Goal: Information Seeking & Learning: Find specific fact

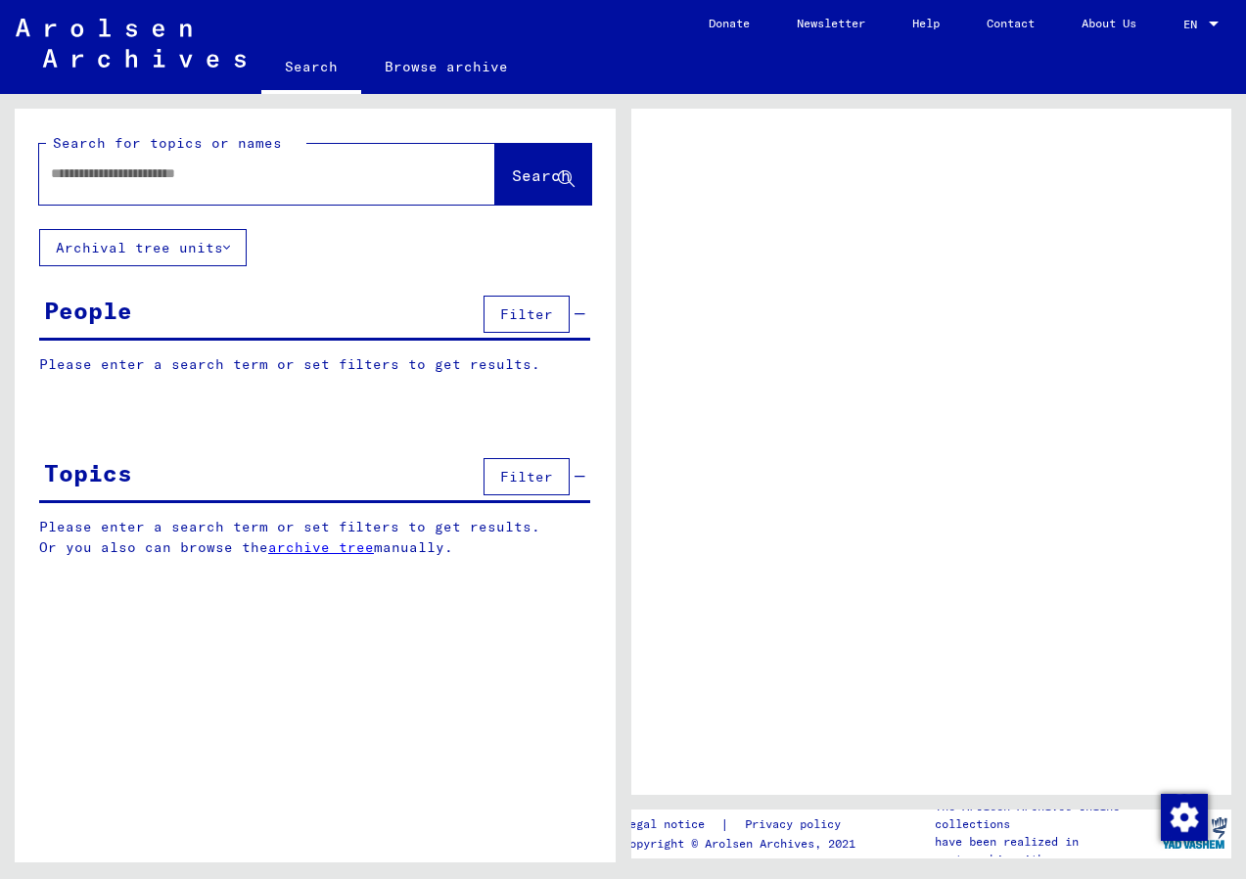
click at [351, 174] on input "text" at bounding box center [249, 174] width 397 height 21
click at [528, 314] on span "Filter" at bounding box center [526, 314] width 53 height 18
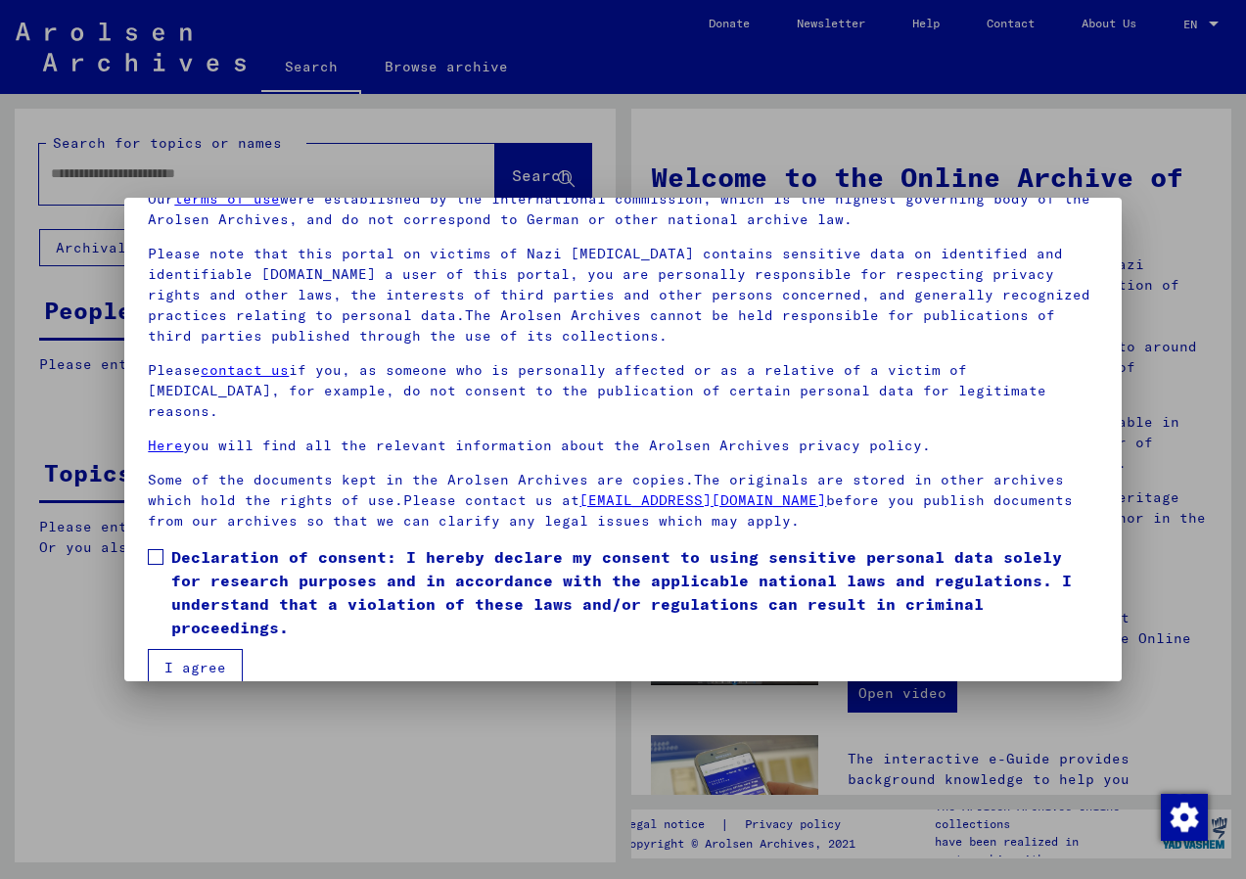
scroll to position [105, 0]
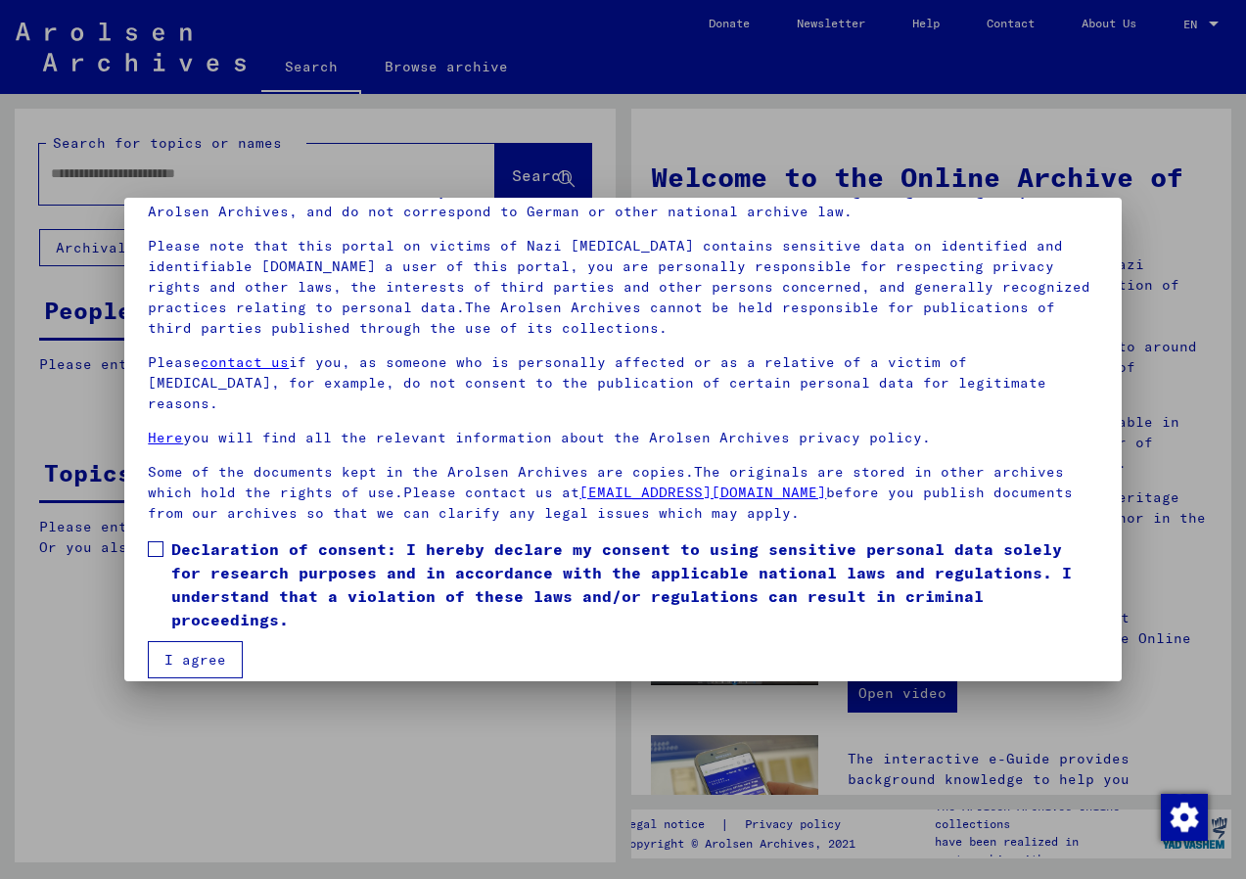
click at [159, 541] on span at bounding box center [156, 549] width 16 height 16
click at [203, 641] on button "I agree" at bounding box center [195, 659] width 95 height 37
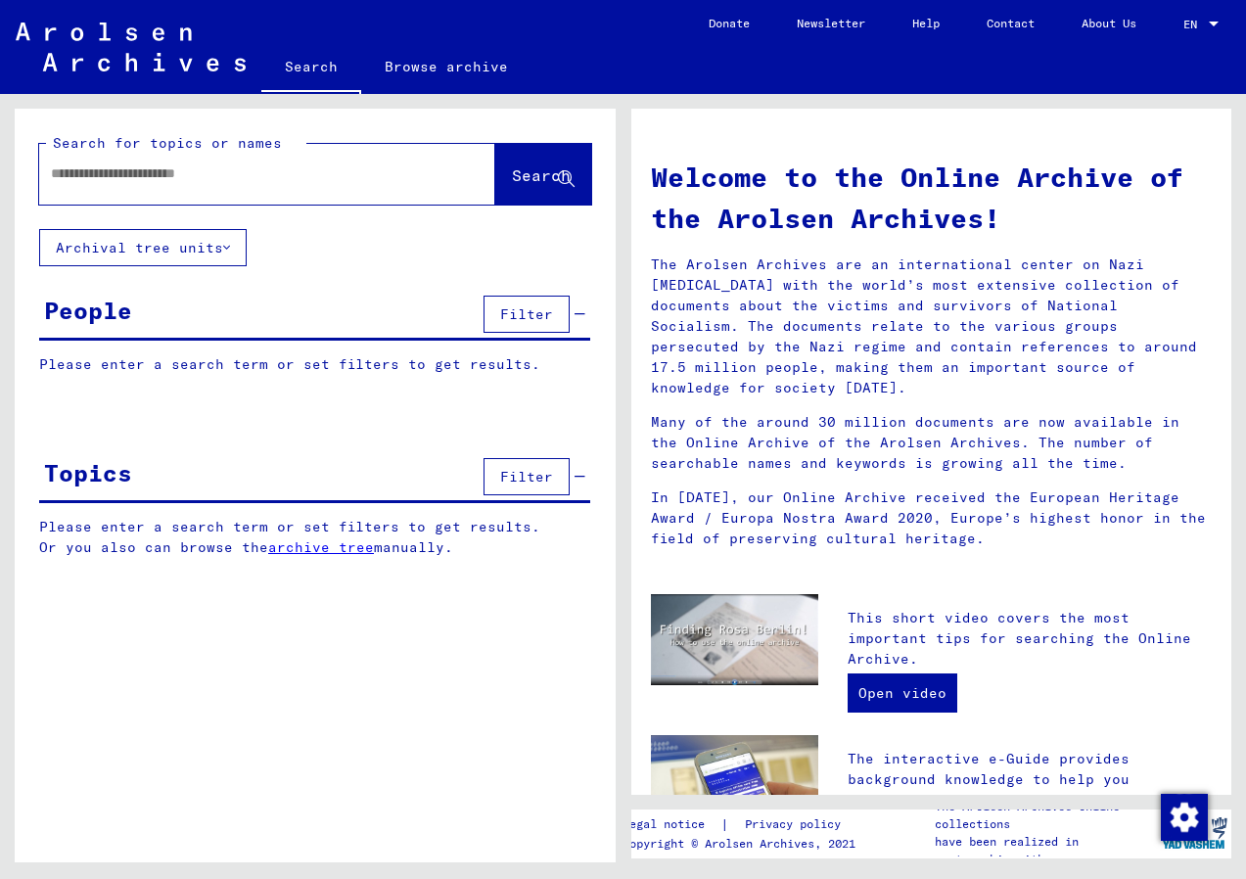
click at [554, 317] on button "Filter" at bounding box center [527, 314] width 86 height 37
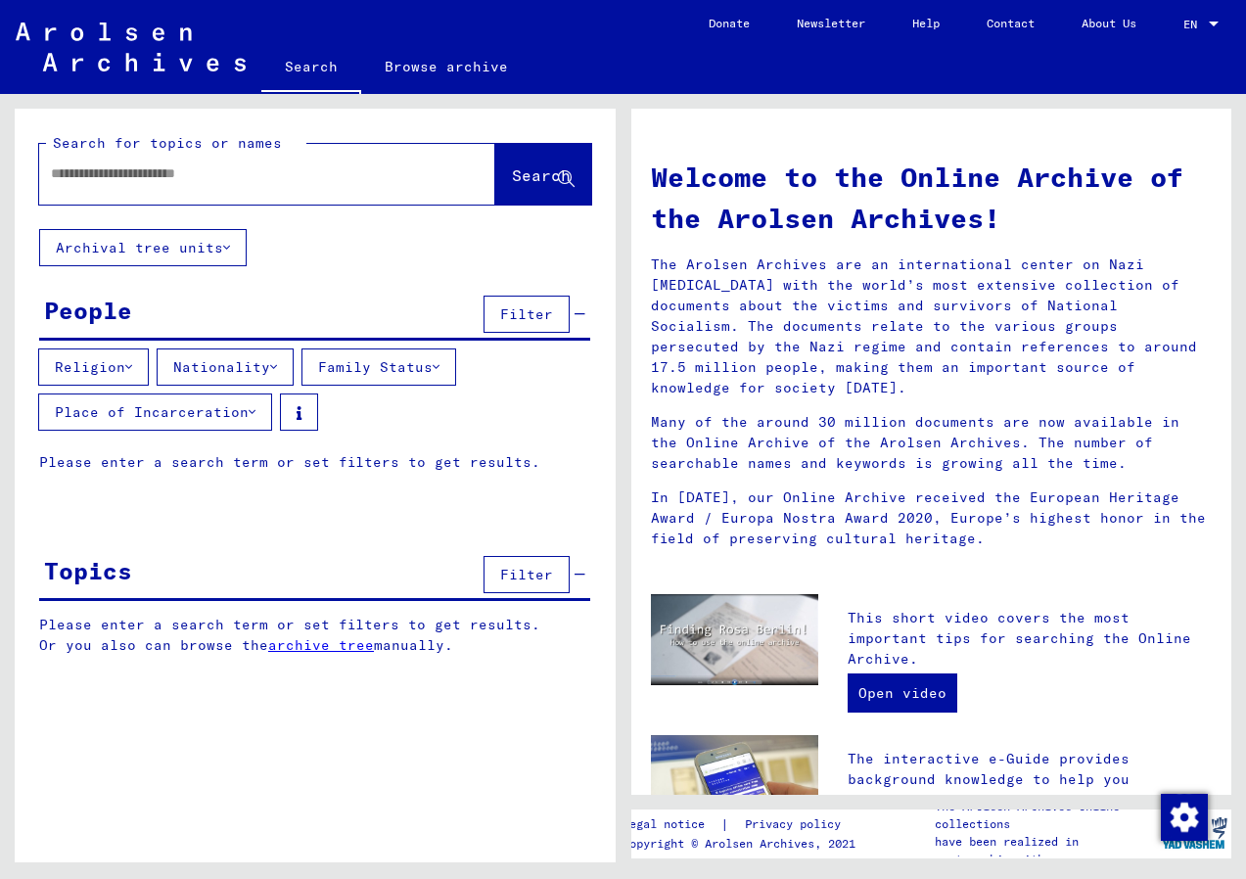
click at [295, 176] on input "text" at bounding box center [244, 174] width 386 height 21
type input "**********"
click at [233, 248] on button "Archival tree units" at bounding box center [143, 247] width 208 height 37
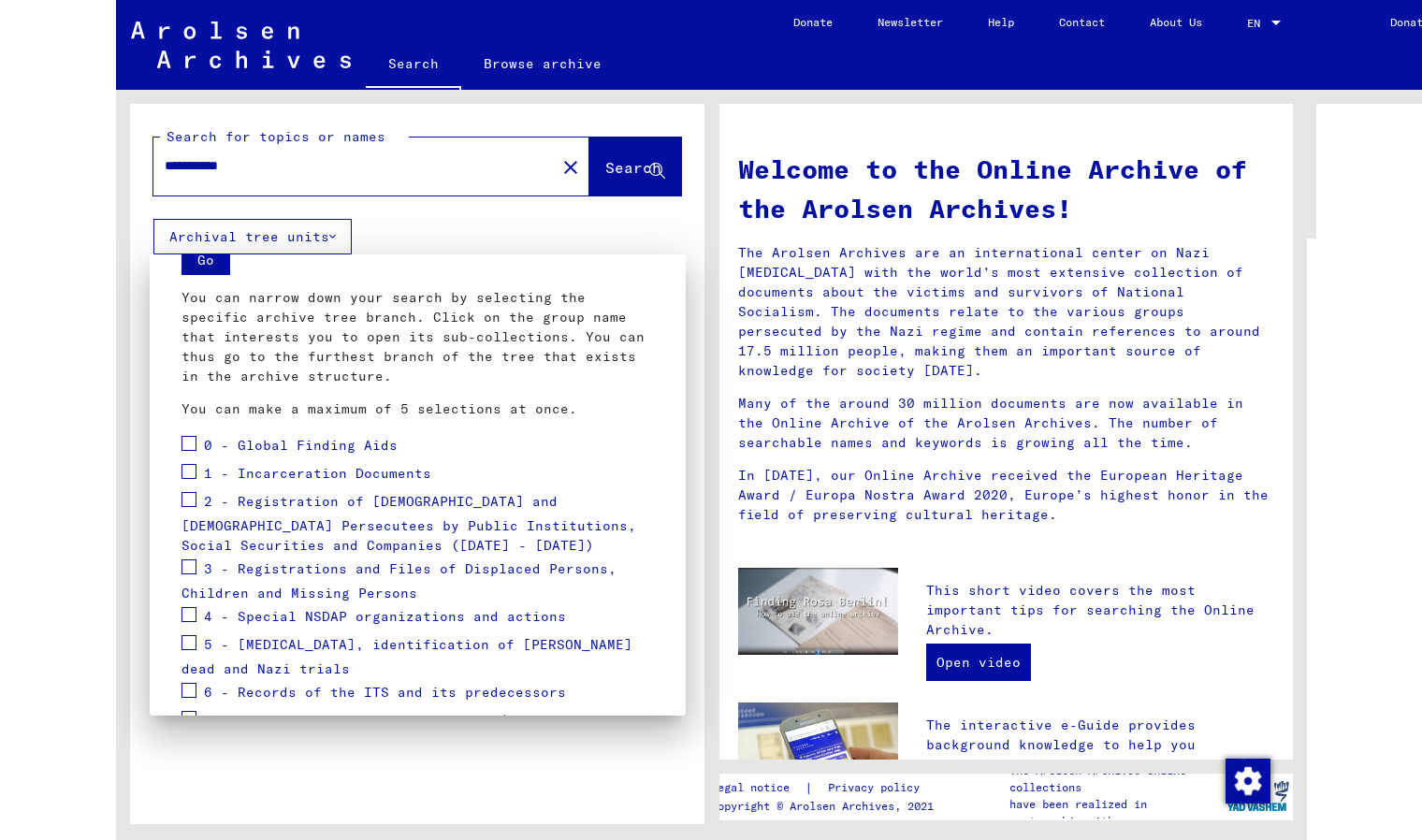
scroll to position [65, 0]
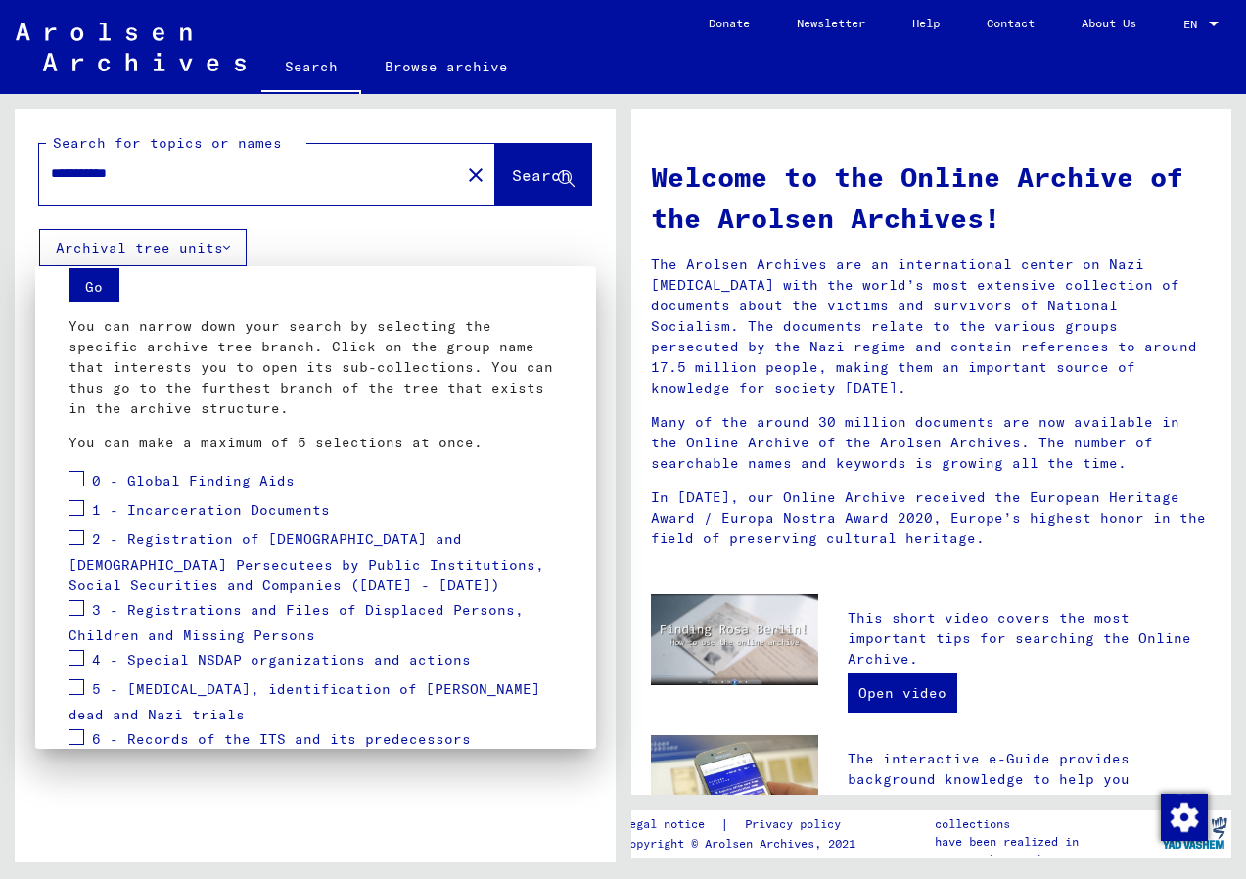
click at [395, 235] on div at bounding box center [623, 439] width 1246 height 879
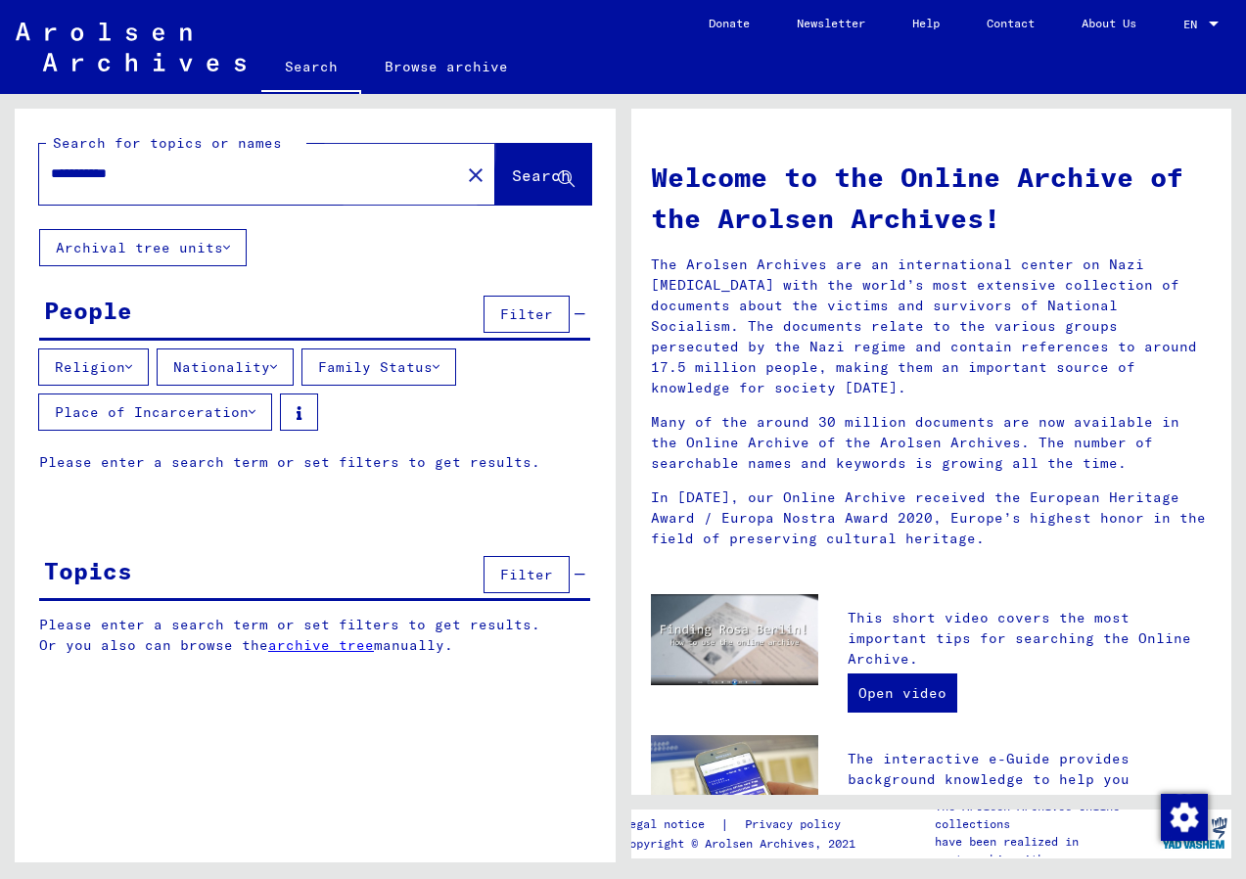
click at [512, 174] on span "Search" at bounding box center [541, 175] width 59 height 20
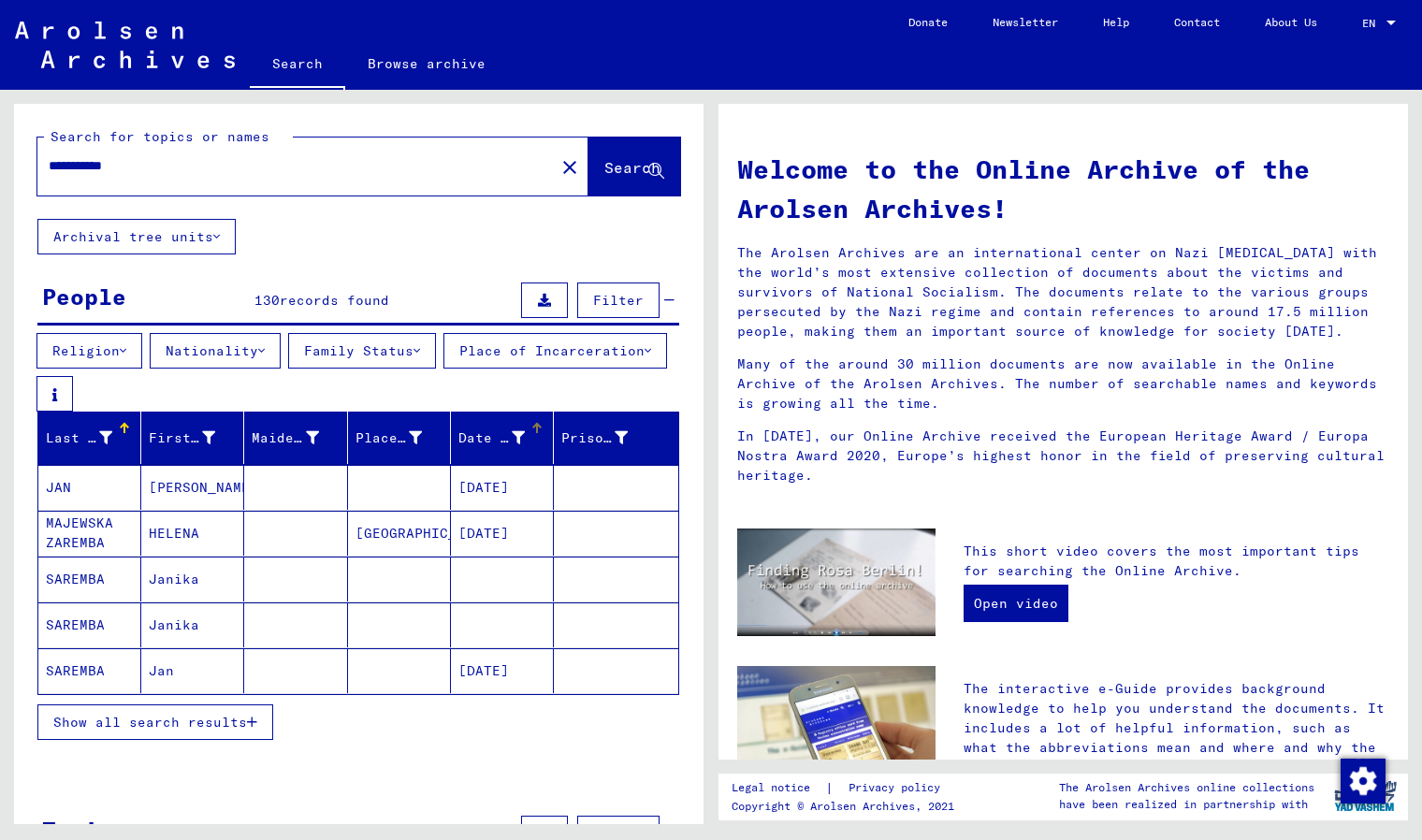
click at [536, 433] on div at bounding box center [537, 429] width 2 height 10
click at [614, 444] on icon at bounding box center [621, 438] width 13 height 13
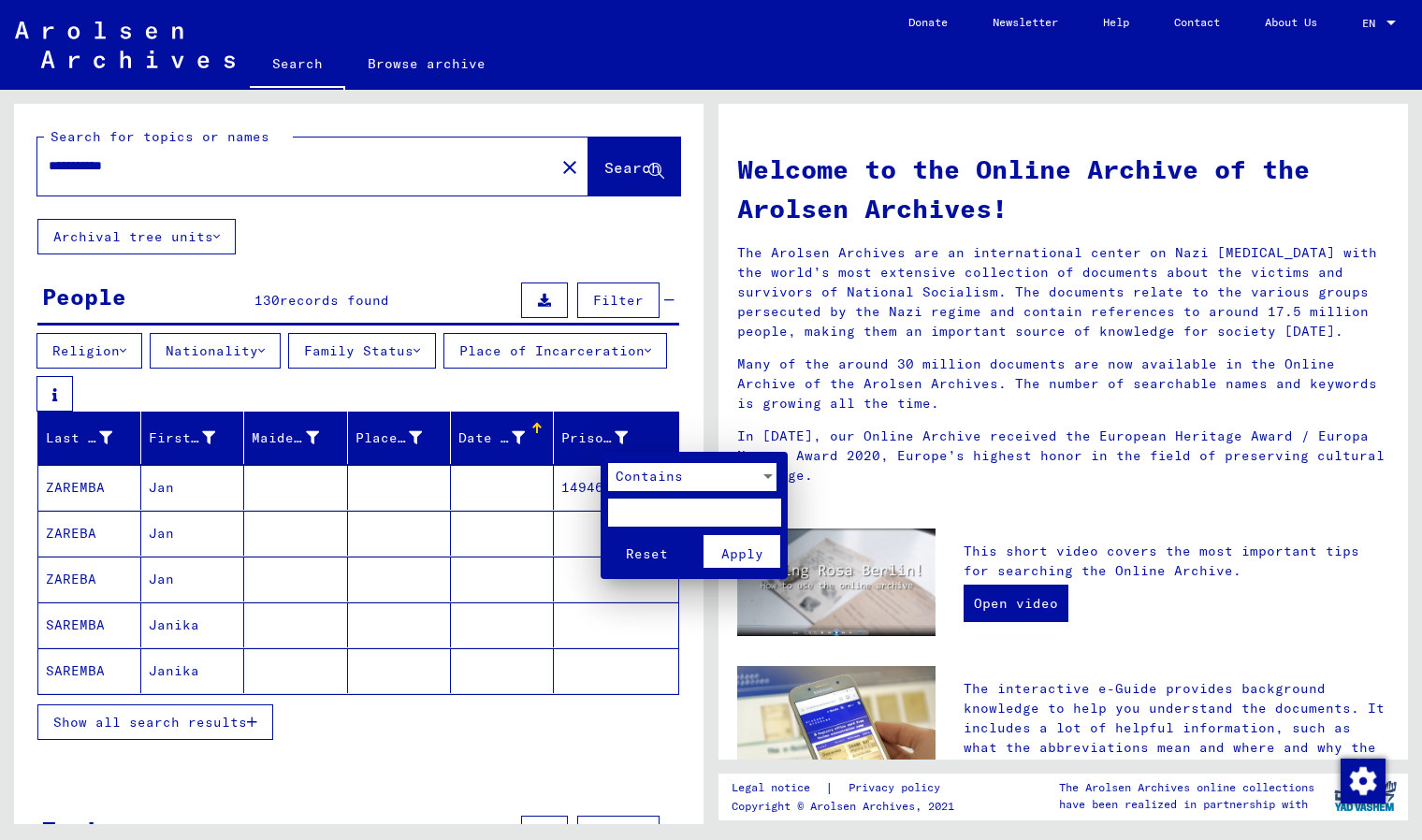
click at [457, 519] on div at bounding box center [711, 420] width 1422 height 840
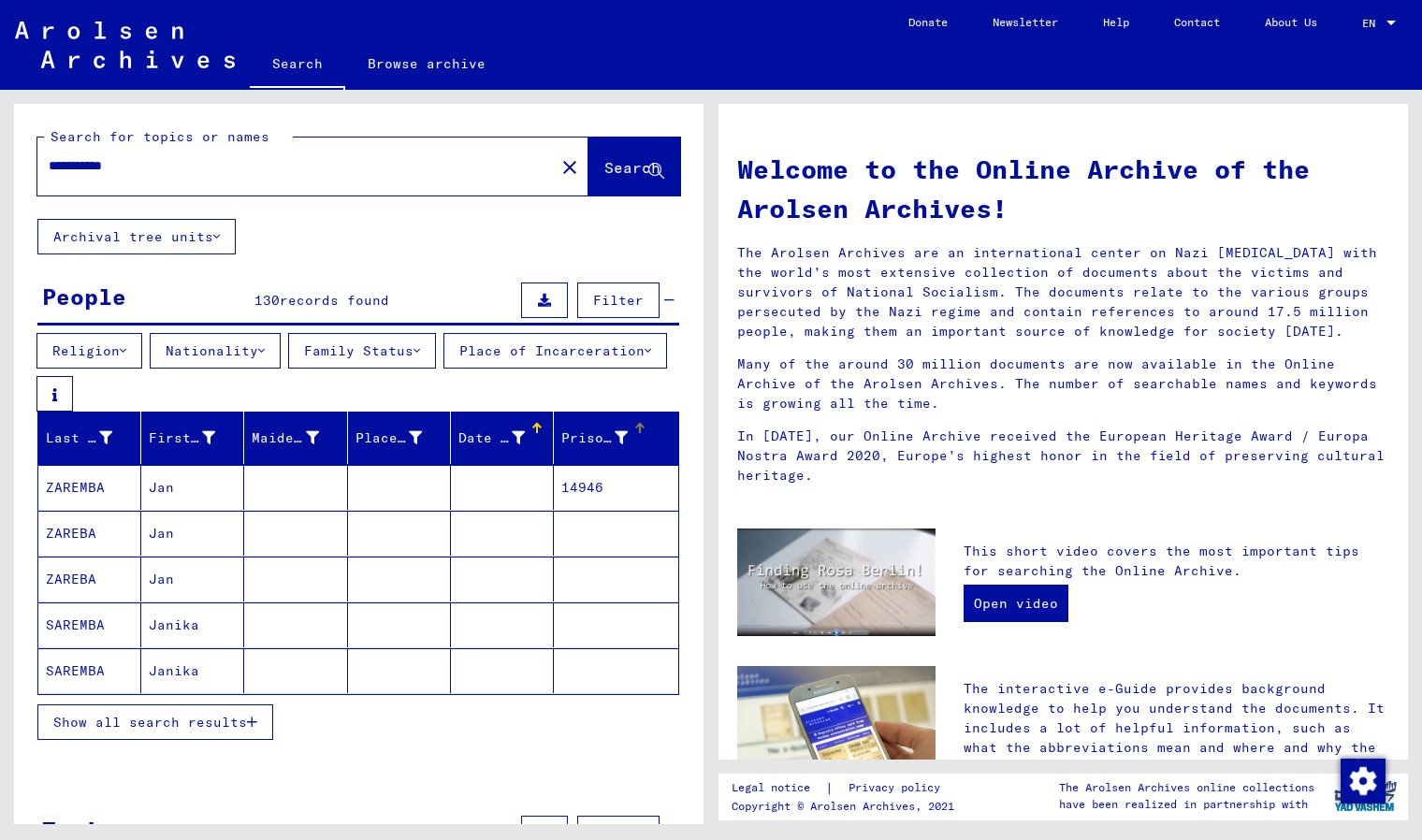
click at [74, 494] on mat-cell "ZAREMBA" at bounding box center [90, 487] width 103 height 45
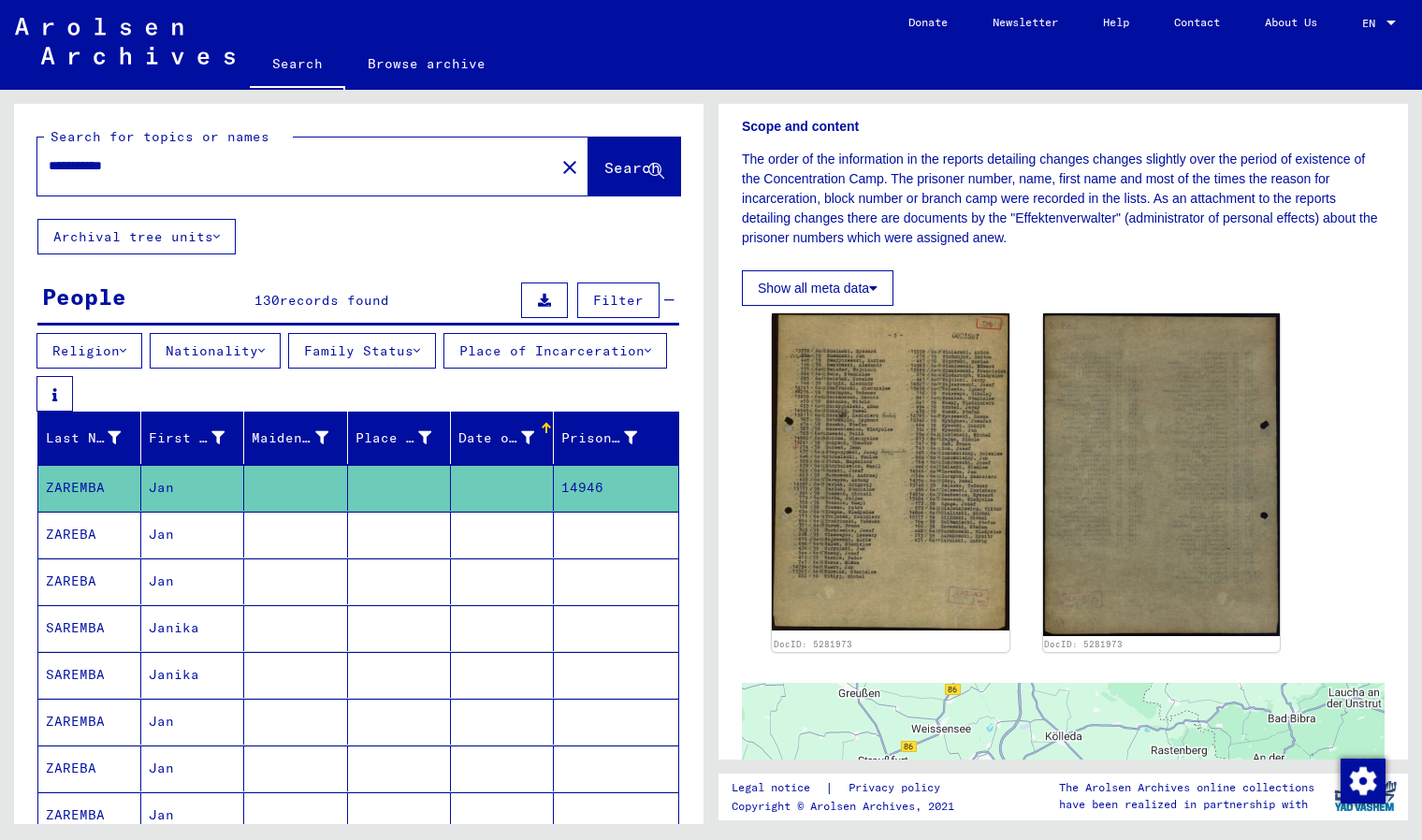
scroll to position [280, 0]
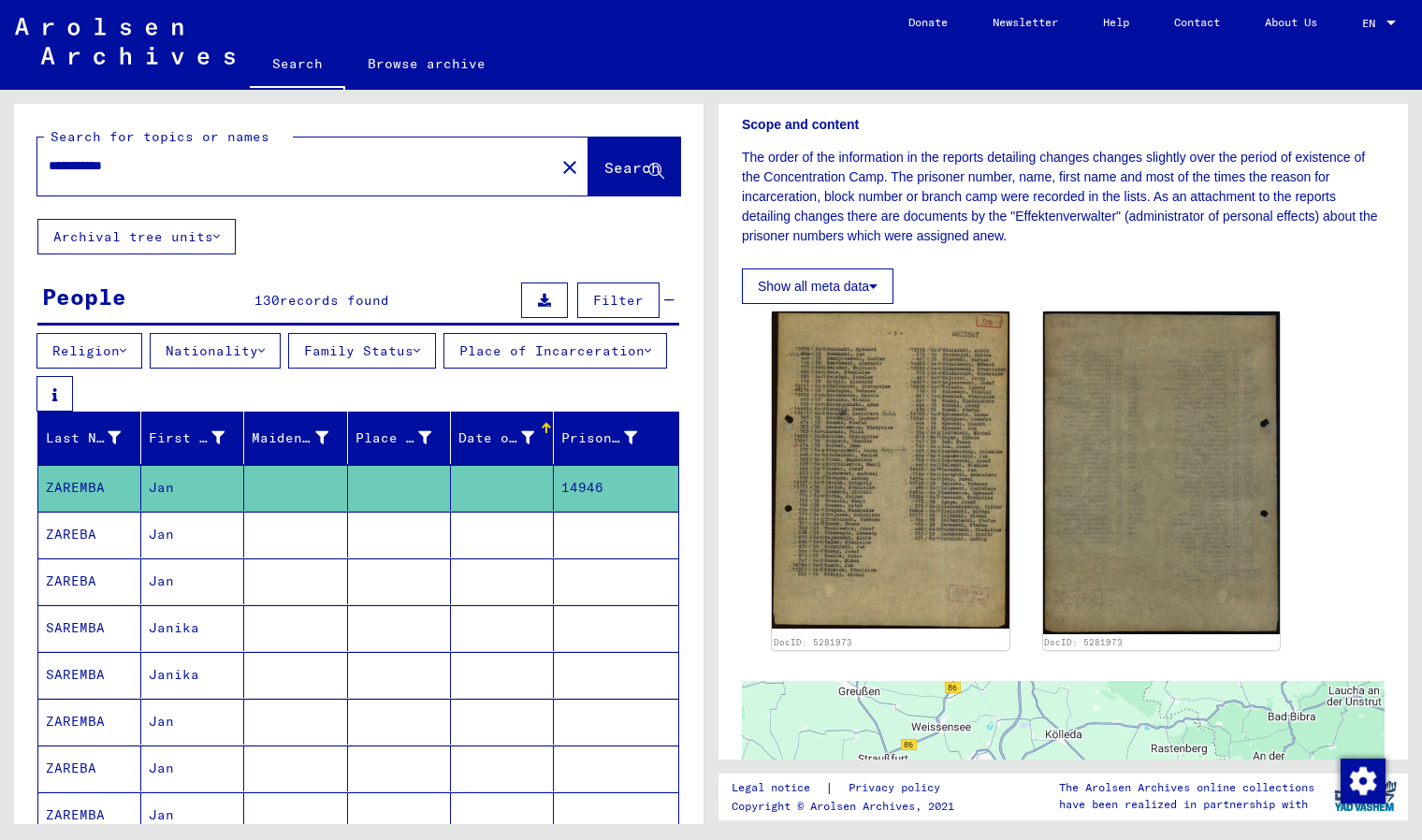
click at [916, 397] on img at bounding box center [891, 470] width 238 height 317
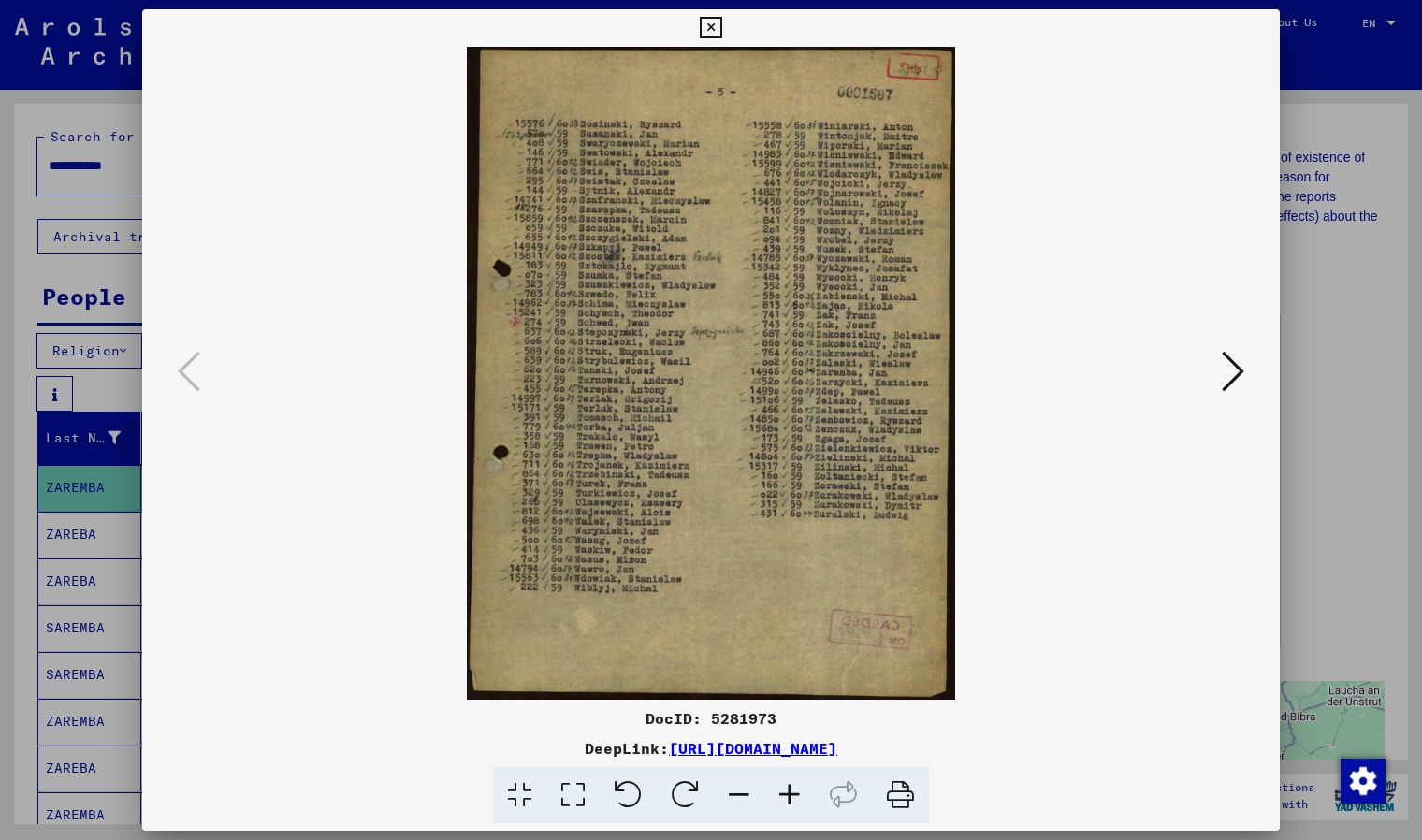
click at [856, 369] on img at bounding box center [710, 373] width 1010 height 653
click at [1190, 373] on icon at bounding box center [1233, 371] width 22 height 45
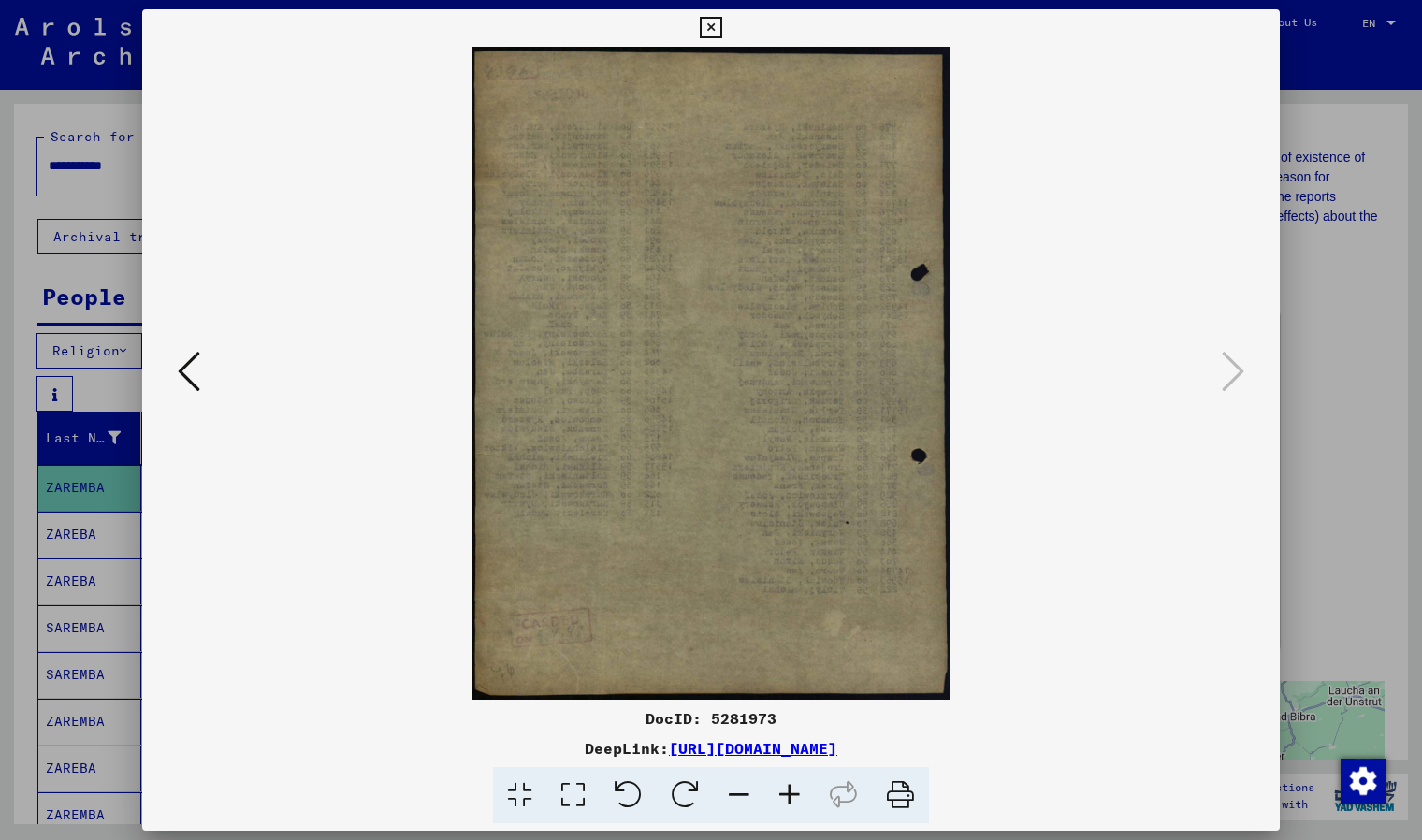
click at [195, 370] on icon at bounding box center [188, 371] width 22 height 45
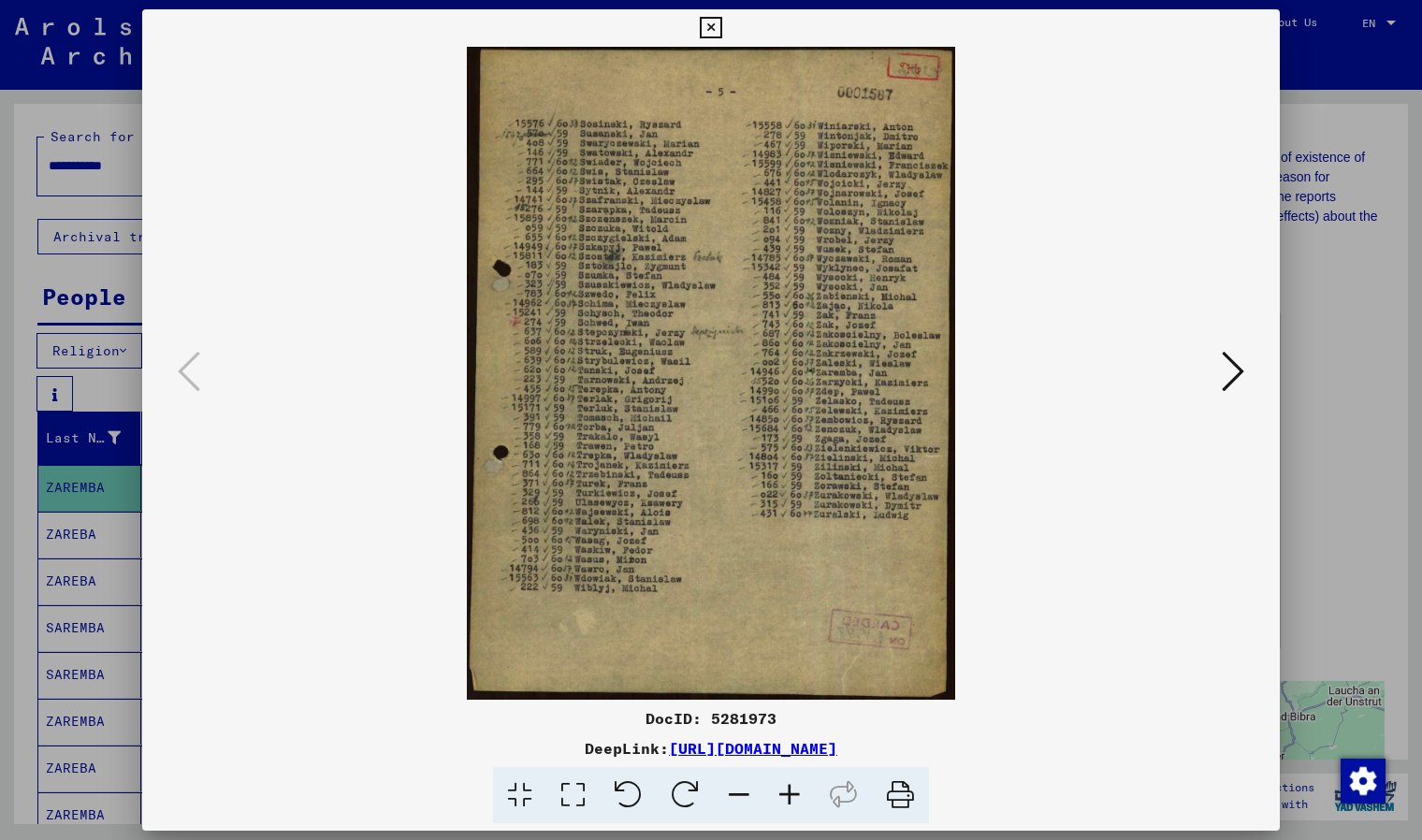
click at [716, 23] on icon at bounding box center [710, 28] width 22 height 22
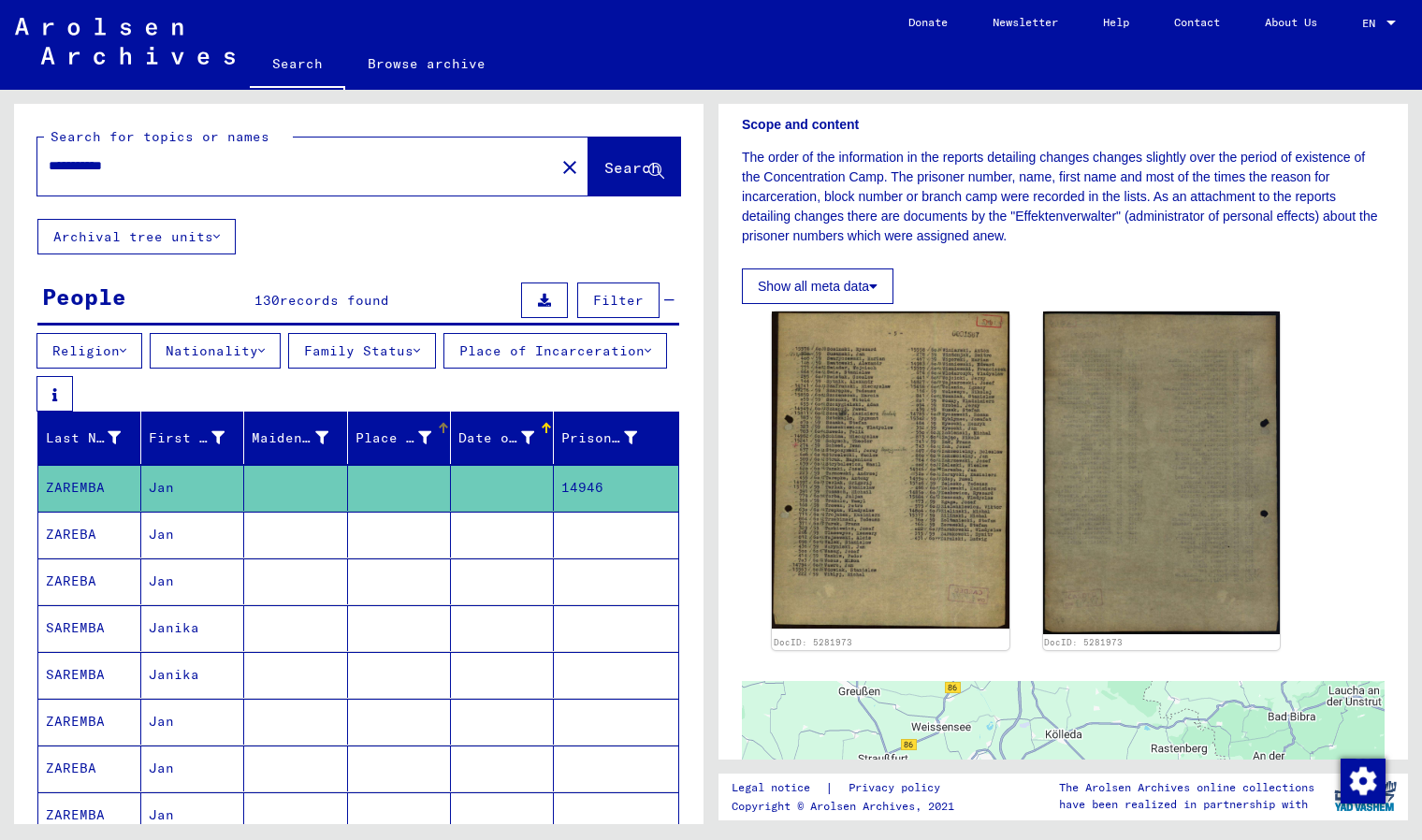
click at [396, 447] on div "Place of Birth" at bounding box center [393, 438] width 75 height 20
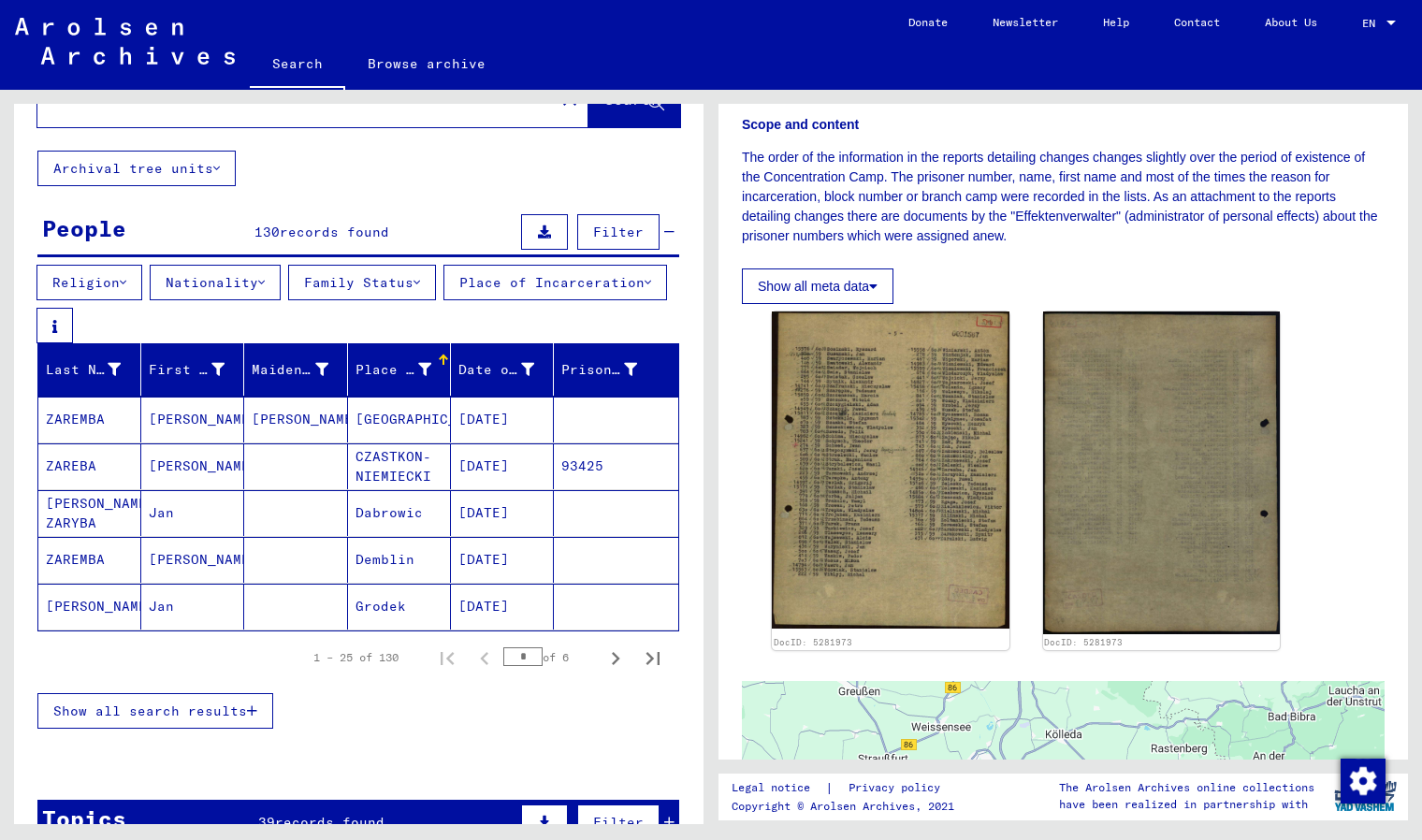
scroll to position [65, 0]
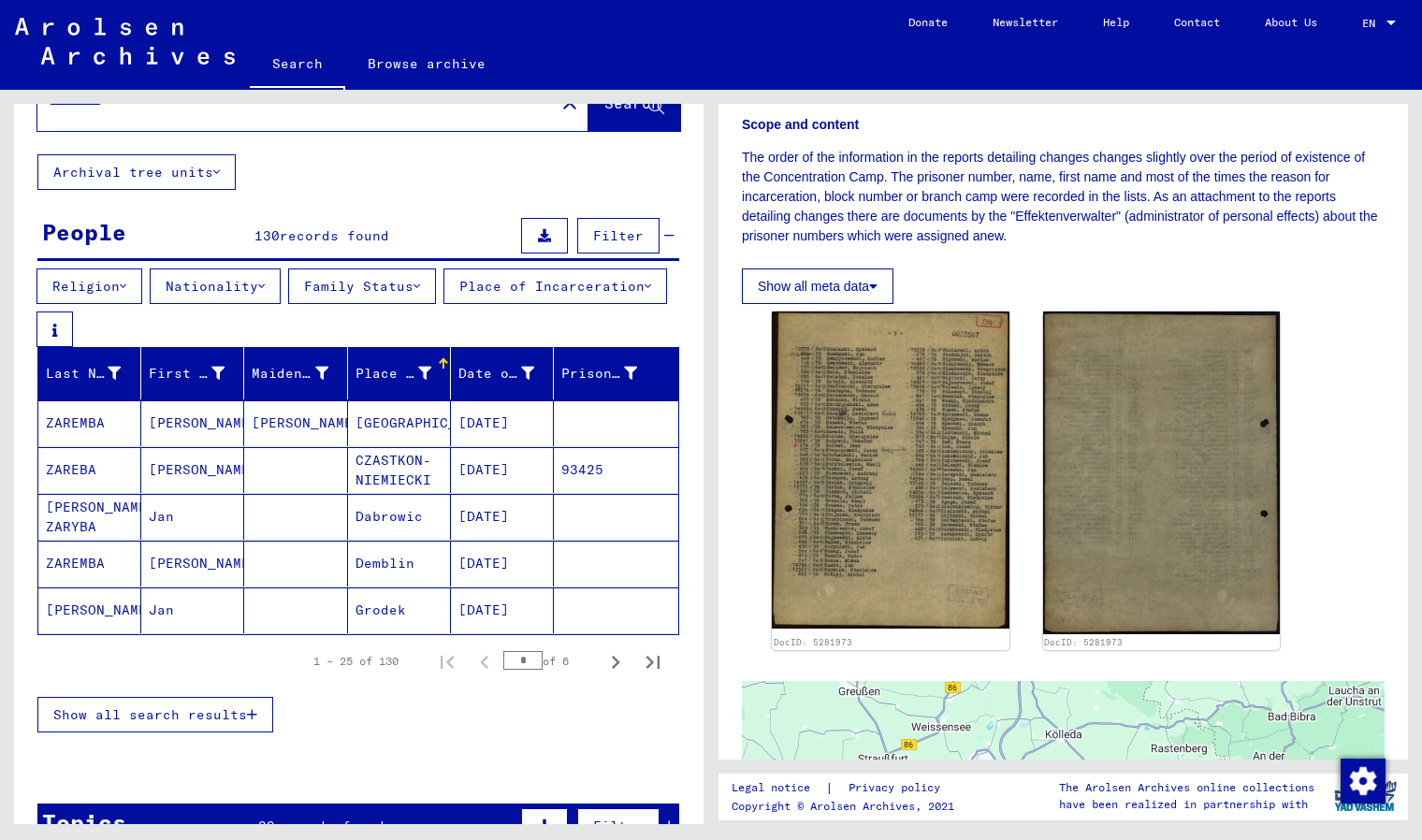
click at [508, 424] on mat-cell "[DATE]" at bounding box center [503, 423] width 103 height 46
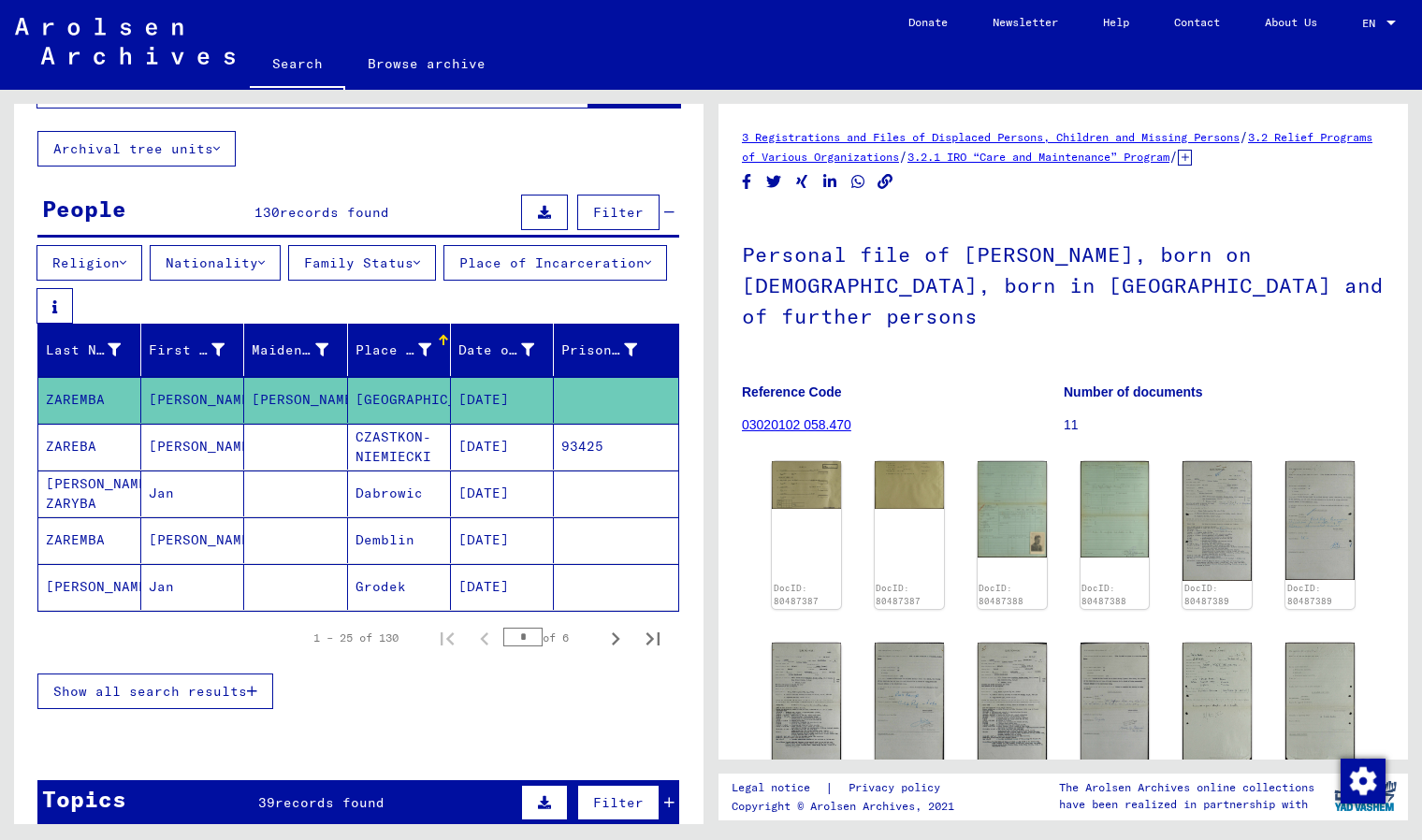
scroll to position [93, 0]
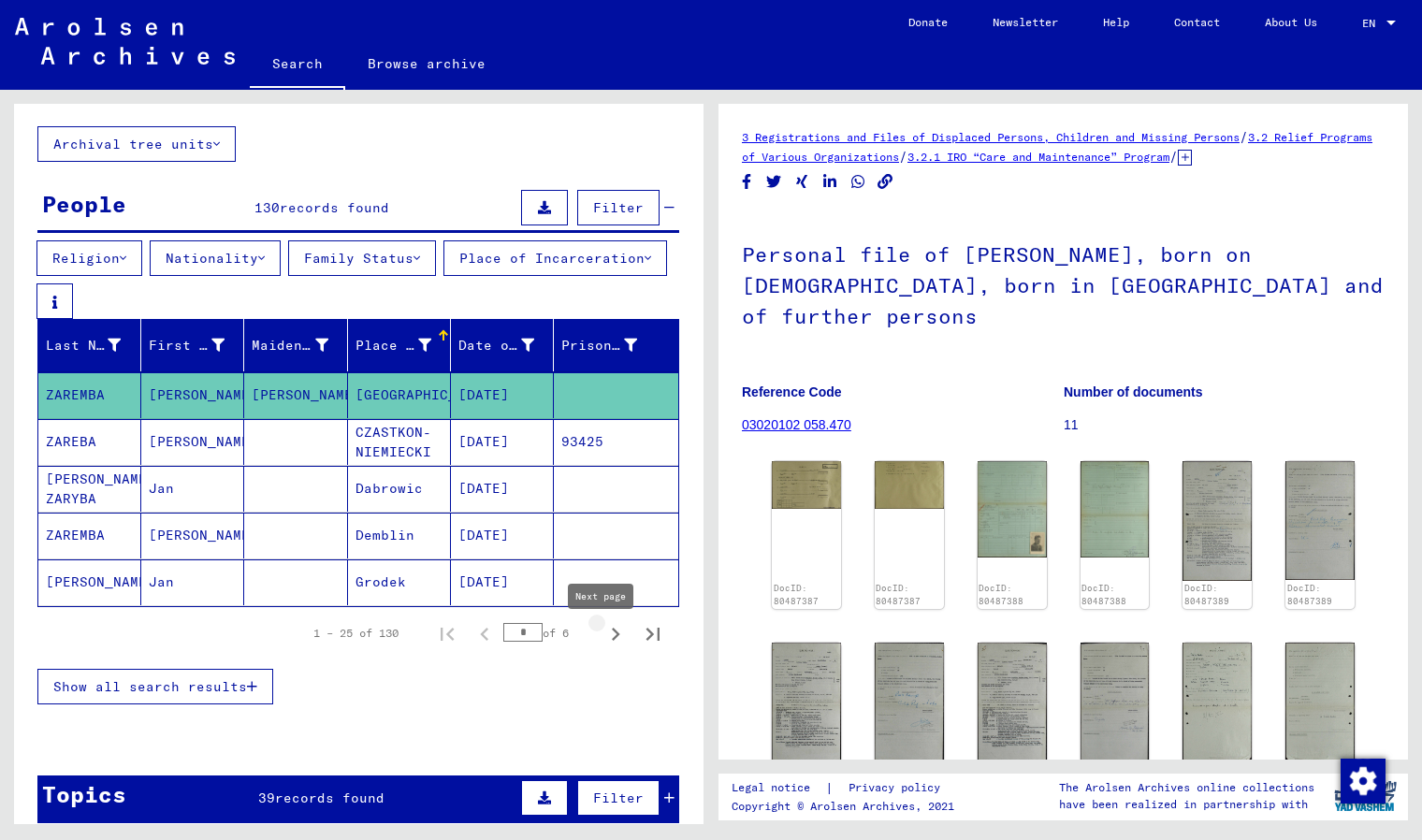
click at [603, 640] on icon "Next page" at bounding box center [615, 634] width 26 height 26
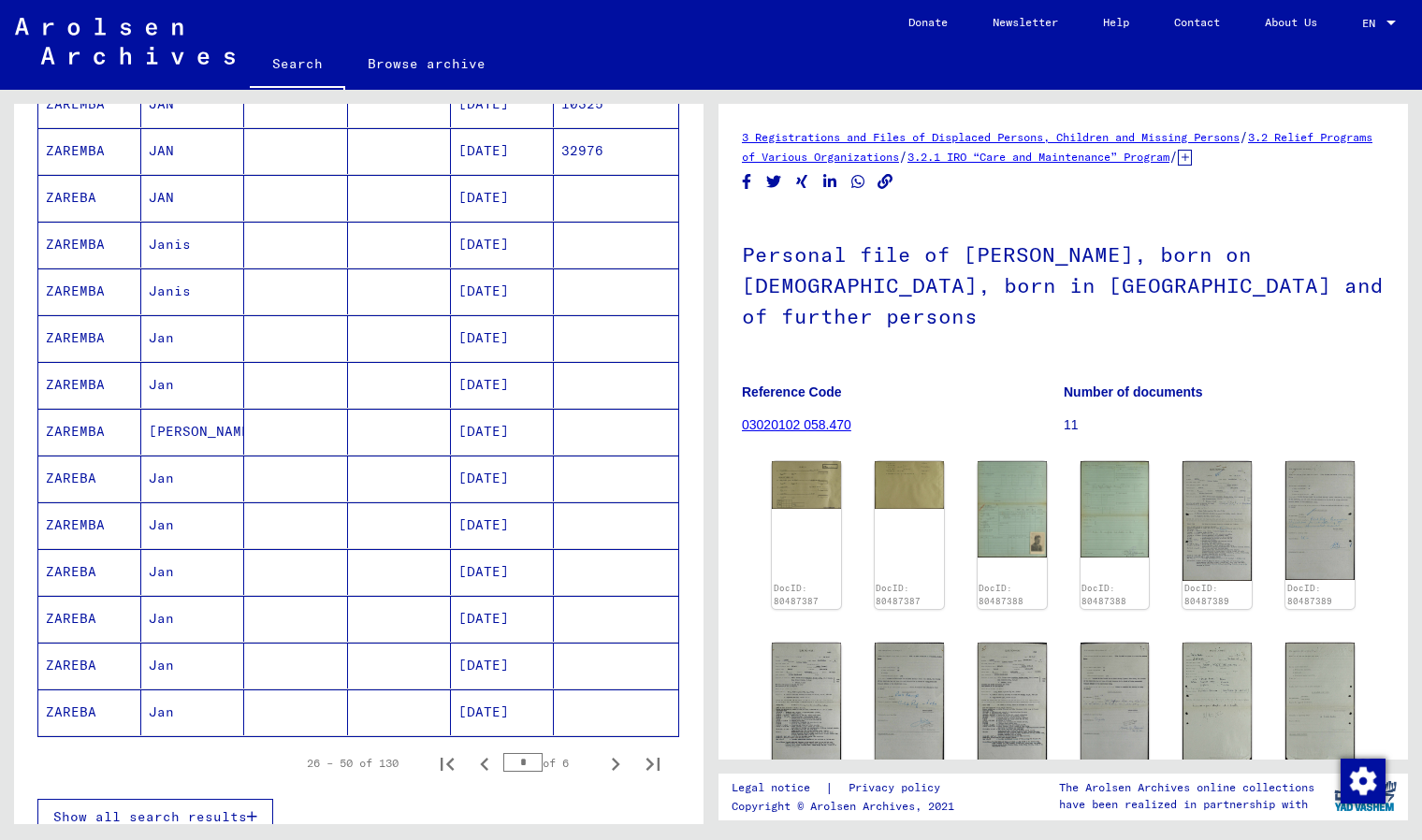
scroll to position [915, 0]
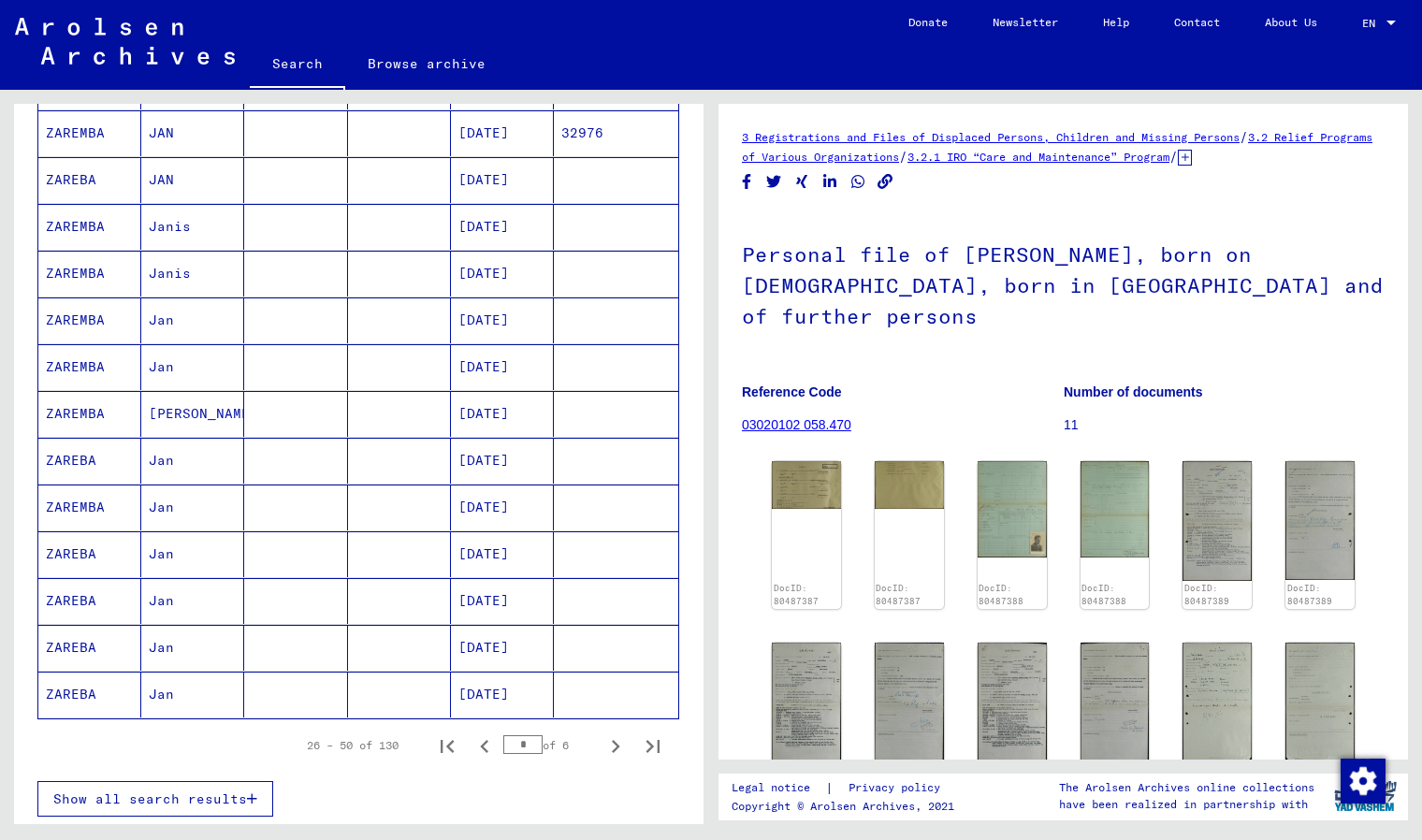
click at [53, 414] on mat-cell "ZAREMBA" at bounding box center [90, 414] width 103 height 46
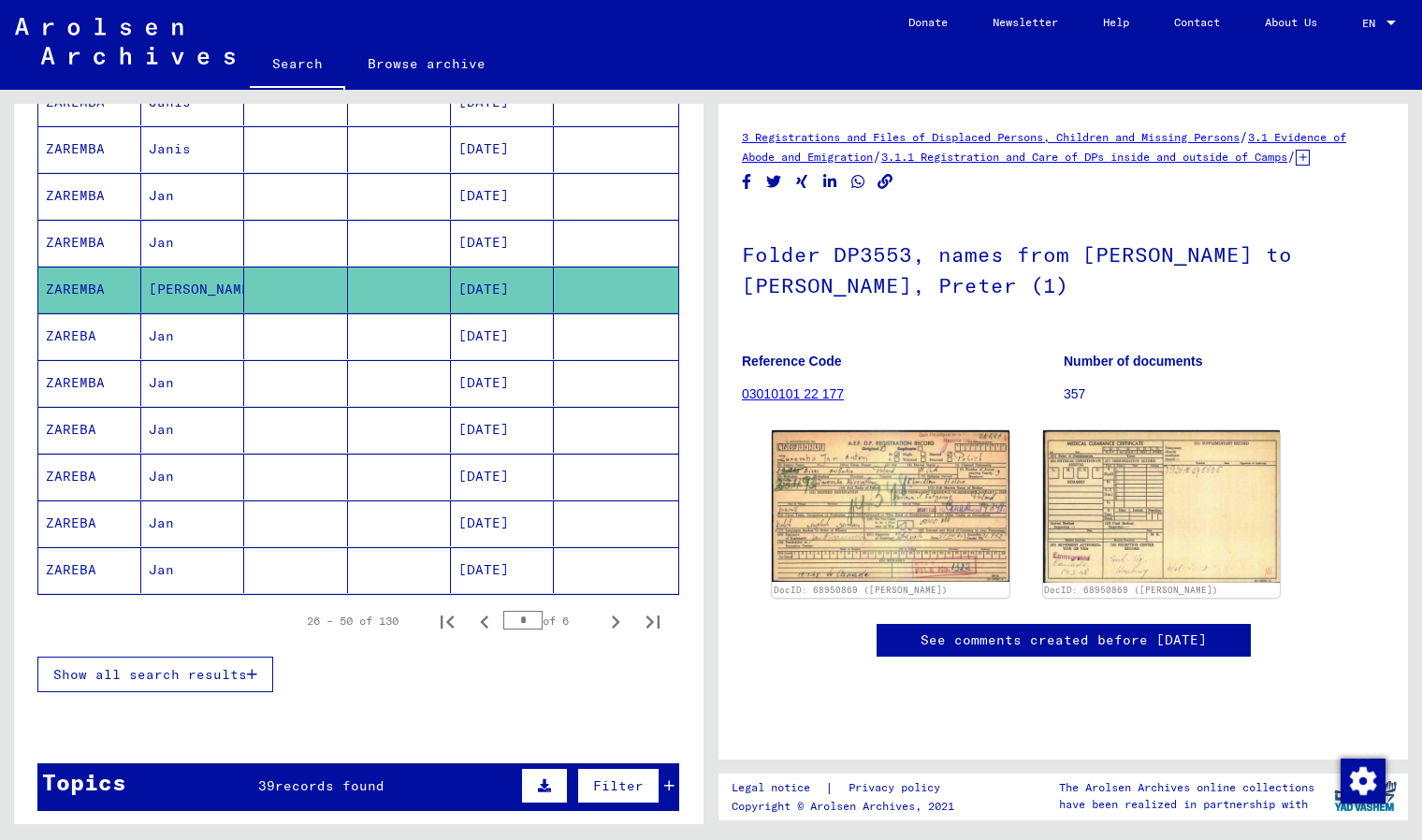
scroll to position [1045, 0]
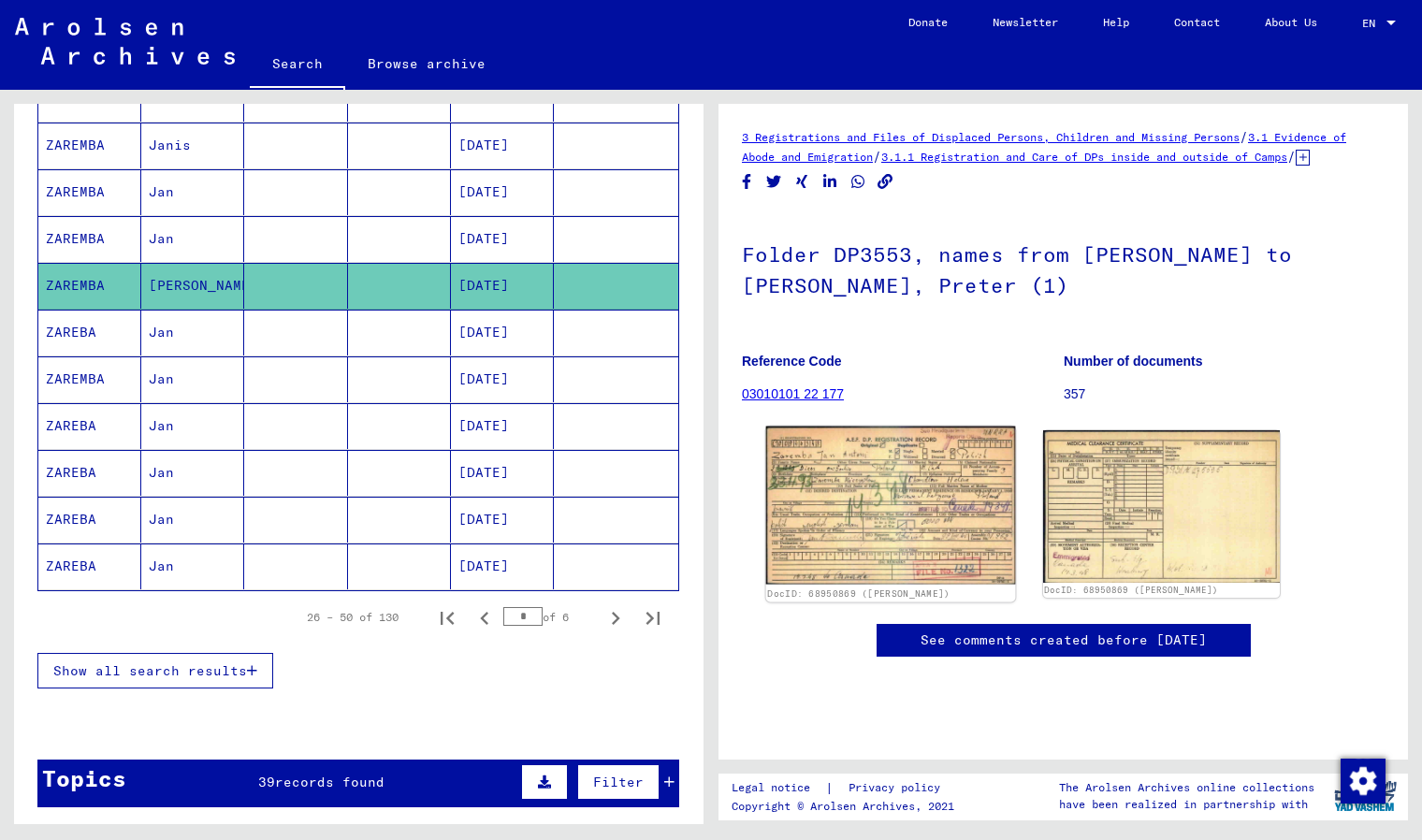
click at [832, 503] on img at bounding box center [891, 506] width 248 height 159
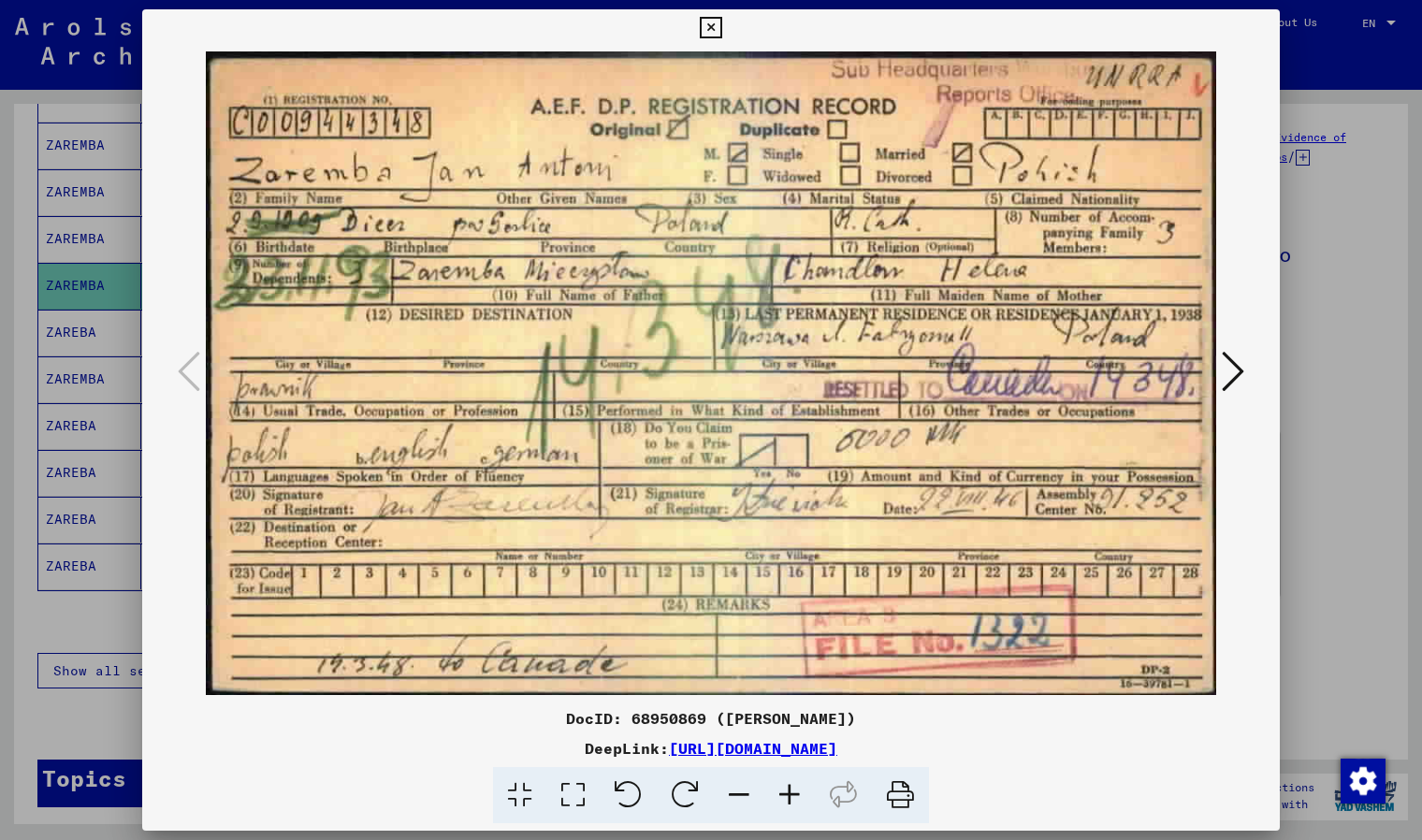
click at [710, 24] on icon at bounding box center [710, 28] width 22 height 22
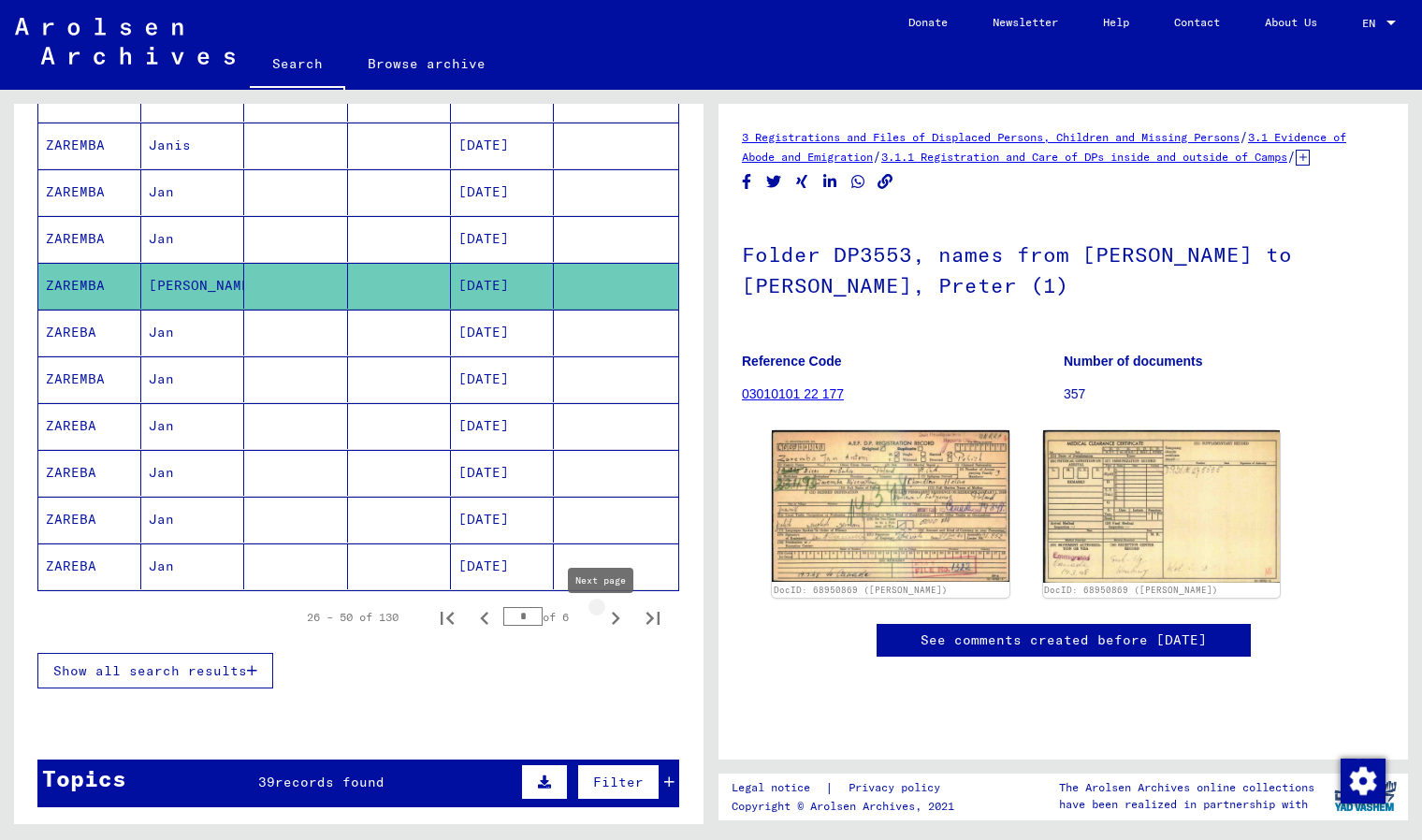
click at [605, 629] on icon "Next page" at bounding box center [615, 617] width 26 height 26
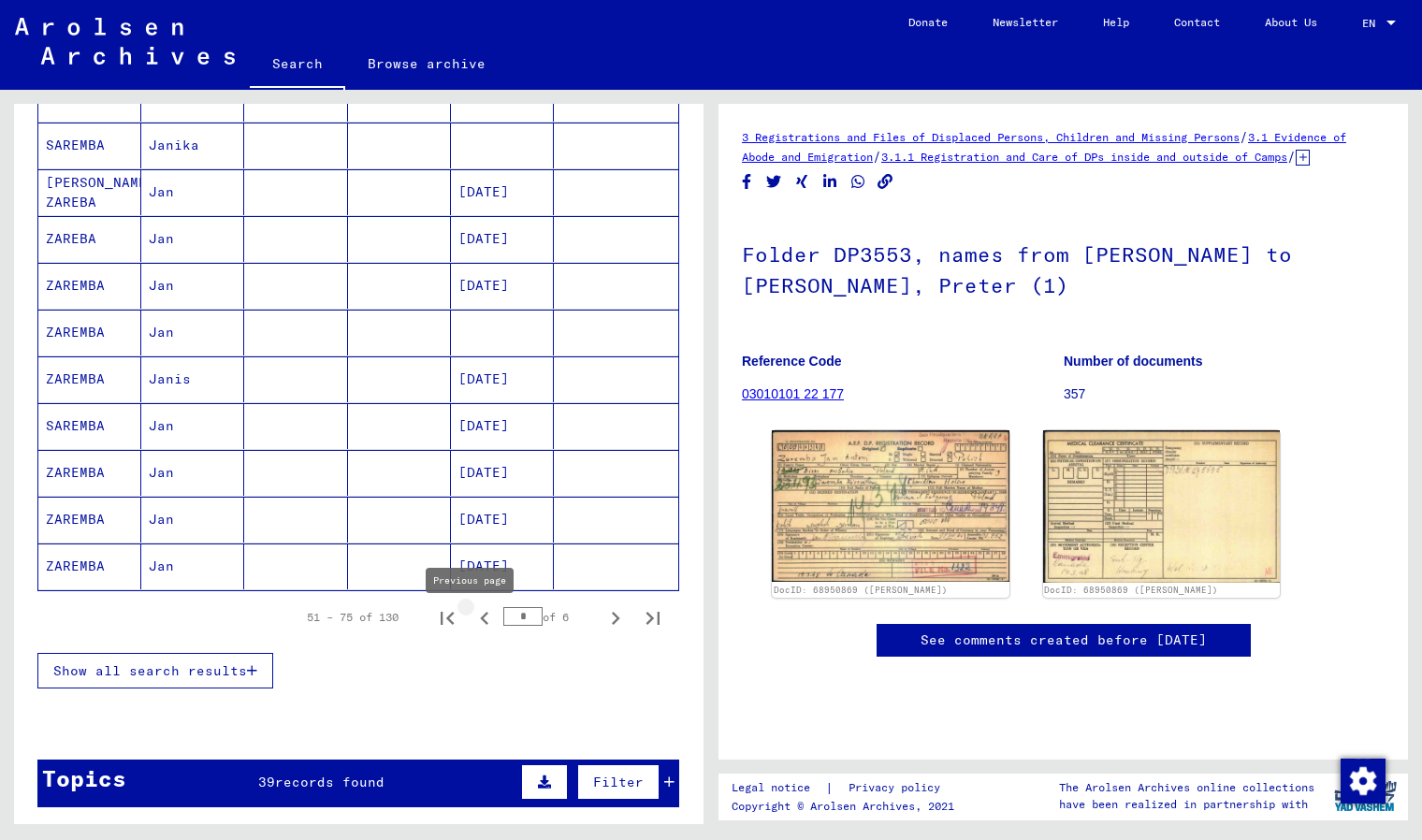
click at [480, 625] on icon "Previous page" at bounding box center [484, 618] width 9 height 13
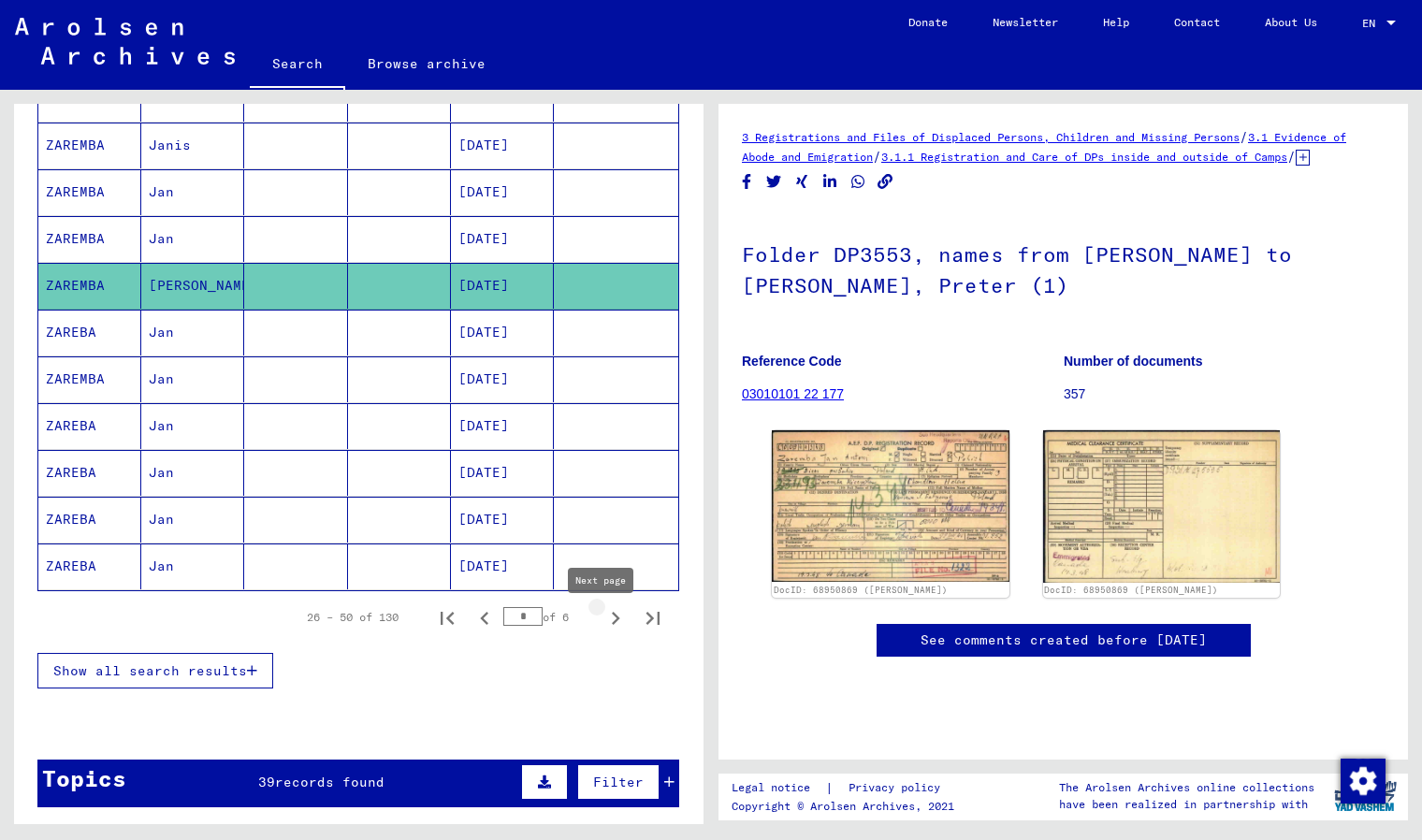
click at [603, 628] on icon "Next page" at bounding box center [615, 617] width 26 height 26
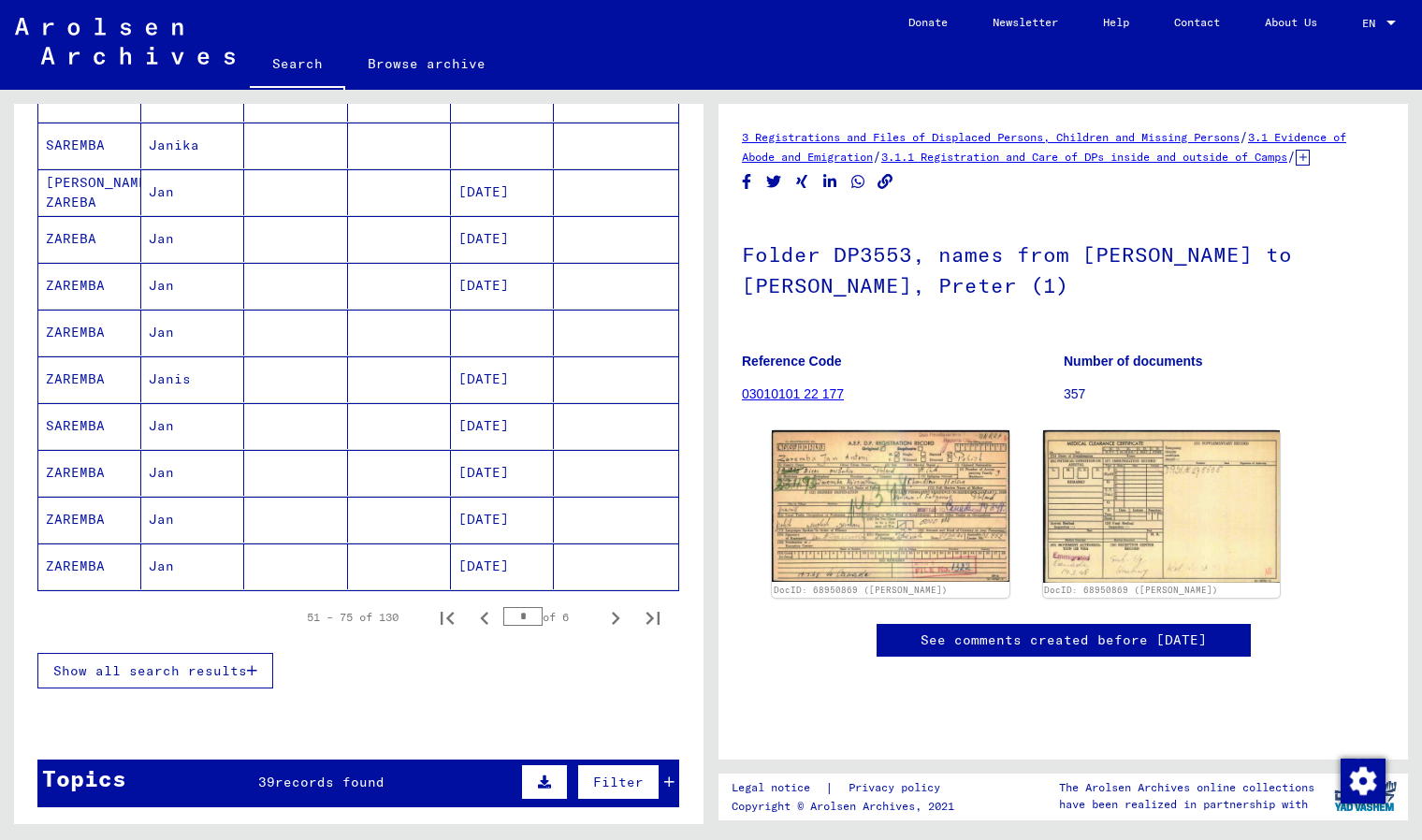
click at [452, 472] on mat-cell "[DATE]" at bounding box center [503, 473] width 103 height 46
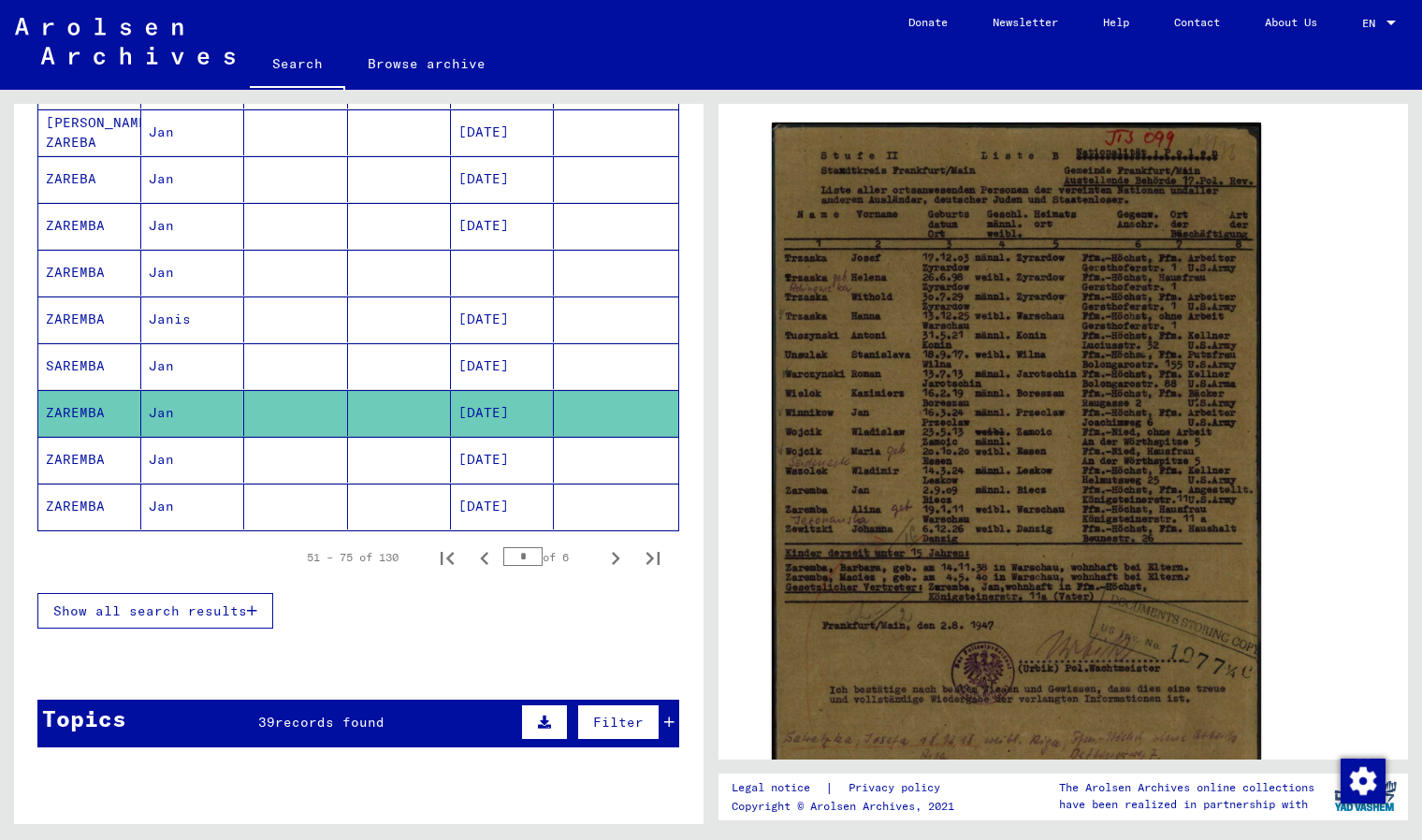
scroll to position [1110, 0]
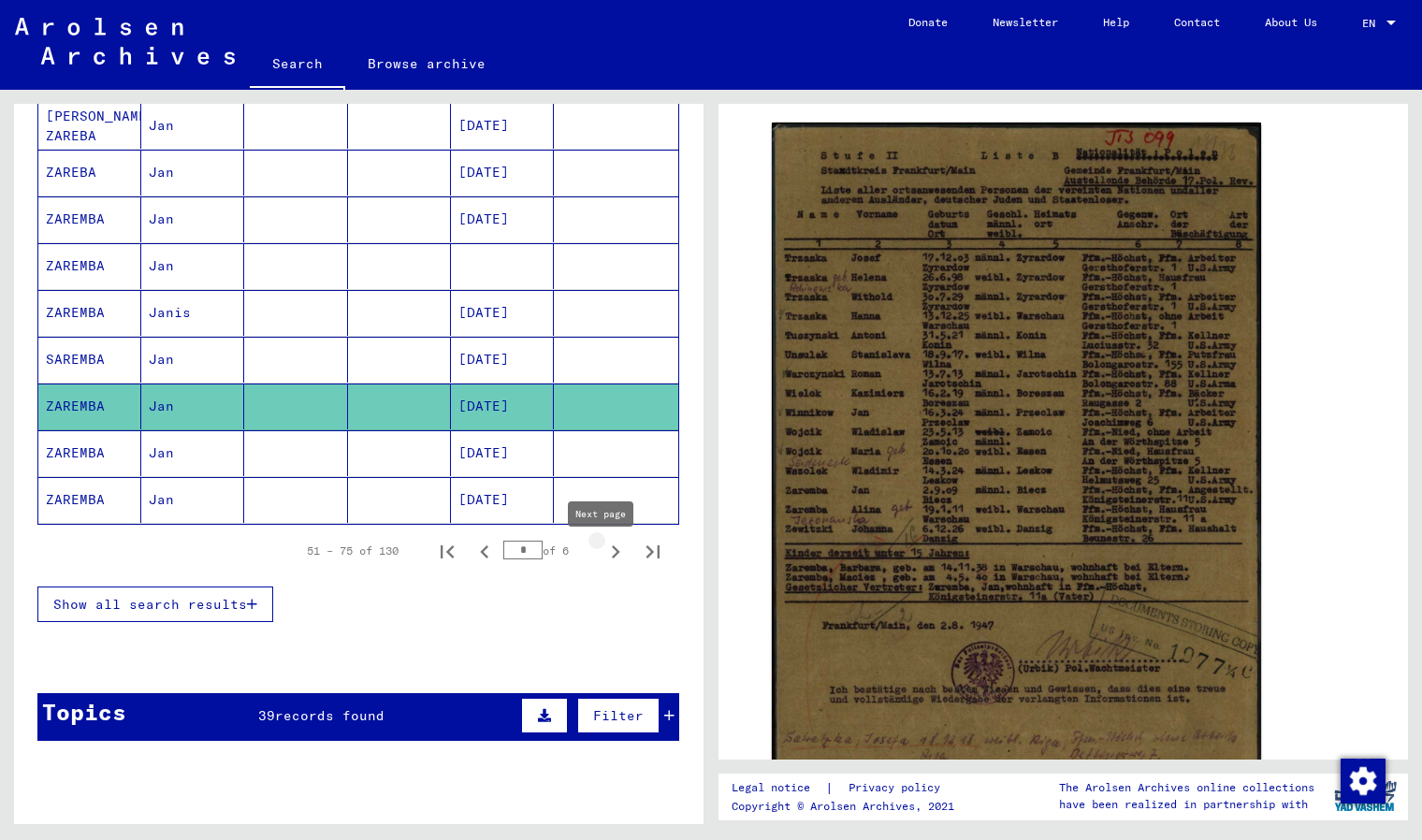
click at [612, 558] on icon "Next page" at bounding box center [615, 552] width 9 height 13
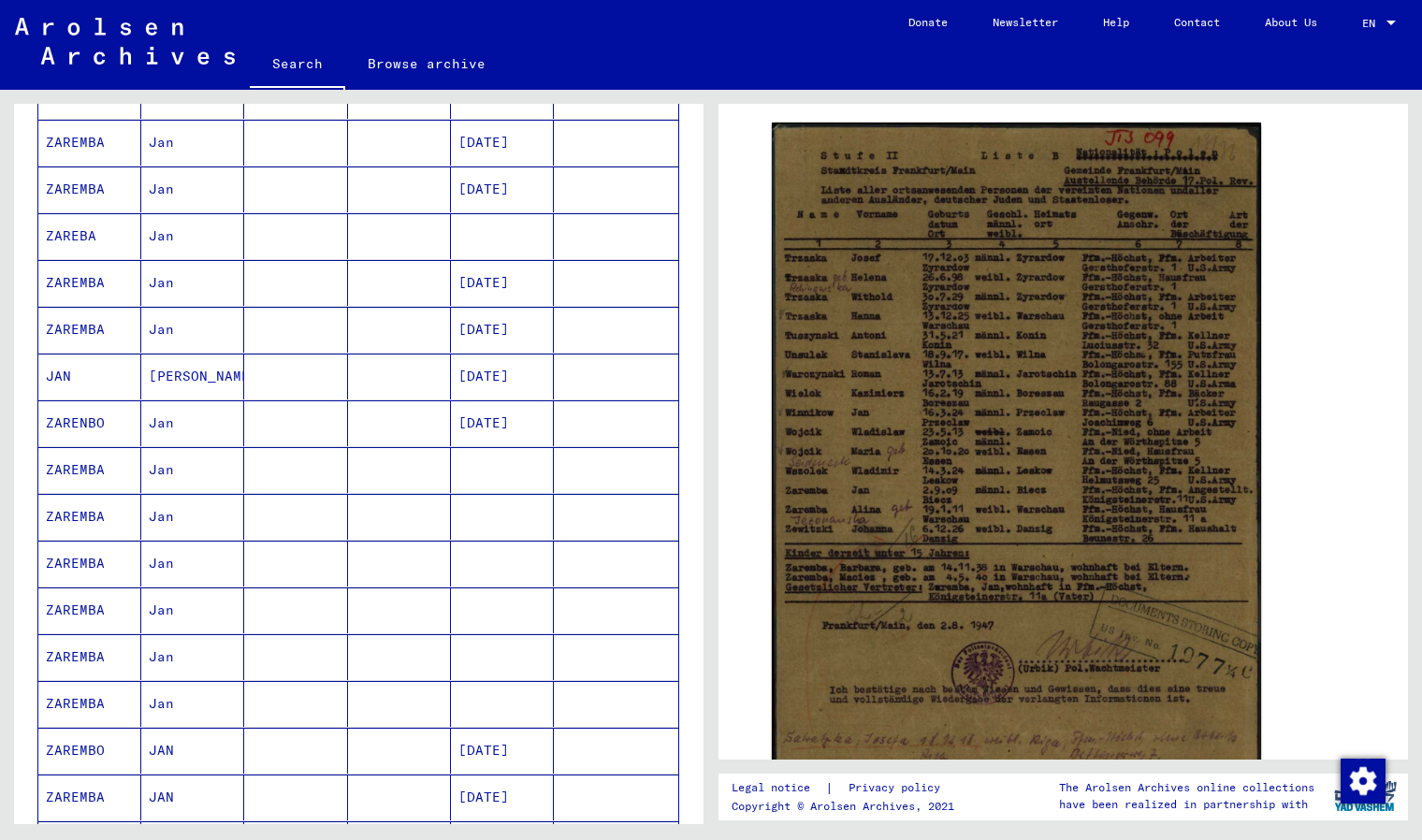
scroll to position [442, 0]
click at [95, 480] on mat-cell "ZAREMBA" at bounding box center [90, 466] width 103 height 46
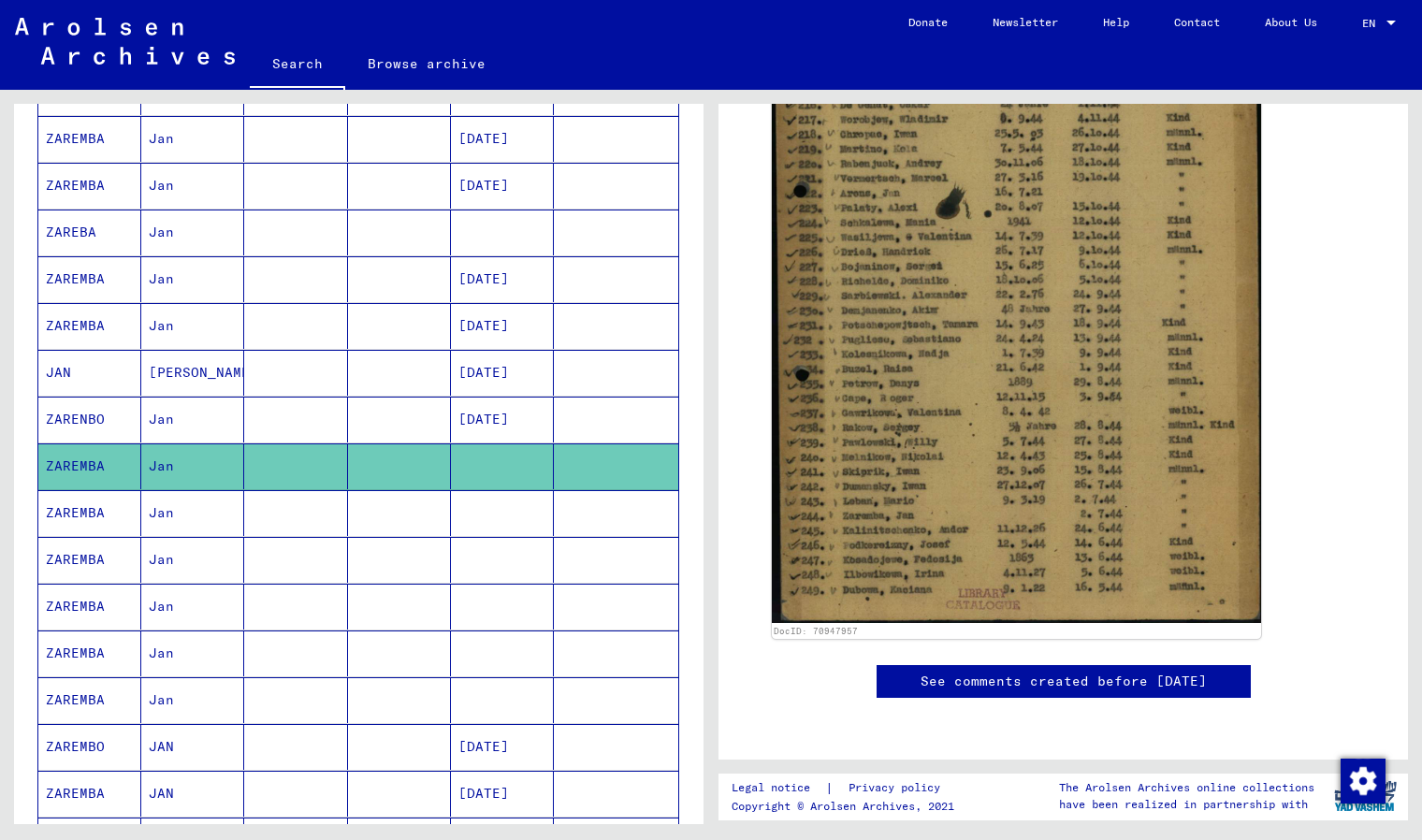
scroll to position [562, 0]
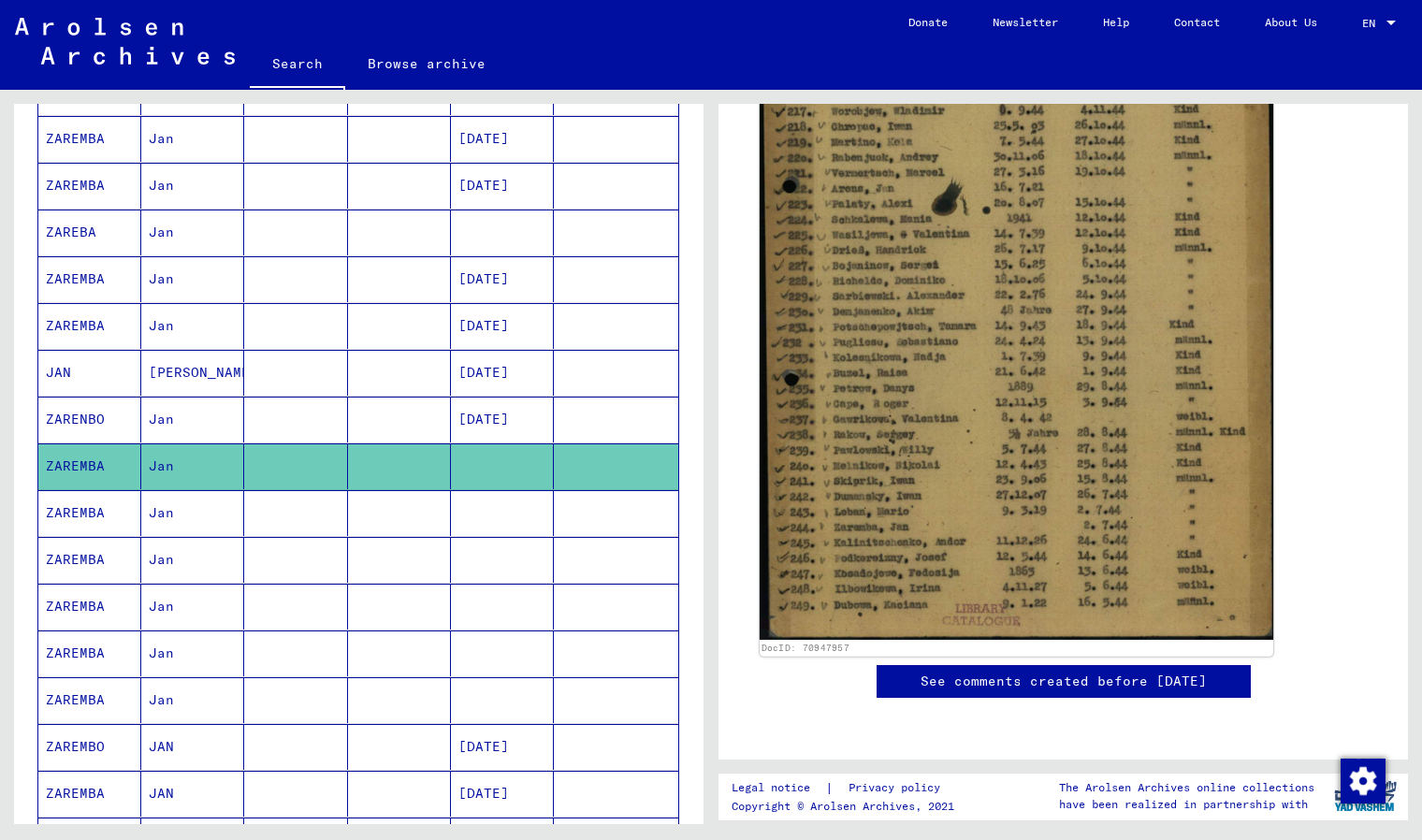
click at [1084, 495] on img at bounding box center [1016, 279] width 513 height 722
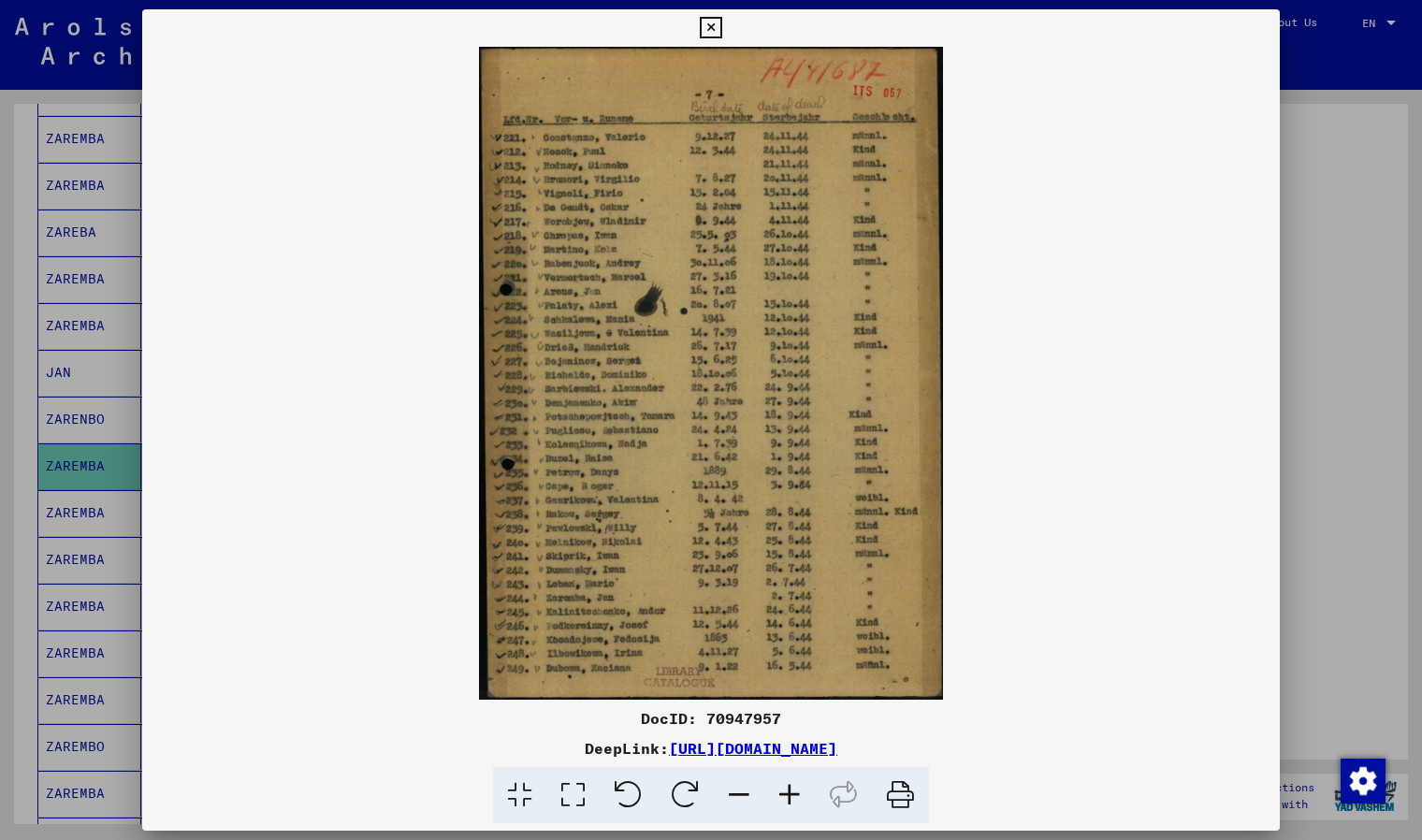
click at [626, 793] on icon at bounding box center [629, 796] width 57 height 57
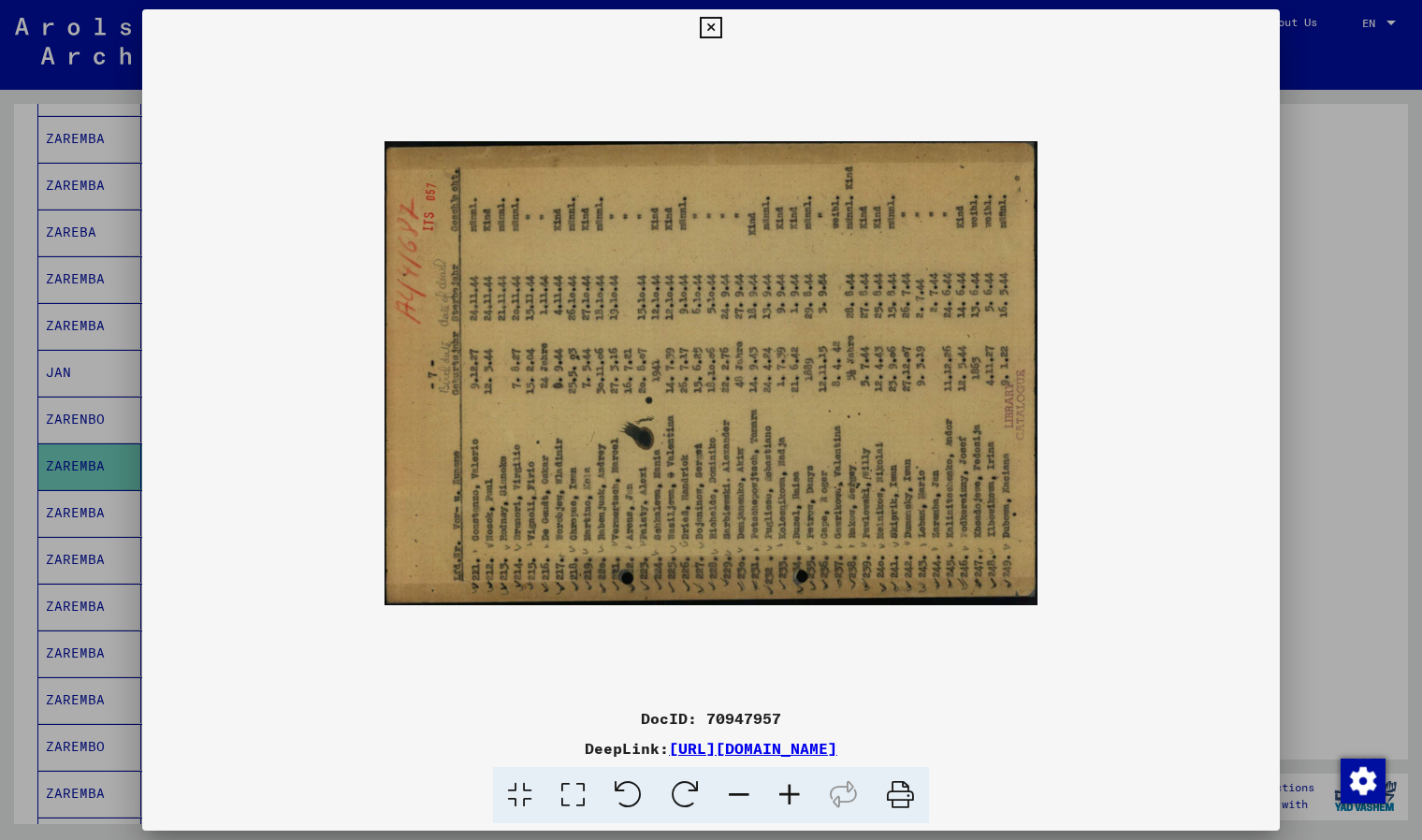
click at [695, 793] on icon at bounding box center [685, 796] width 57 height 57
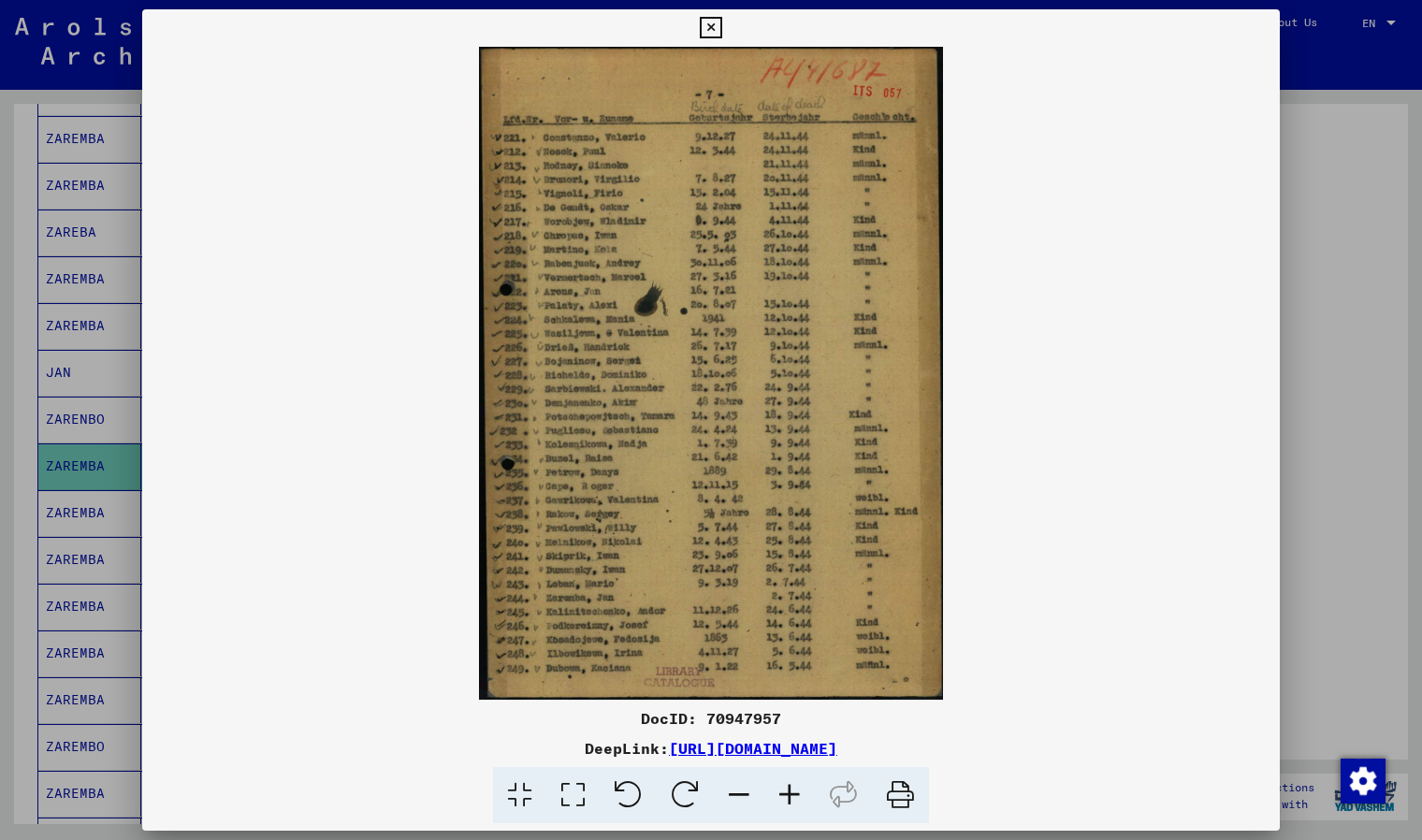
click at [796, 786] on icon at bounding box center [789, 796] width 51 height 57
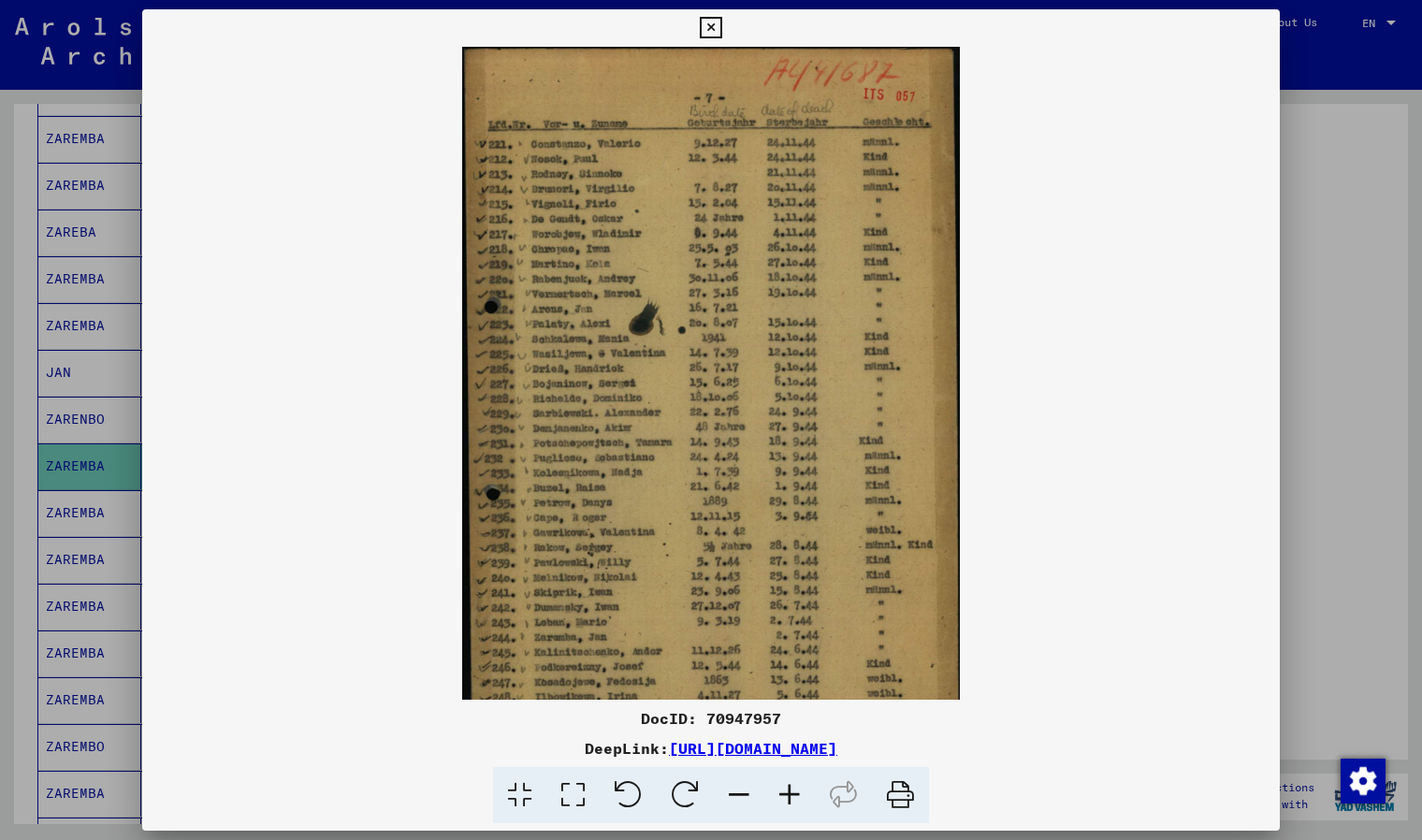
click at [796, 786] on icon at bounding box center [789, 796] width 51 height 57
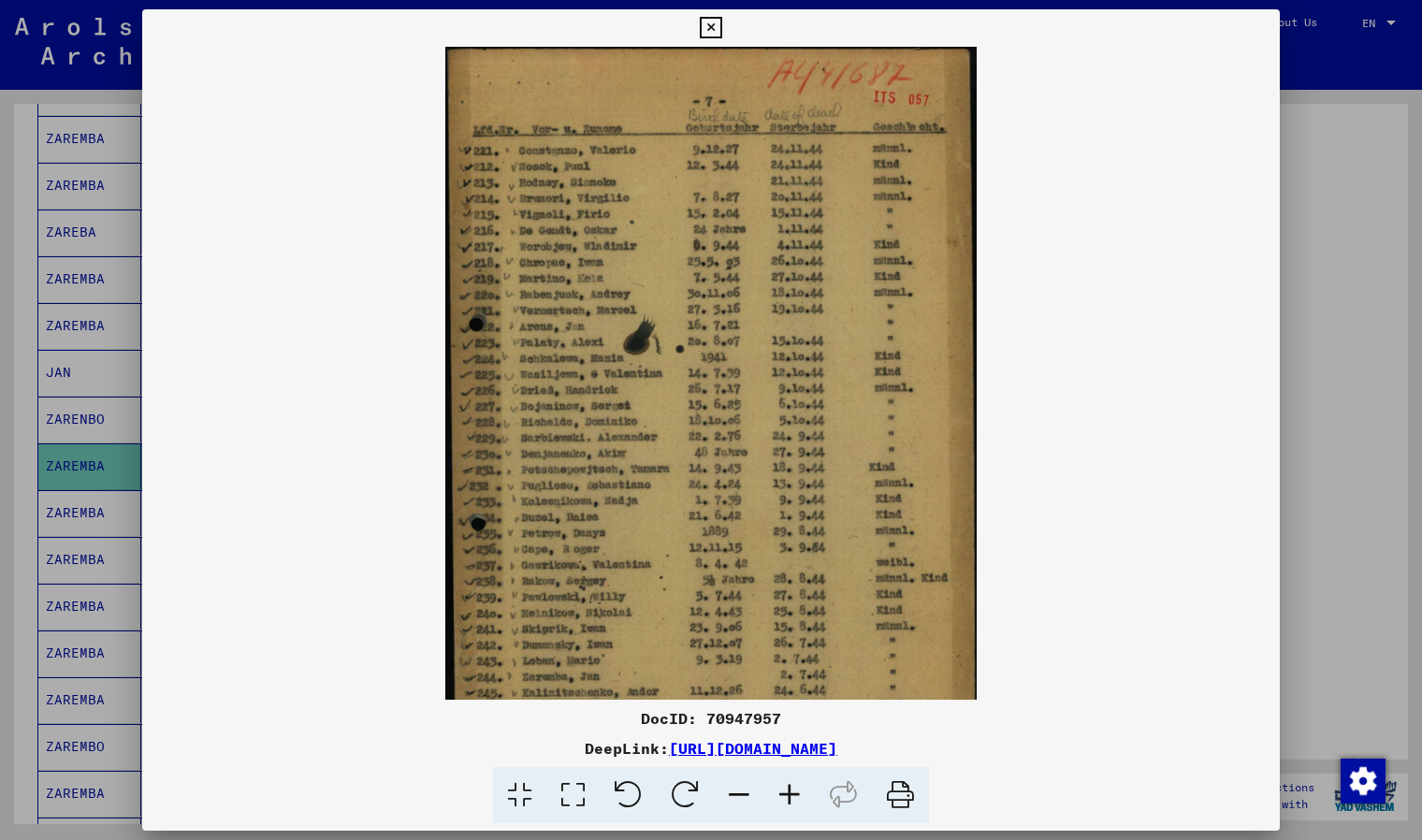
click at [796, 786] on icon at bounding box center [789, 796] width 51 height 57
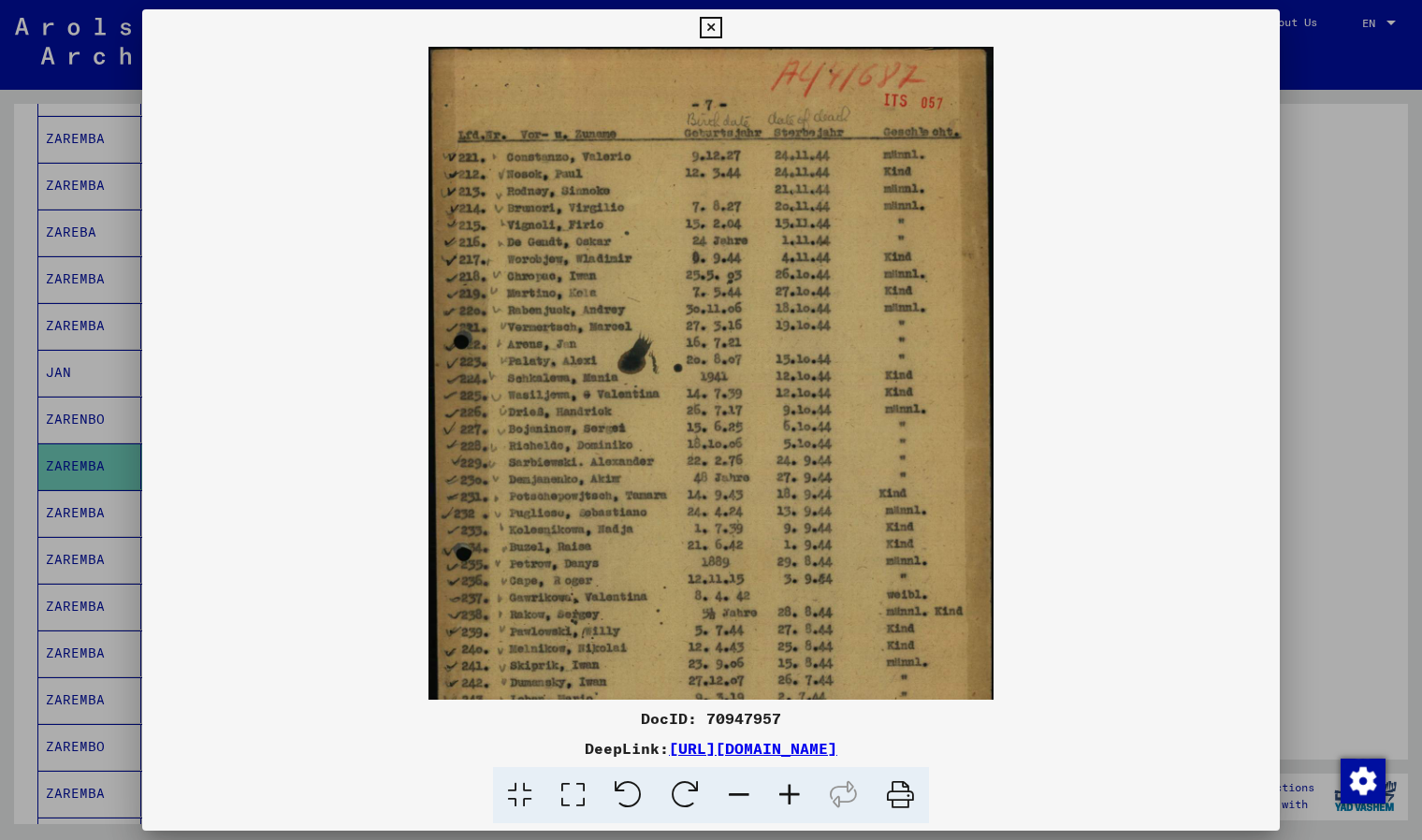
click at [710, 24] on icon at bounding box center [710, 28] width 22 height 22
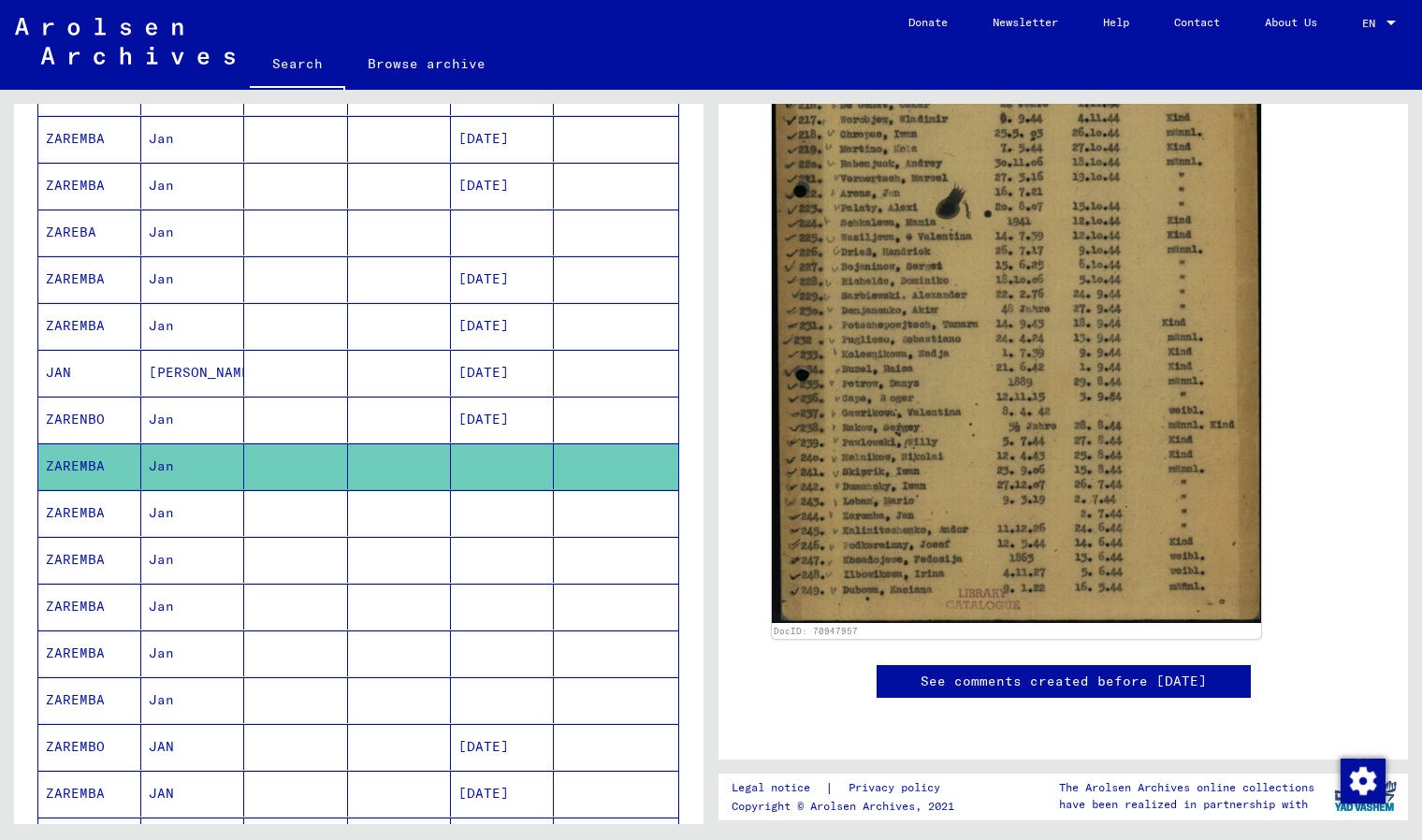
click at [158, 516] on mat-cell "Jan" at bounding box center [193, 513] width 103 height 46
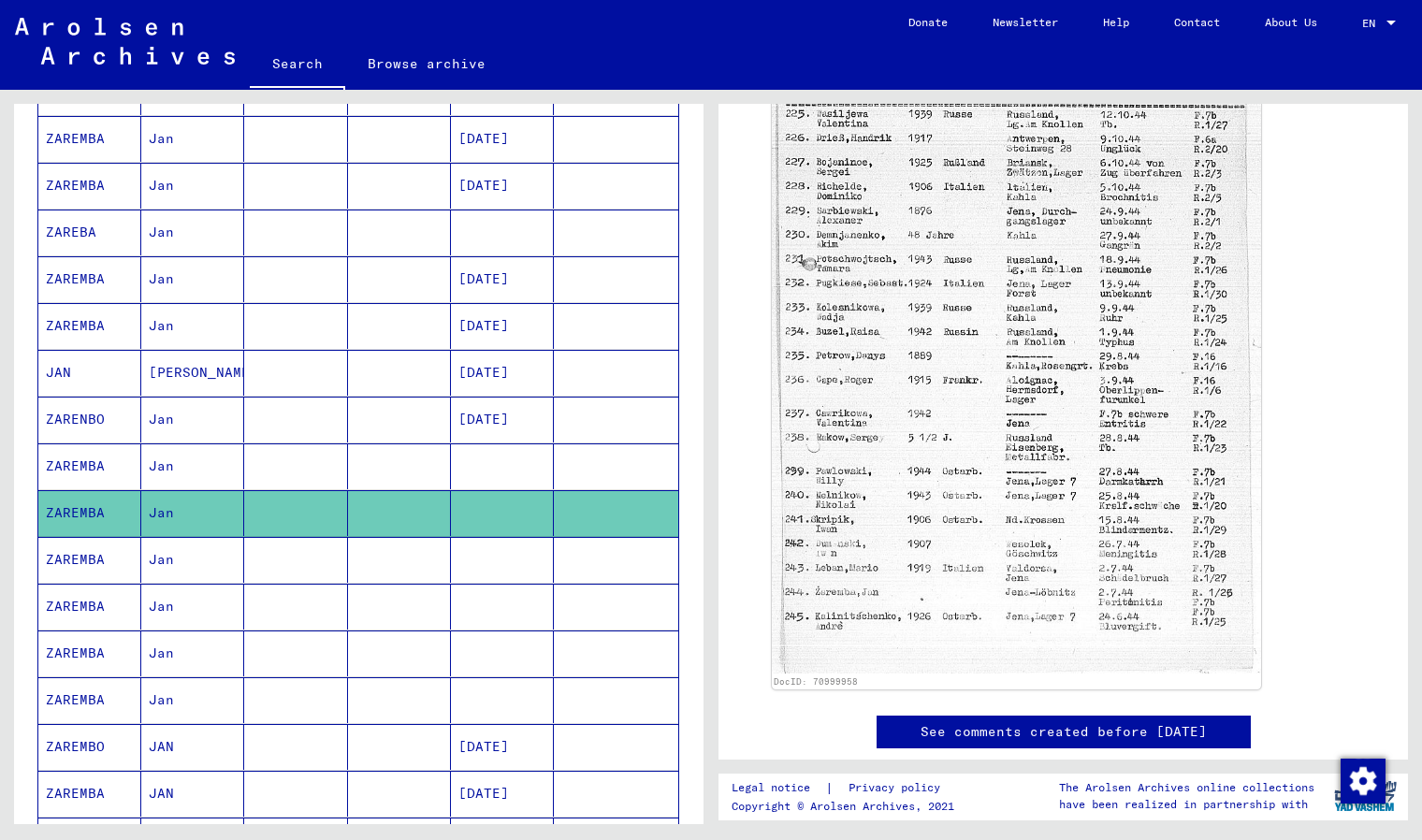
scroll to position [747, 0]
click at [90, 561] on mat-cell "ZAREMBA" at bounding box center [90, 560] width 103 height 46
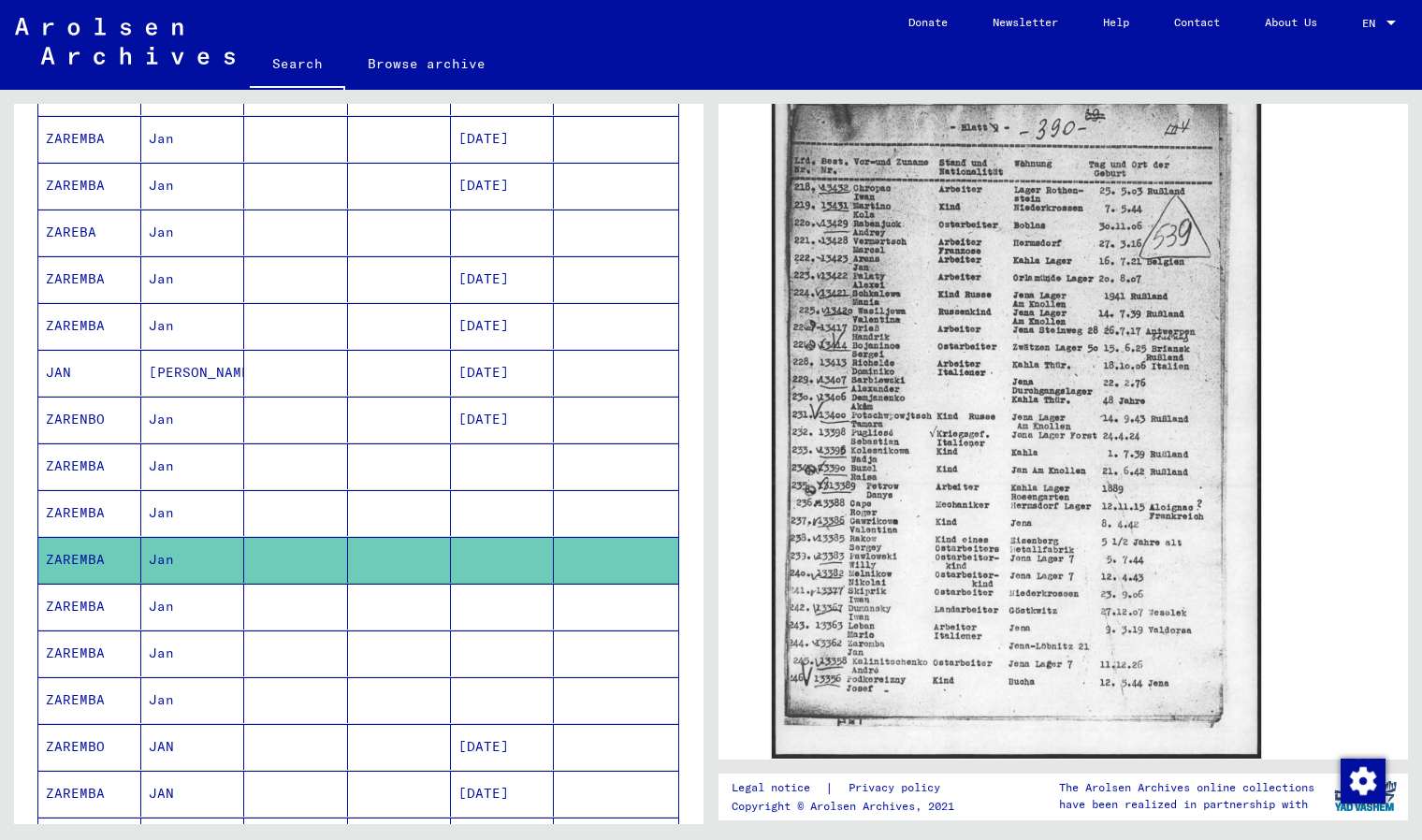
scroll to position [374, 0]
click at [113, 610] on mat-cell "ZAREMBA" at bounding box center [90, 607] width 103 height 46
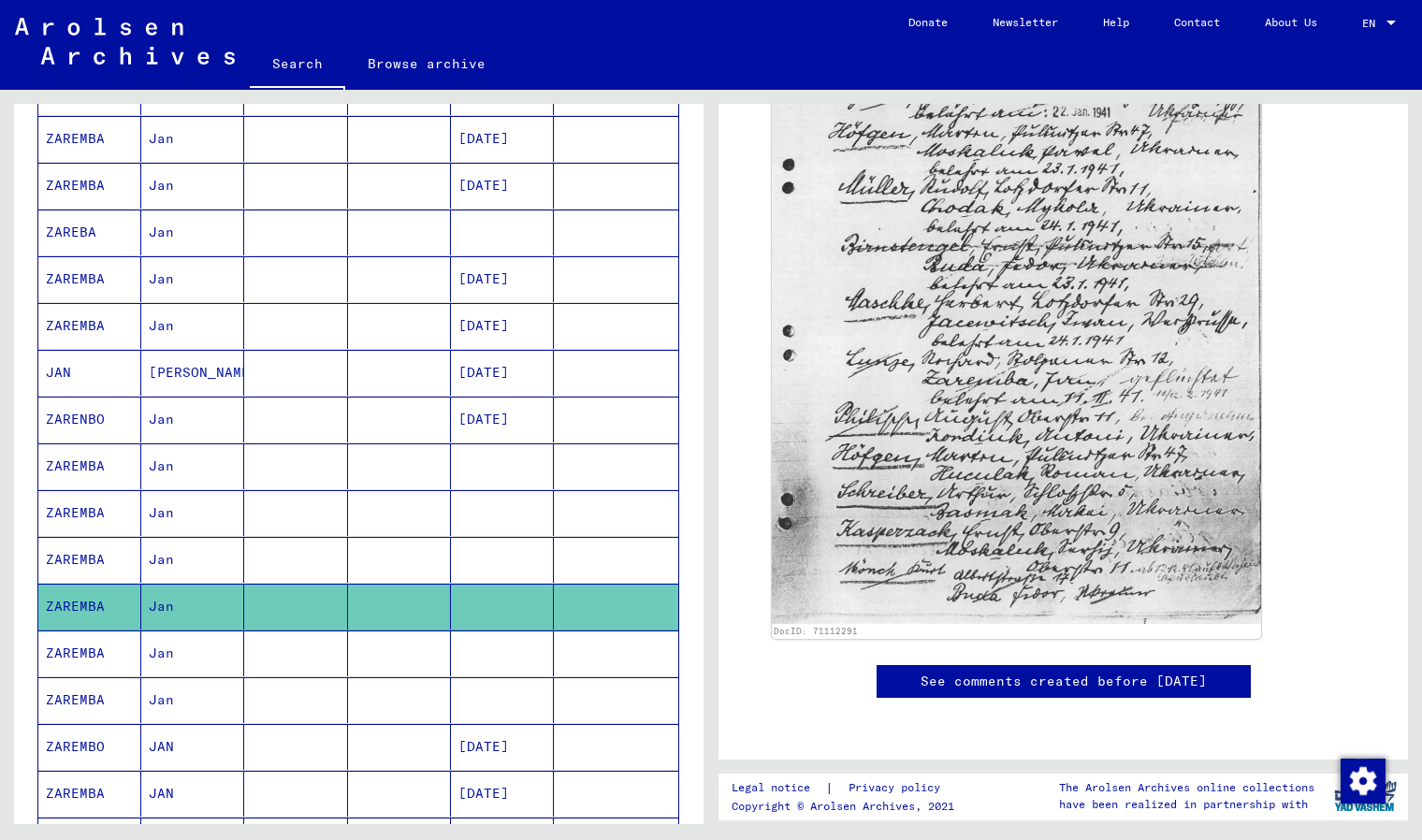
scroll to position [559, 0]
click at [176, 660] on mat-cell "Jan" at bounding box center [193, 654] width 103 height 46
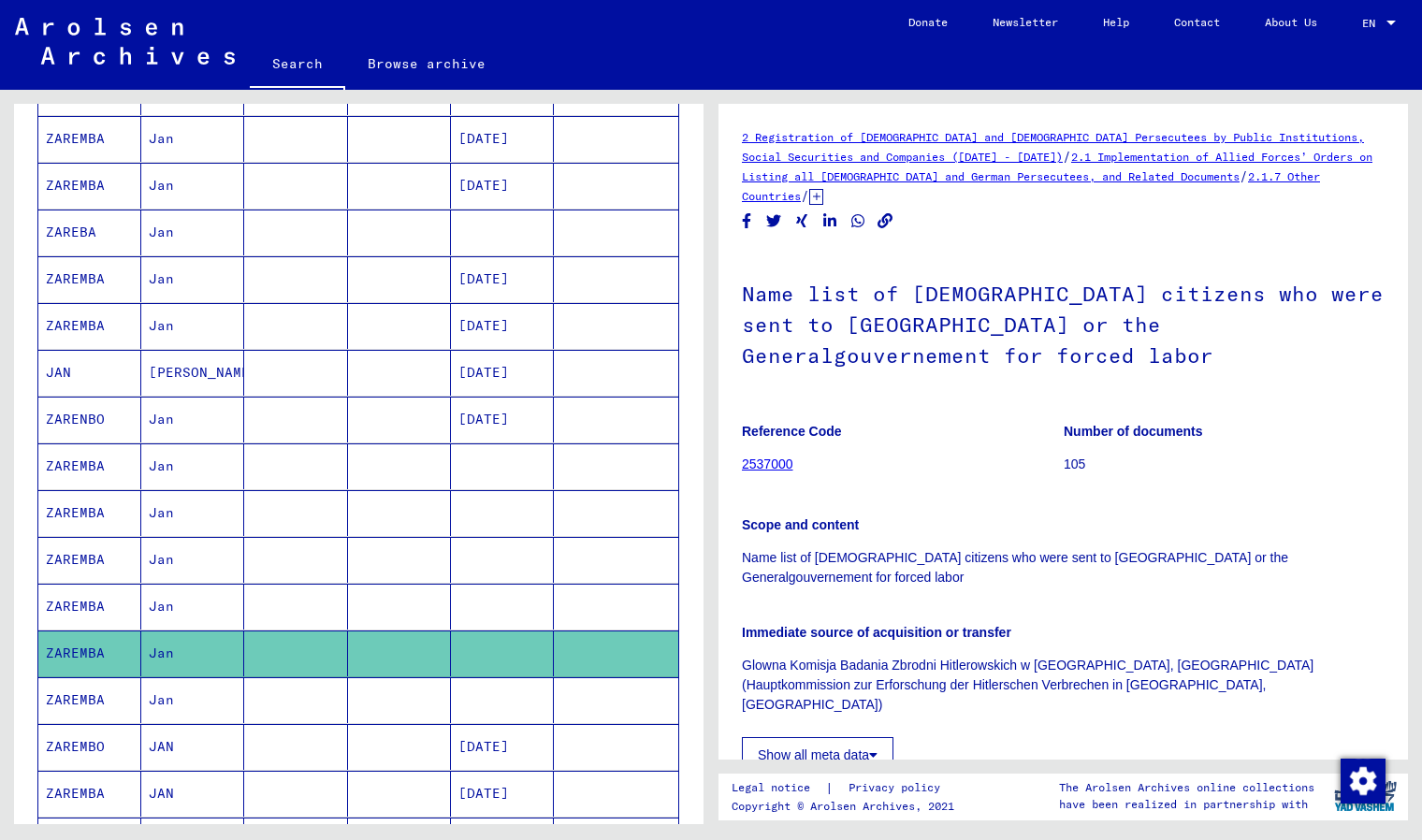
click at [59, 703] on mat-cell "ZAREMBA" at bounding box center [90, 700] width 103 height 46
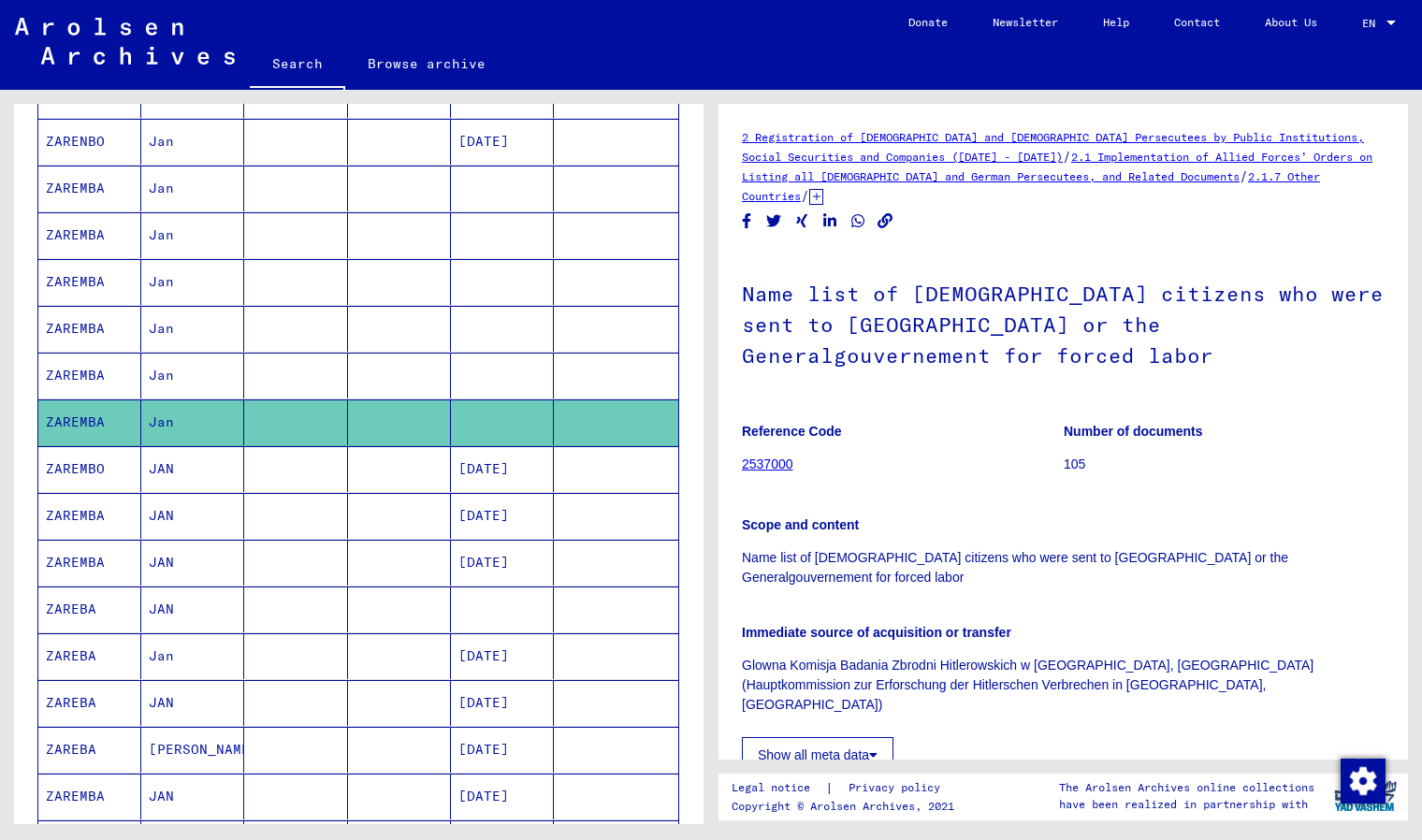
scroll to position [722, 0]
click at [94, 616] on mat-cell "ZAREBA" at bounding box center [90, 609] width 103 height 46
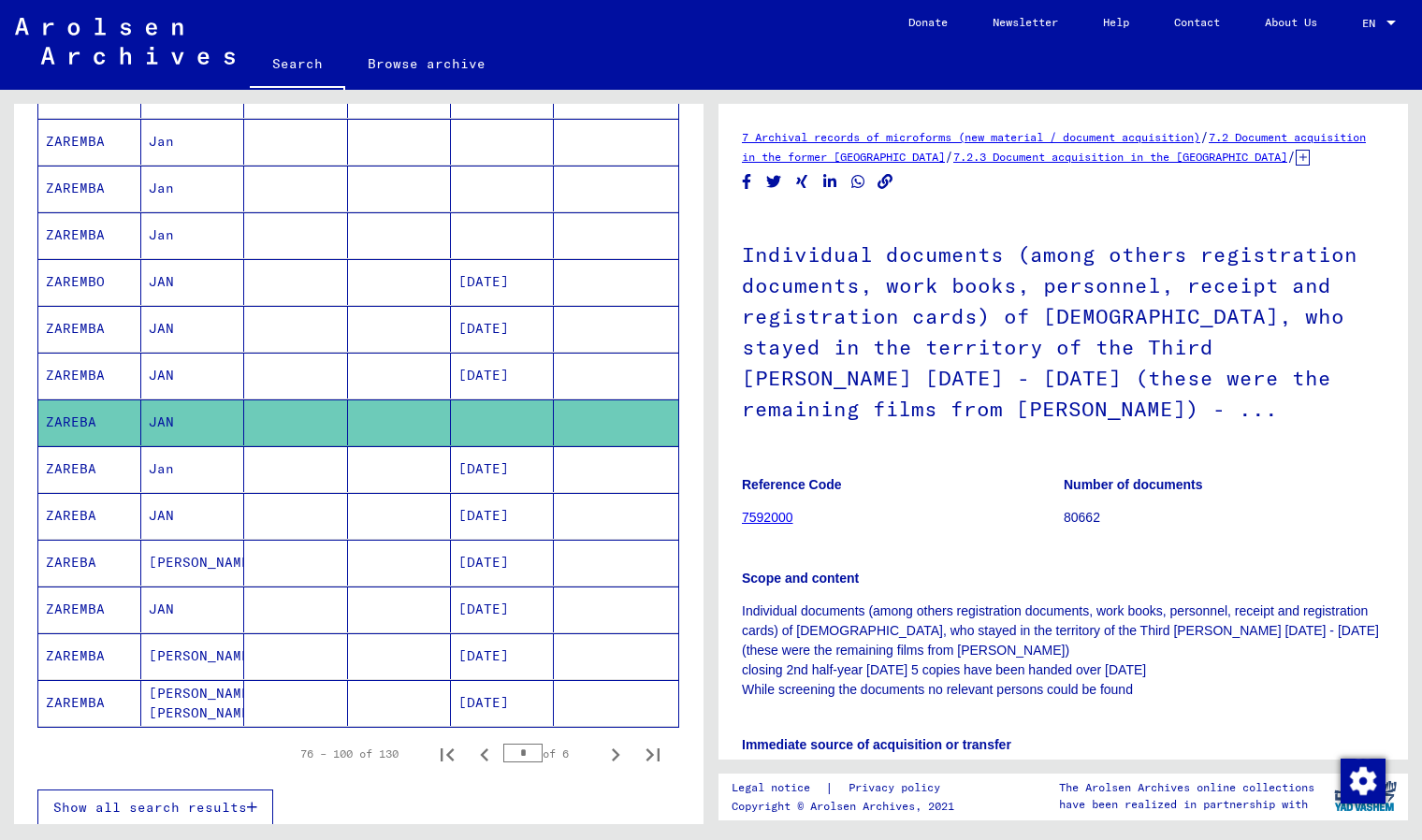
scroll to position [909, 0]
click at [612, 761] on icon "Next page" at bounding box center [615, 754] width 9 height 13
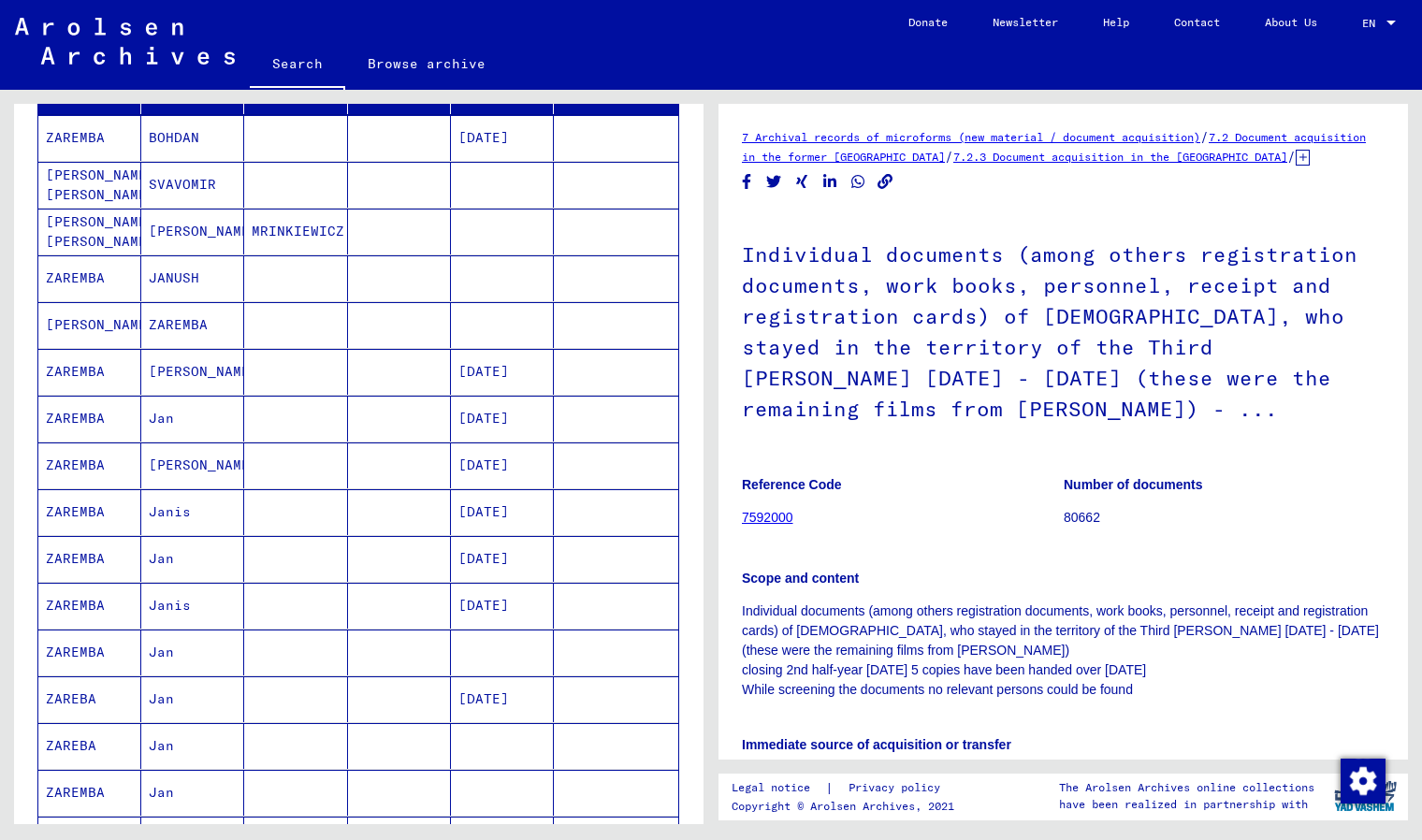
scroll to position [349, 0]
click at [62, 427] on mat-cell "ZAREMBA" at bounding box center [90, 420] width 103 height 46
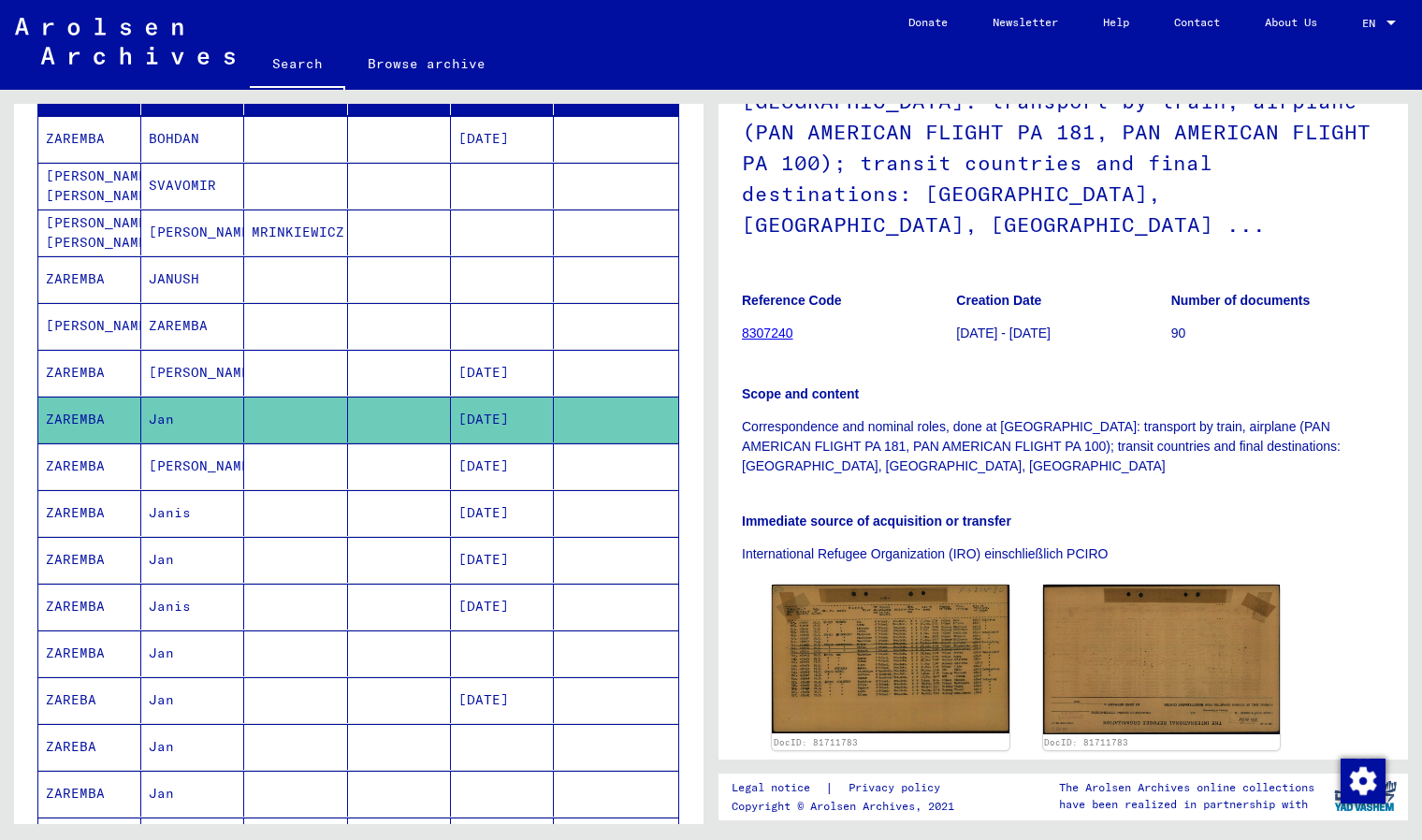
scroll to position [185, 0]
click at [462, 566] on mat-cell "[DATE]" at bounding box center [503, 560] width 103 height 46
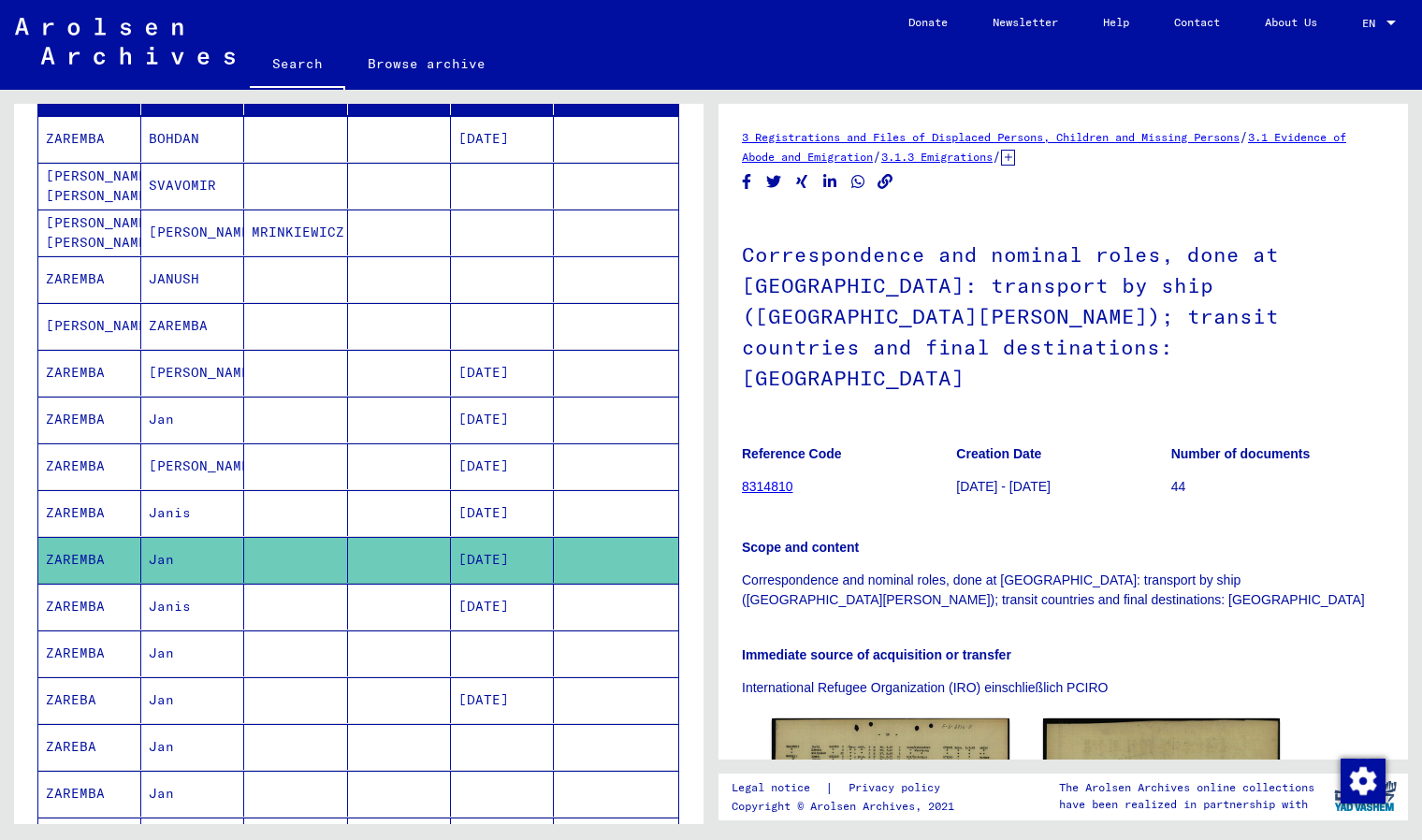
click at [164, 663] on mat-cell "Jan" at bounding box center [193, 654] width 103 height 46
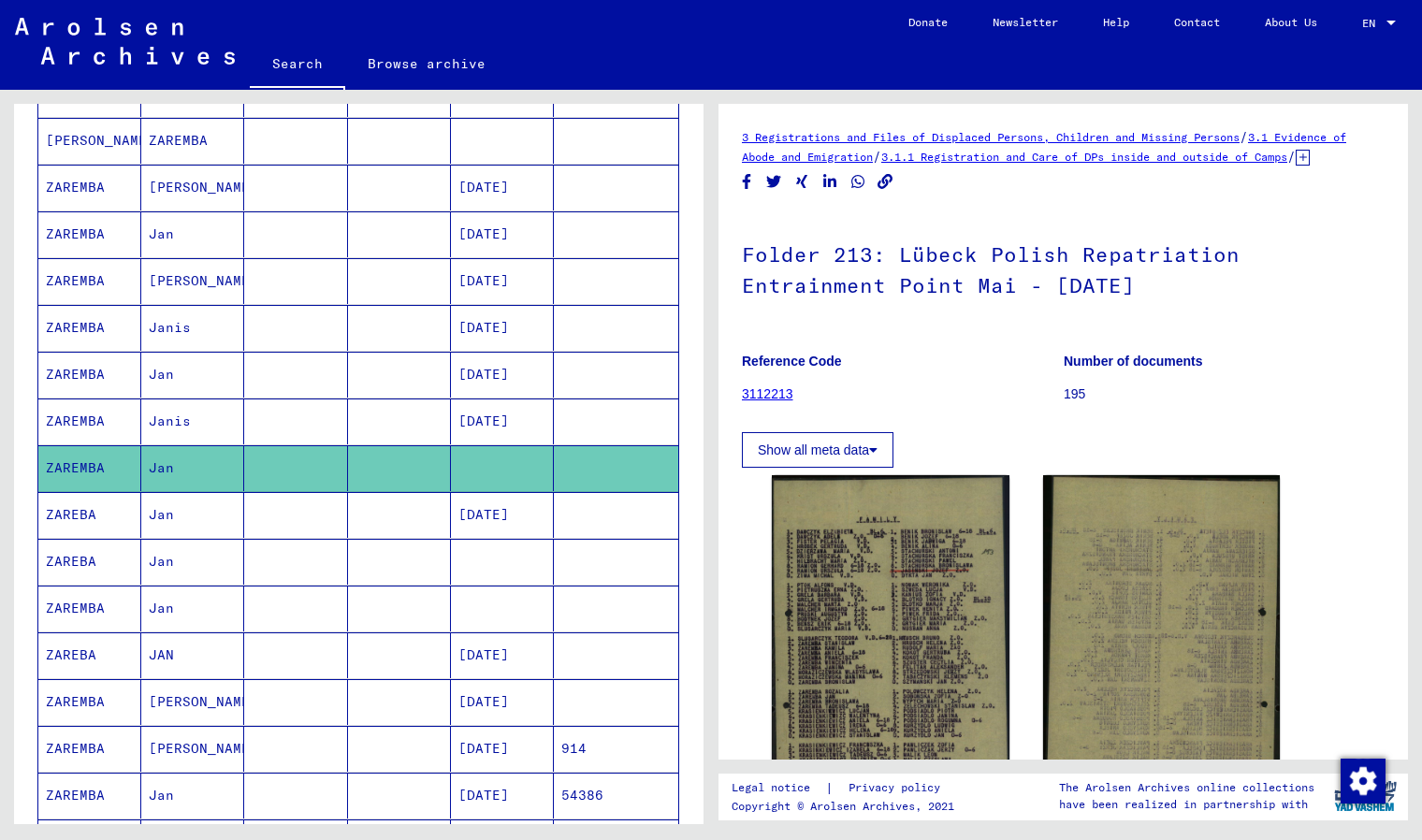
scroll to position [535, 0]
click at [179, 618] on mat-cell "Jan" at bounding box center [193, 608] width 103 height 46
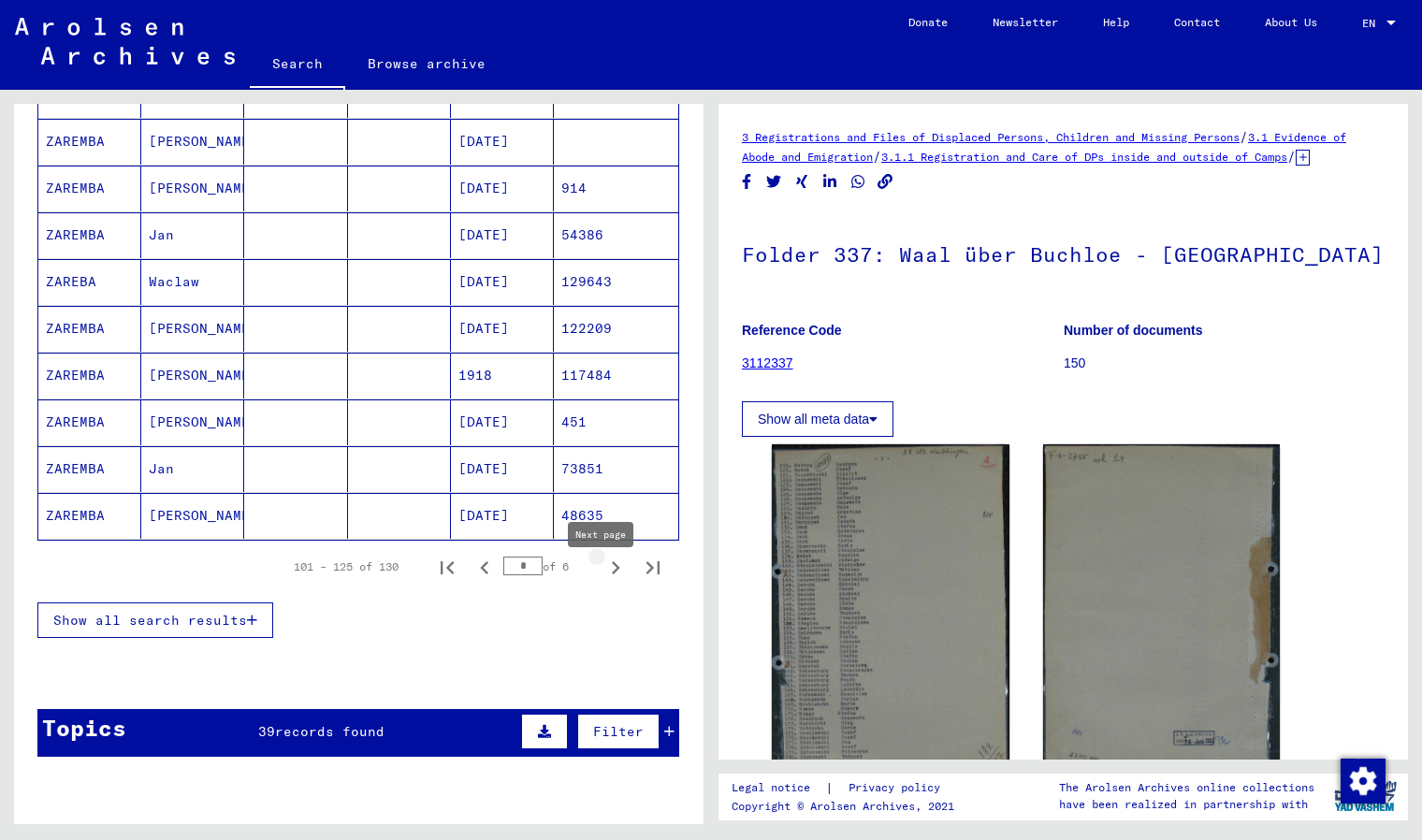
click at [603, 576] on icon "Next page" at bounding box center [615, 568] width 26 height 26
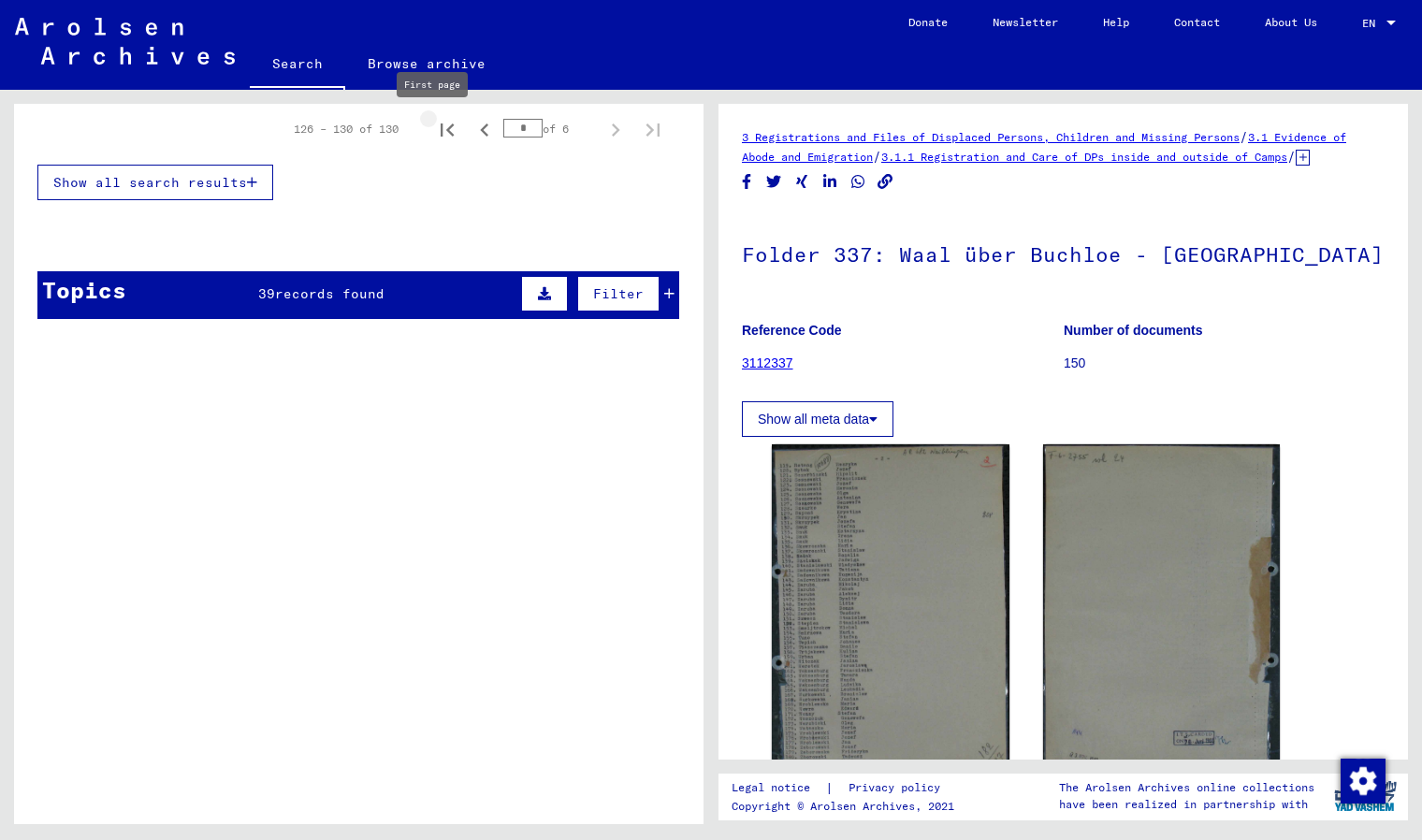
click at [435, 134] on icon "First page" at bounding box center [446, 129] width 26 height 26
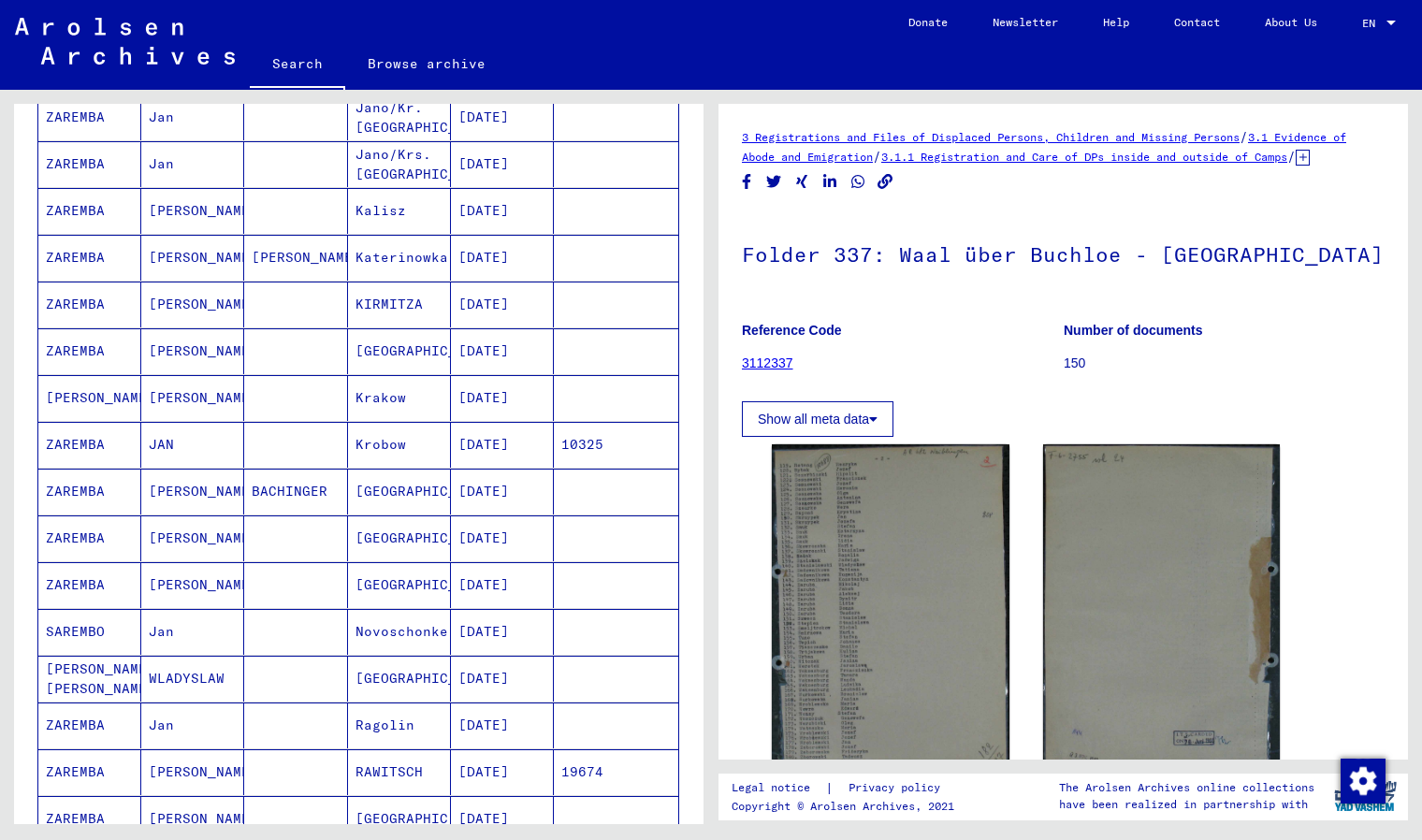
scroll to position [1540, 0]
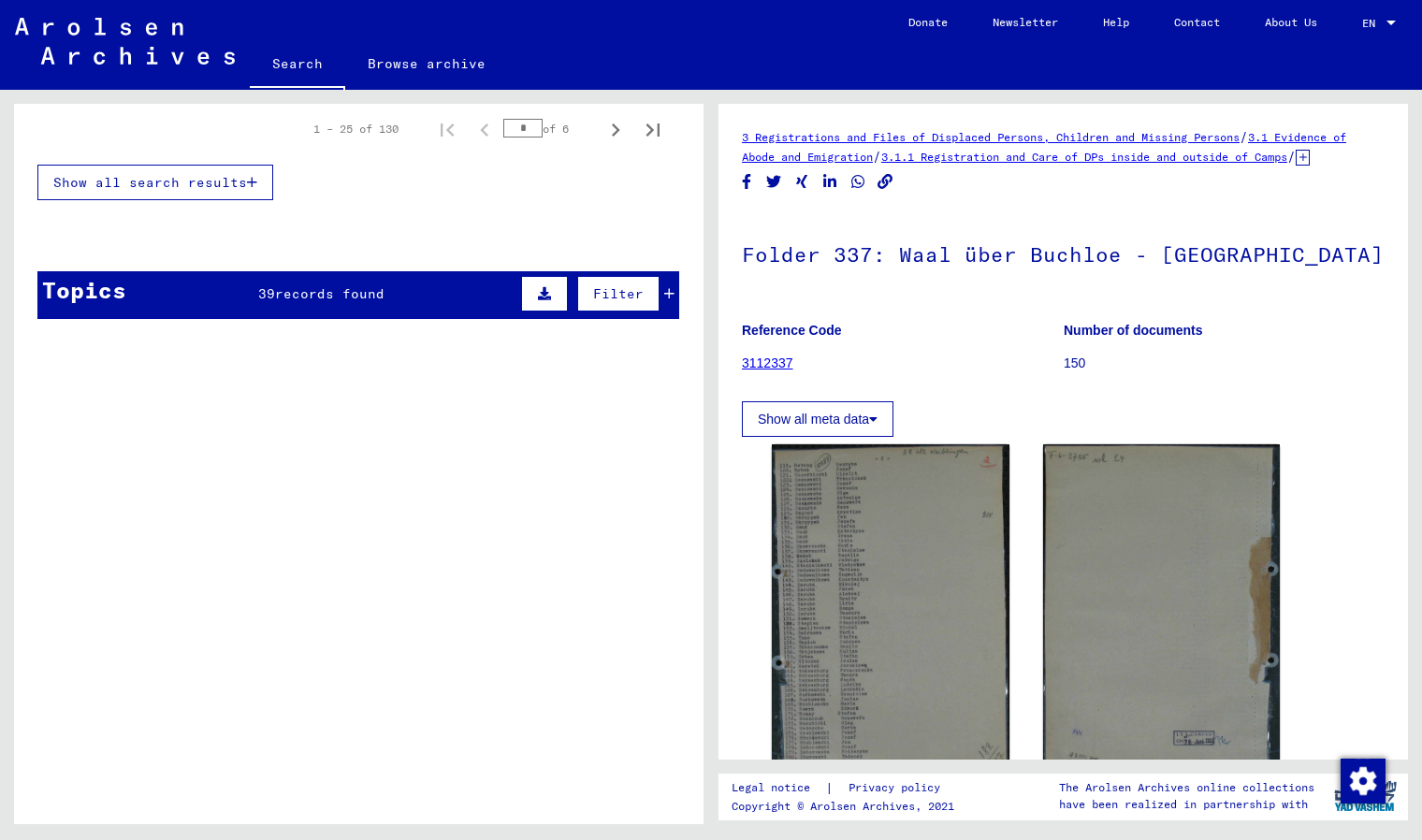
click at [504, 128] on input "*" at bounding box center [523, 128] width 39 height 19
click at [612, 133] on icon "Next page" at bounding box center [615, 130] width 9 height 13
type input "*"
click at [212, 183] on span "Show all search results" at bounding box center [150, 183] width 194 height 17
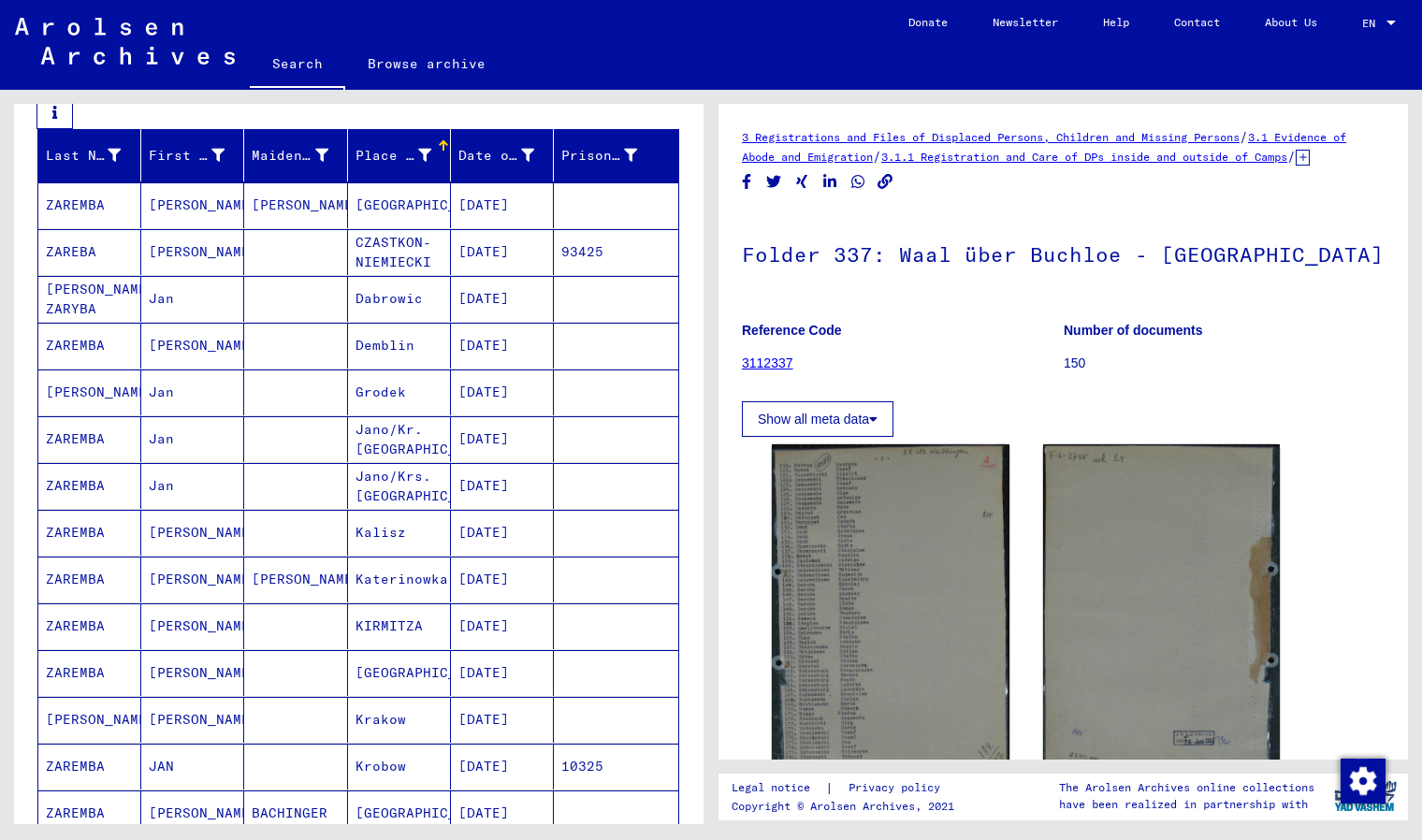
scroll to position [281, 0]
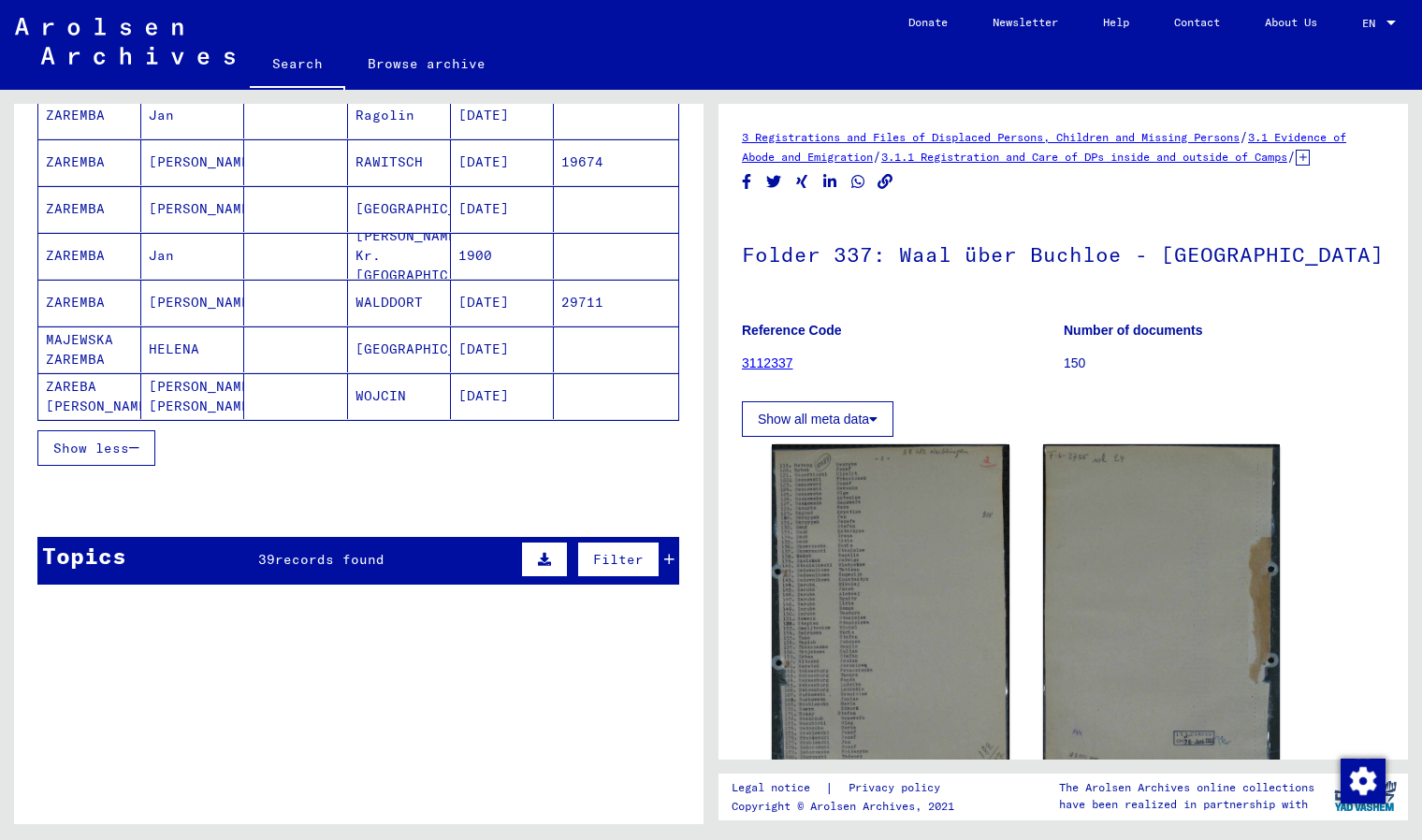
click at [120, 448] on span "Show less" at bounding box center [91, 448] width 75 height 17
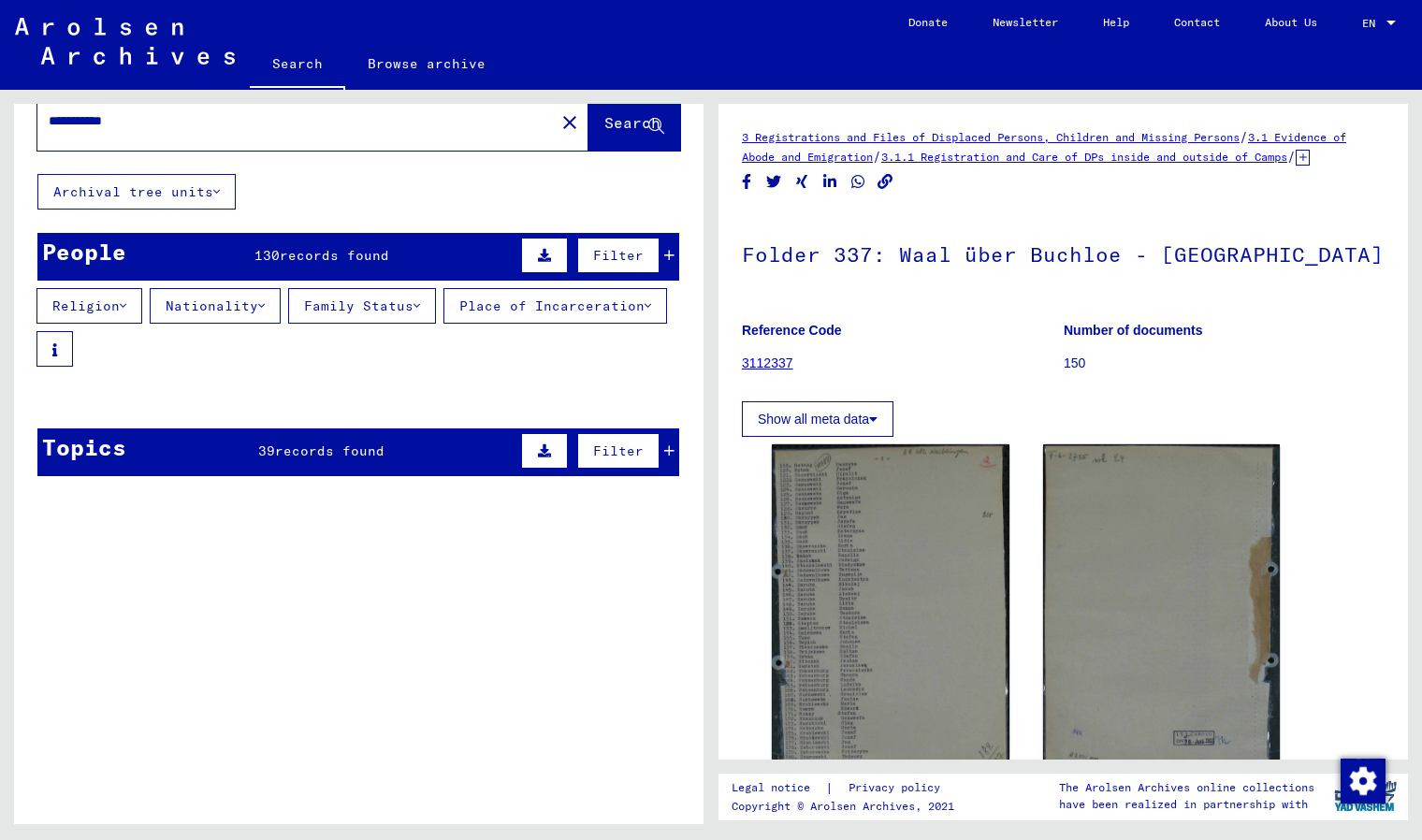
scroll to position [0, 0]
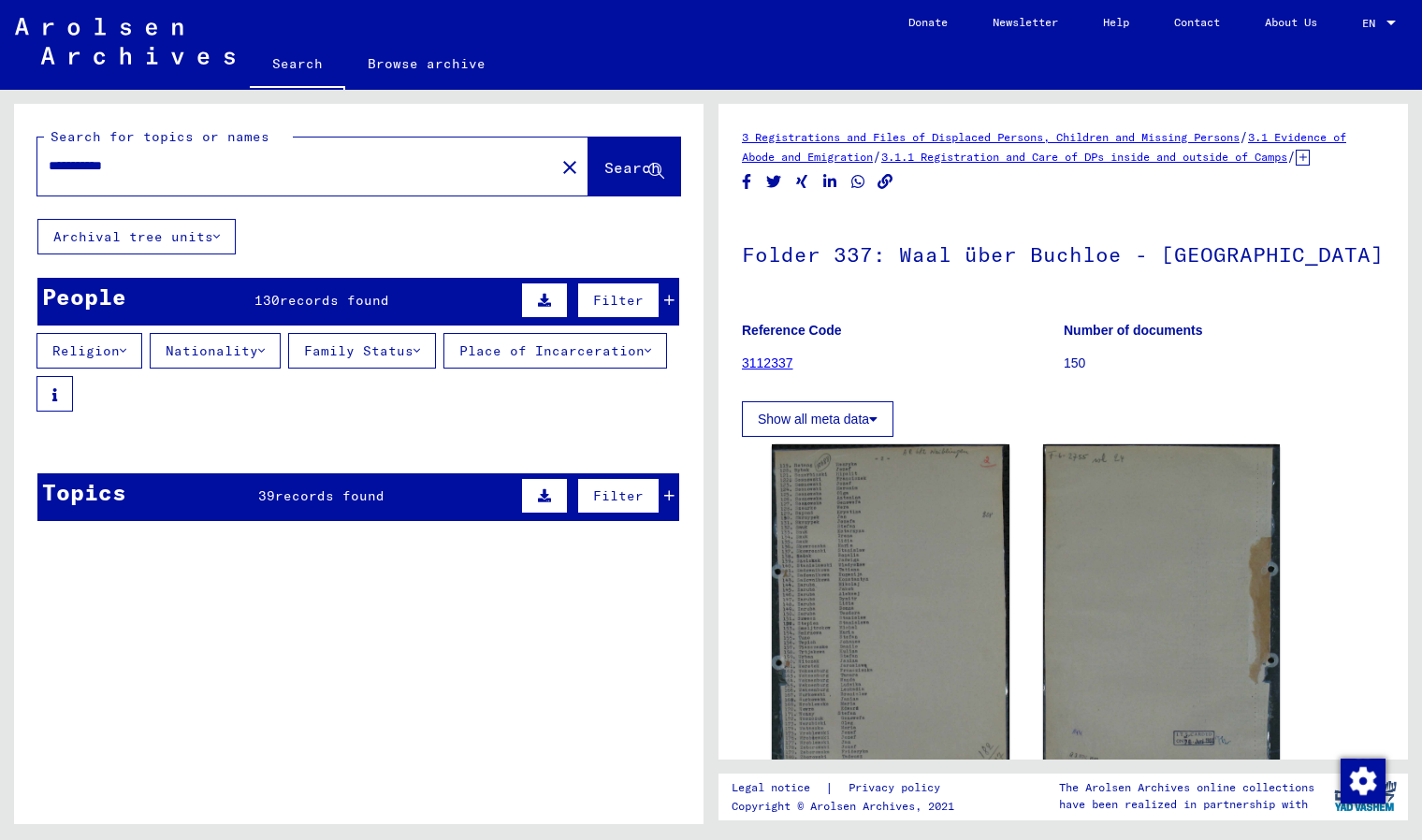
click at [331, 297] on span "records found" at bounding box center [334, 300] width 110 height 17
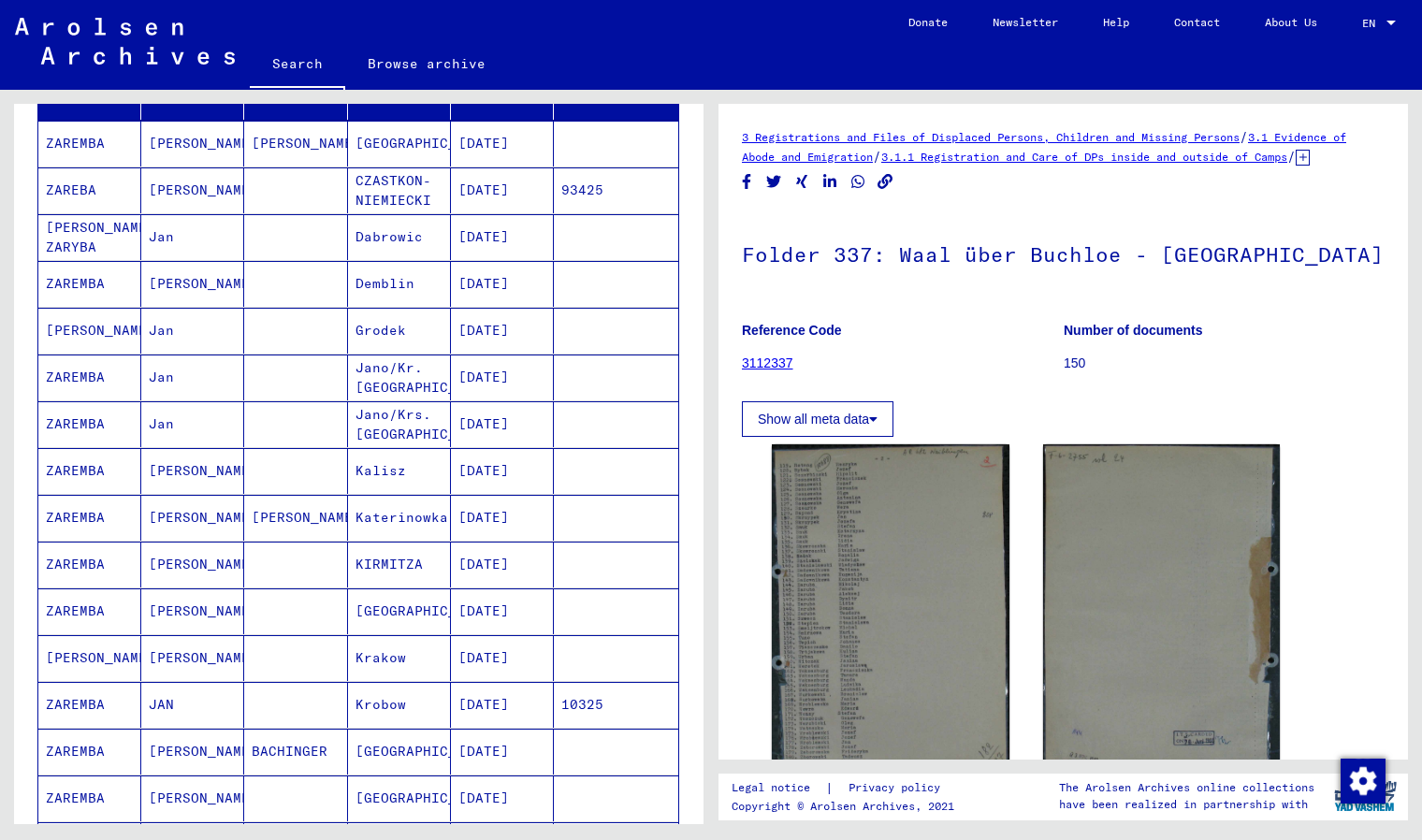
scroll to position [333, 0]
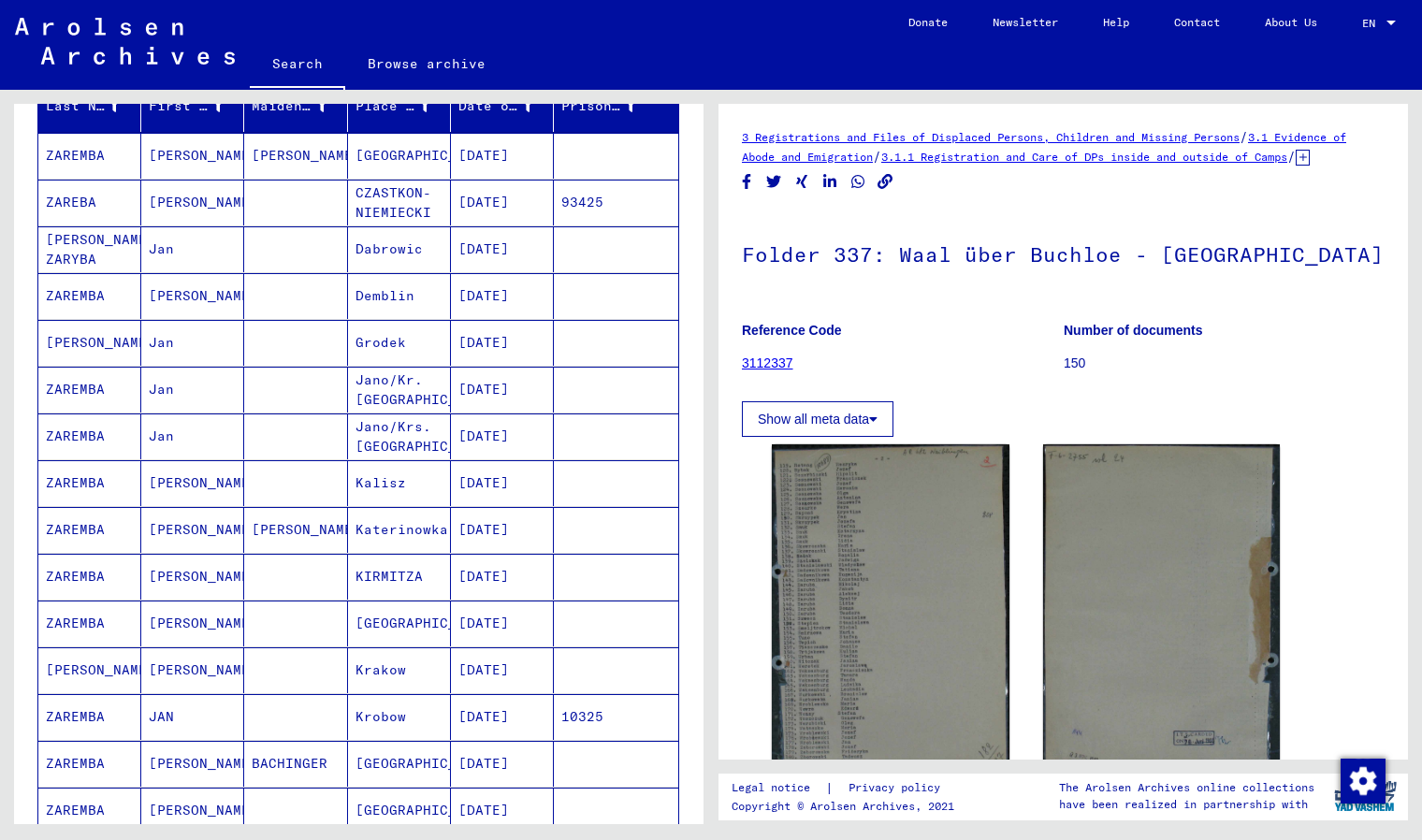
click at [108, 112] on icon at bounding box center [115, 106] width 13 height 13
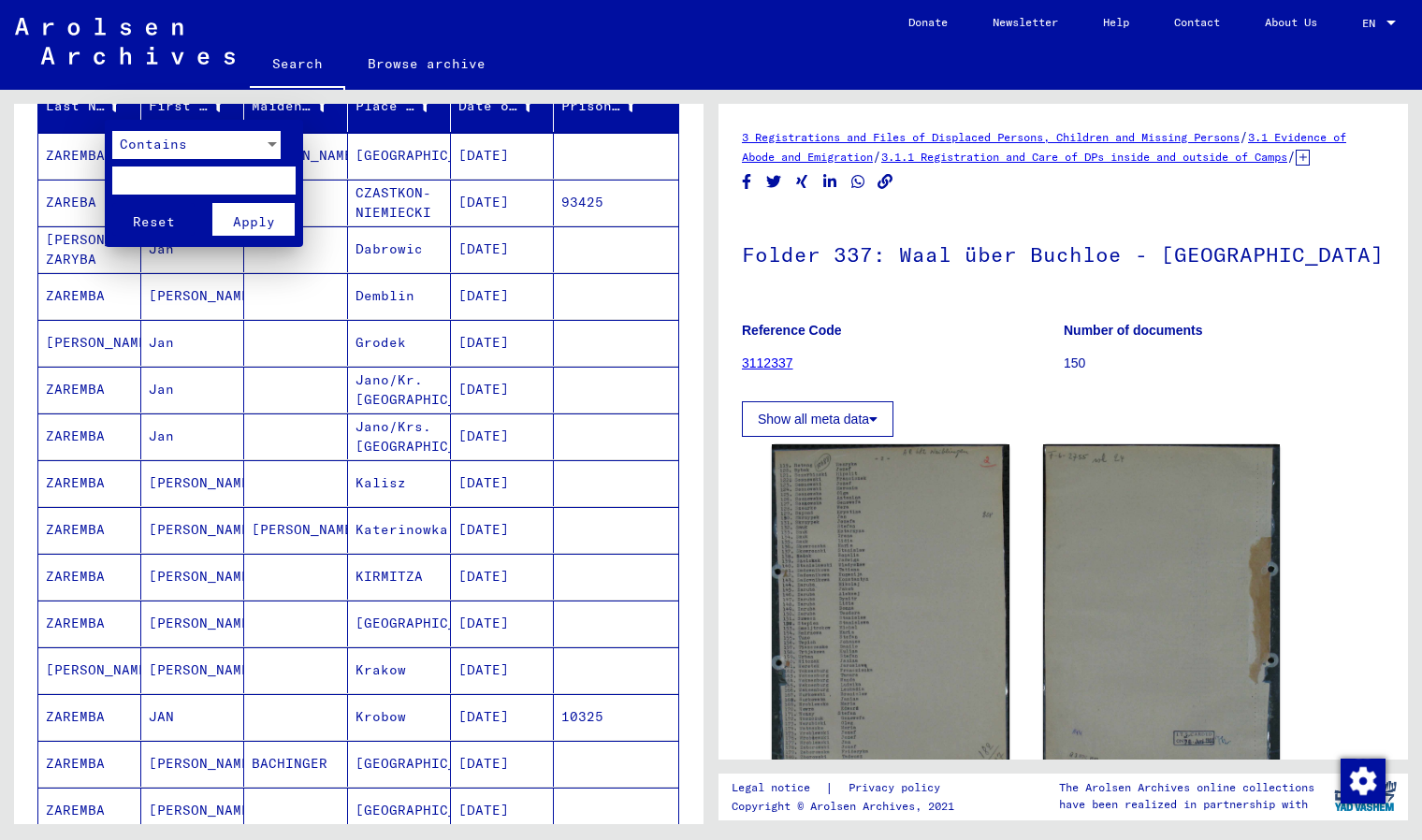
click at [146, 176] on input "text" at bounding box center [204, 180] width 183 height 28
type input "*******"
click at [240, 213] on span "Apply" at bounding box center [254, 222] width 42 height 17
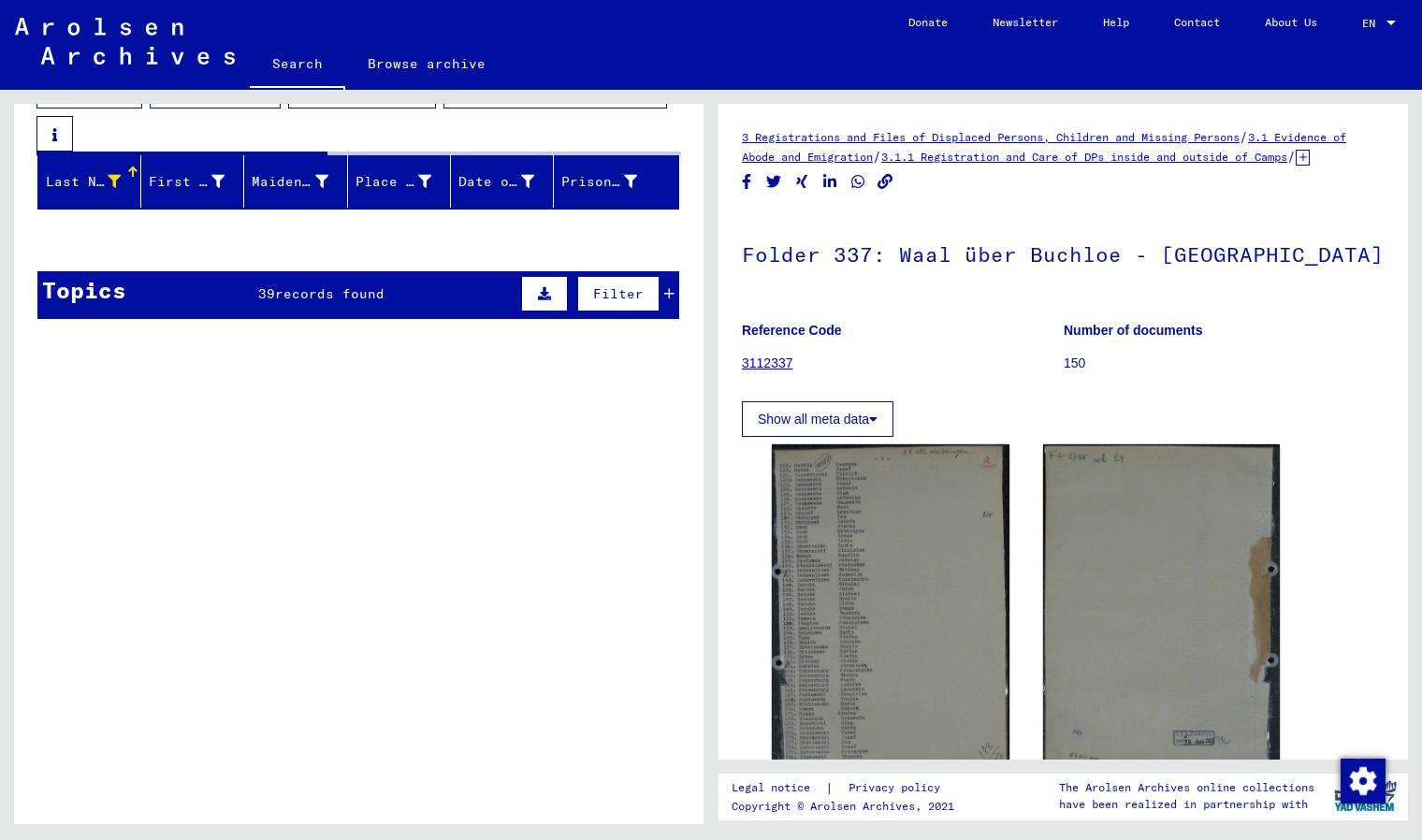
scroll to position [327, 0]
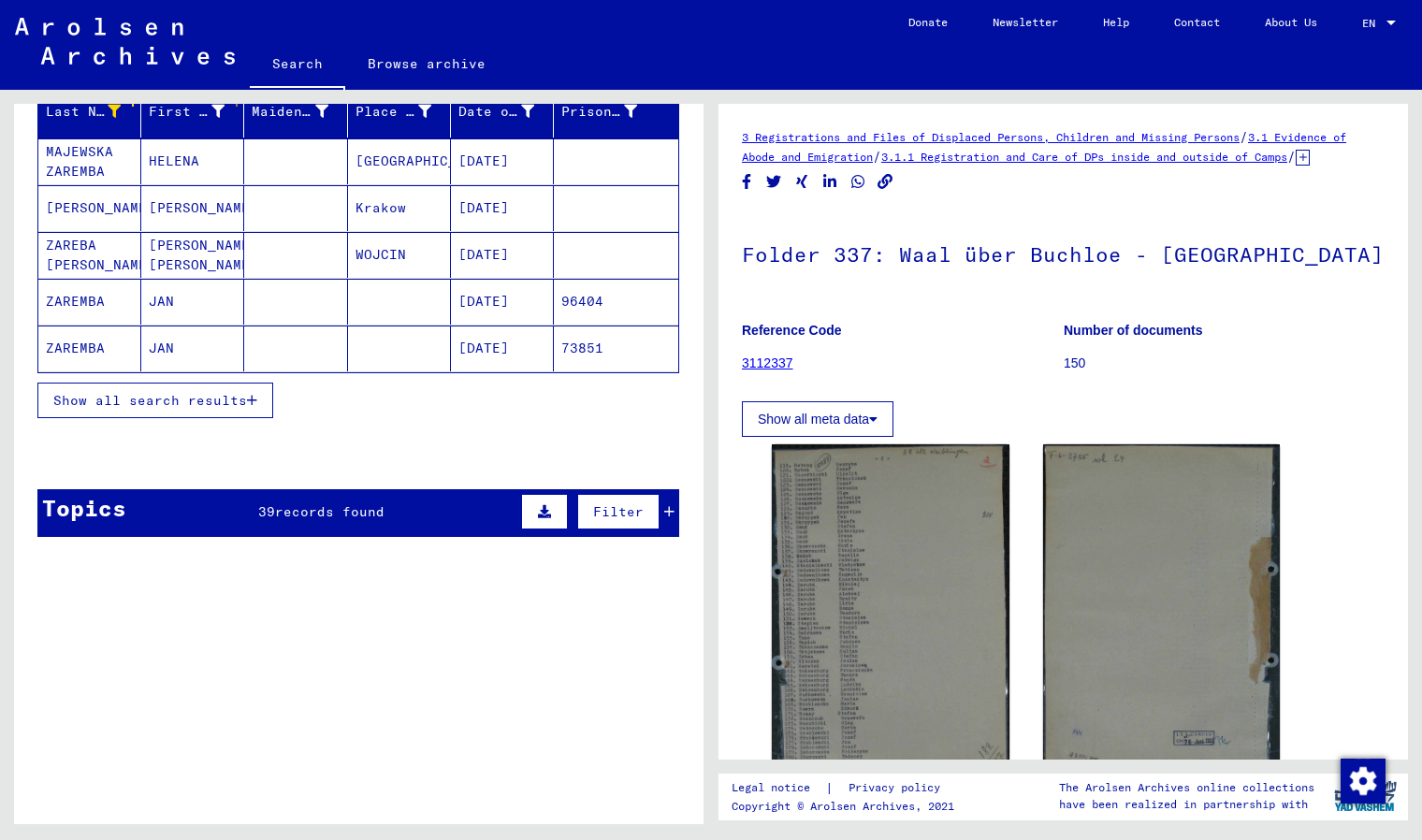
click at [213, 109] on div at bounding box center [218, 112] width 13 height 20
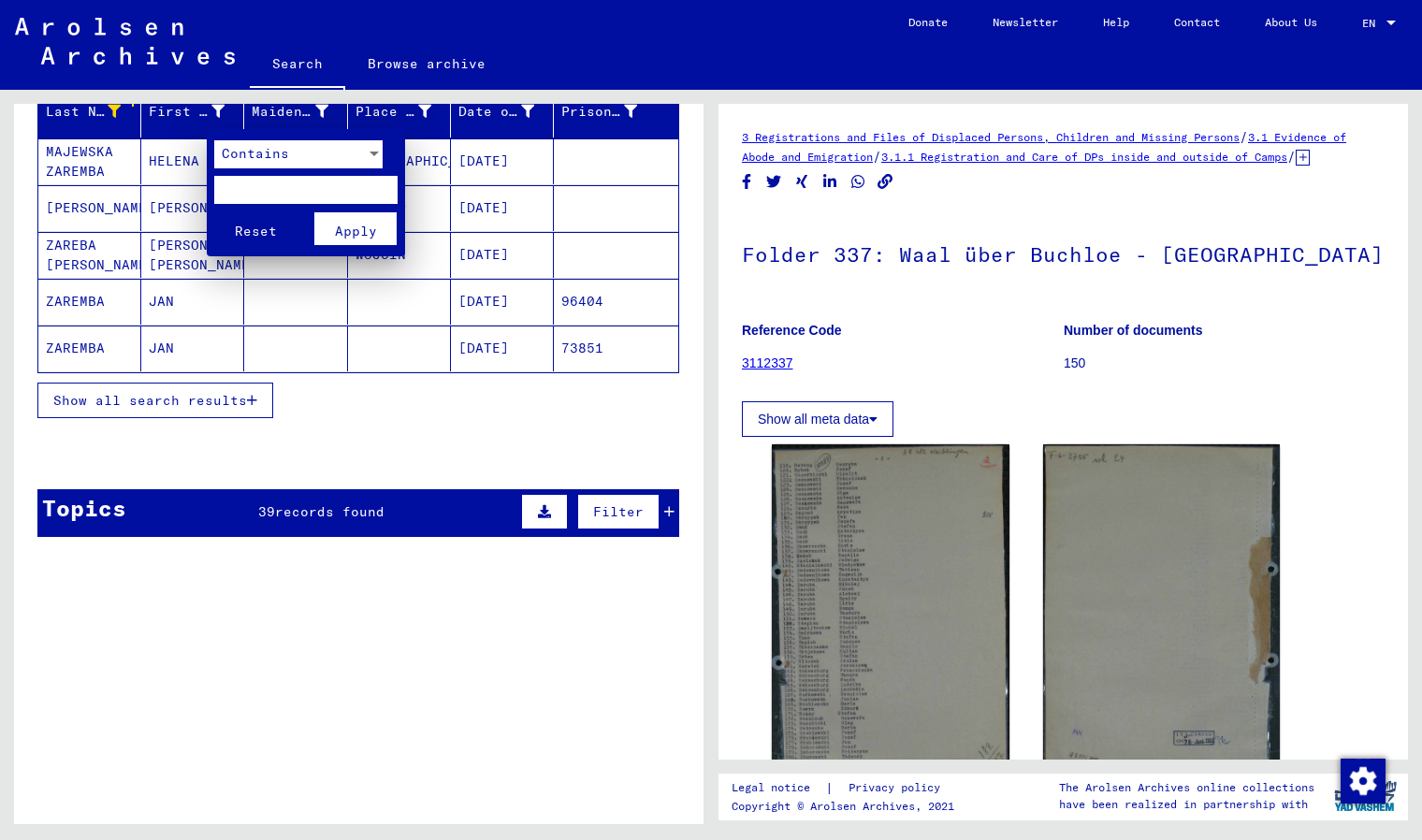
click at [235, 182] on input "text" at bounding box center [306, 189] width 183 height 28
type input "***"
click at [347, 231] on span "Apply" at bounding box center [356, 231] width 42 height 17
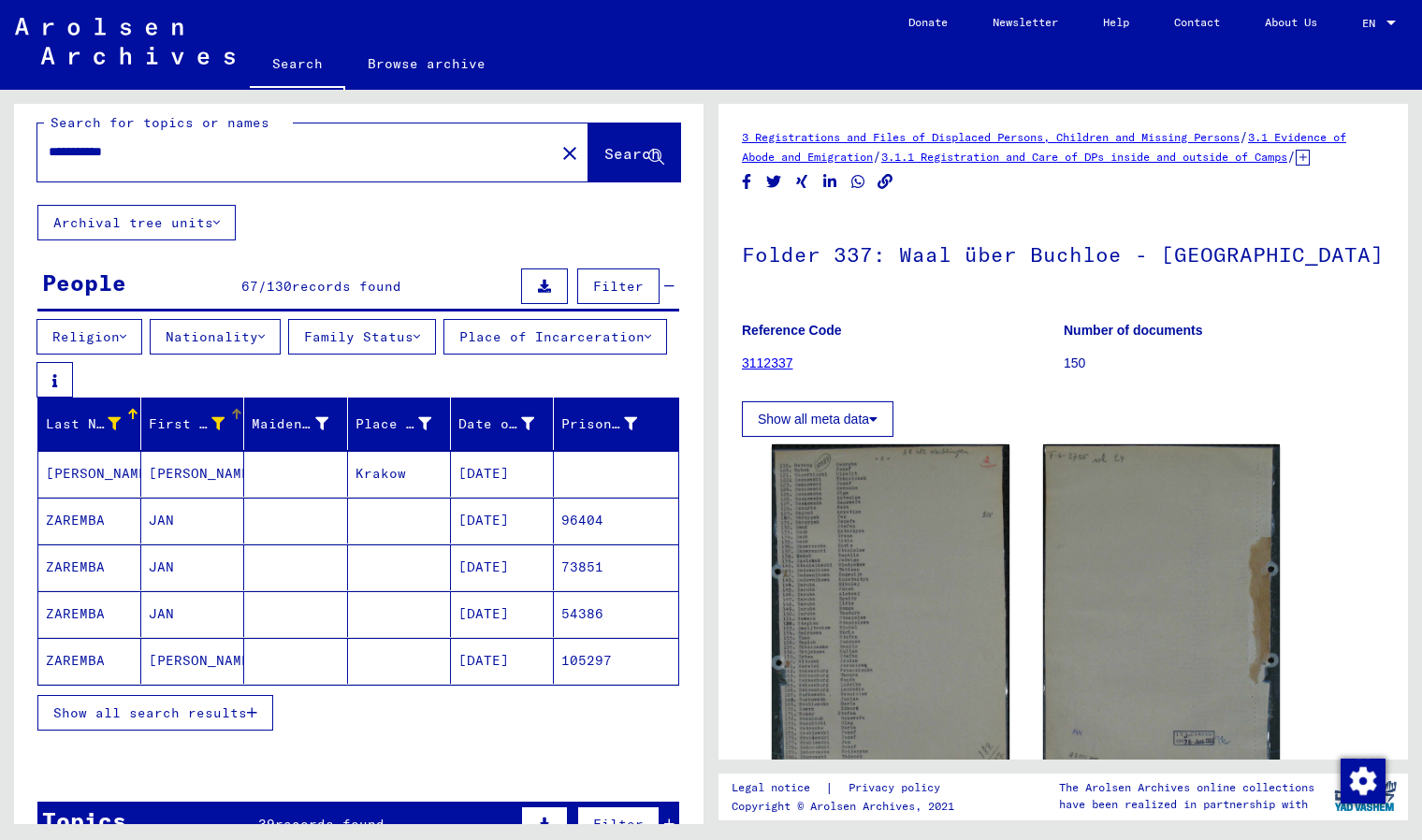
scroll to position [0, 0]
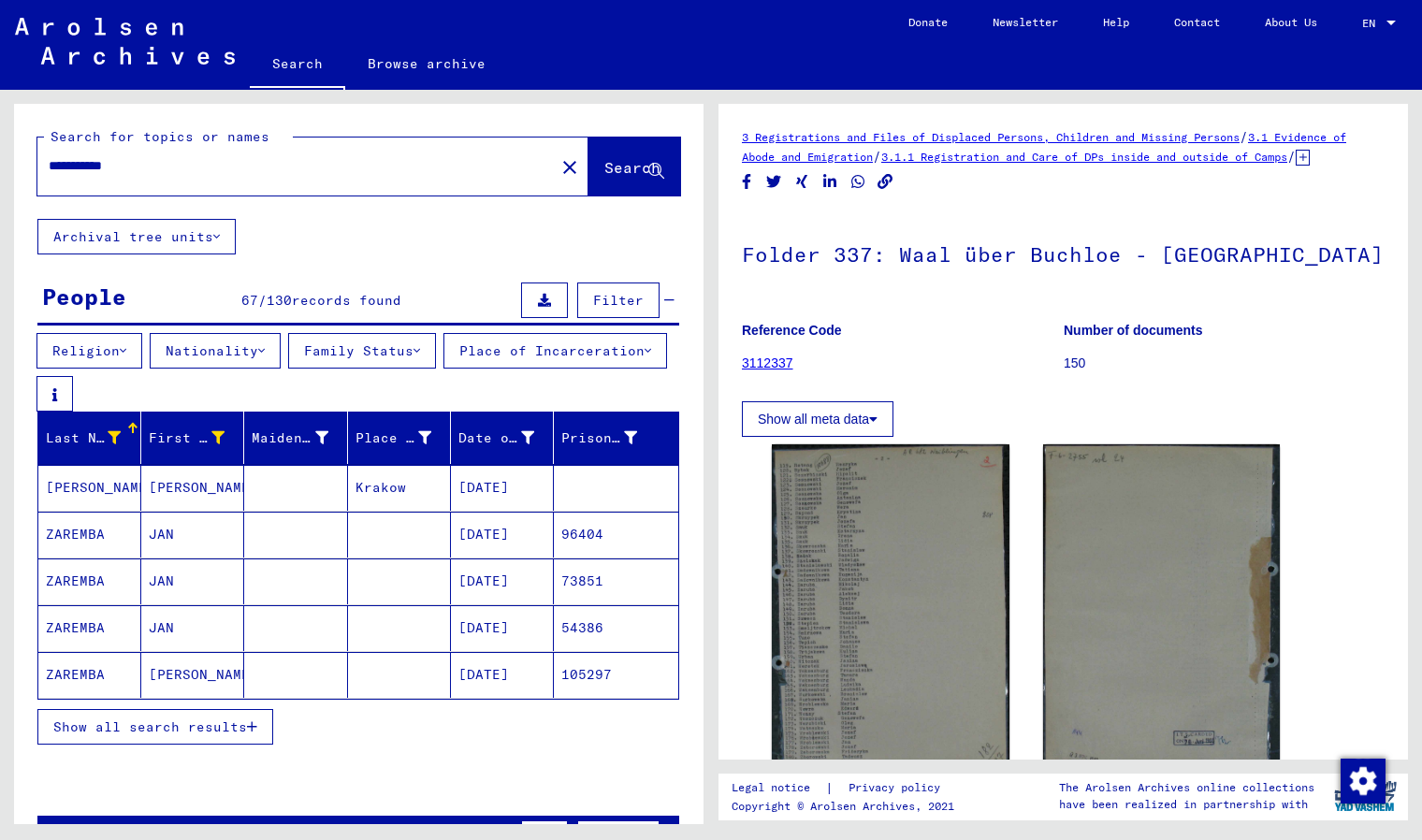
click at [251, 733] on icon "button" at bounding box center [251, 727] width 11 height 13
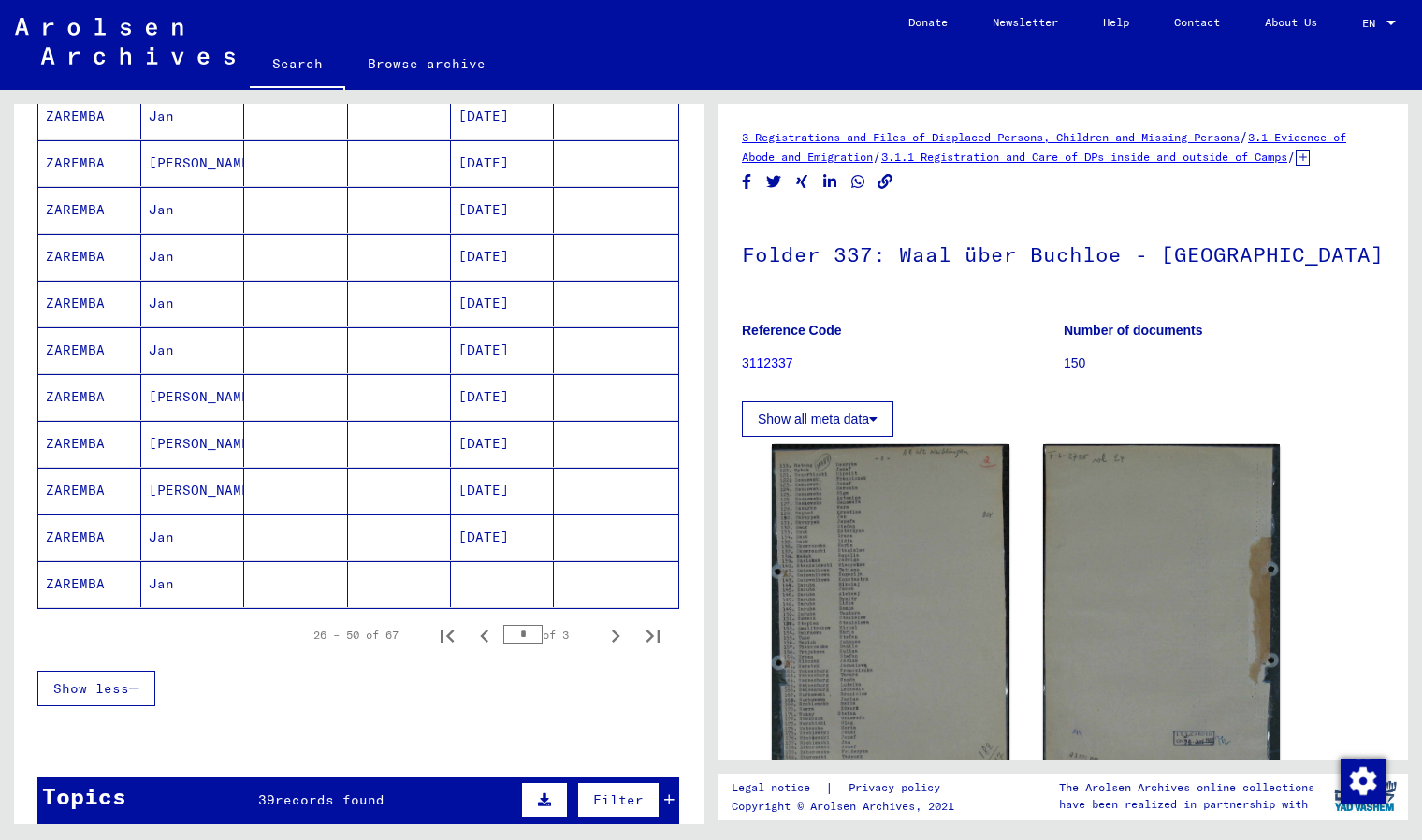
scroll to position [1027, 0]
click at [471, 645] on icon "Previous page" at bounding box center [484, 635] width 26 height 26
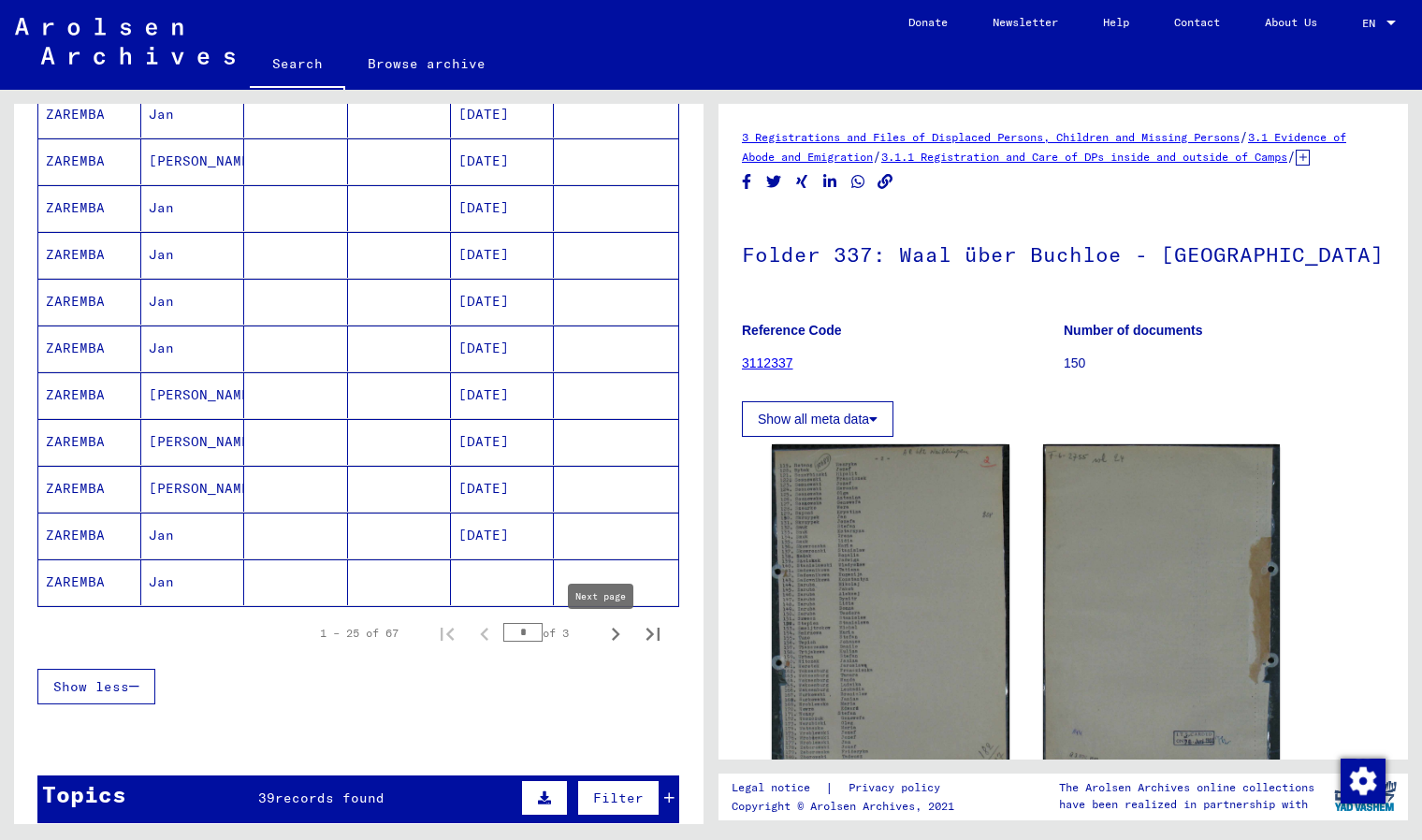
click at [603, 646] on icon "Next page" at bounding box center [615, 634] width 26 height 26
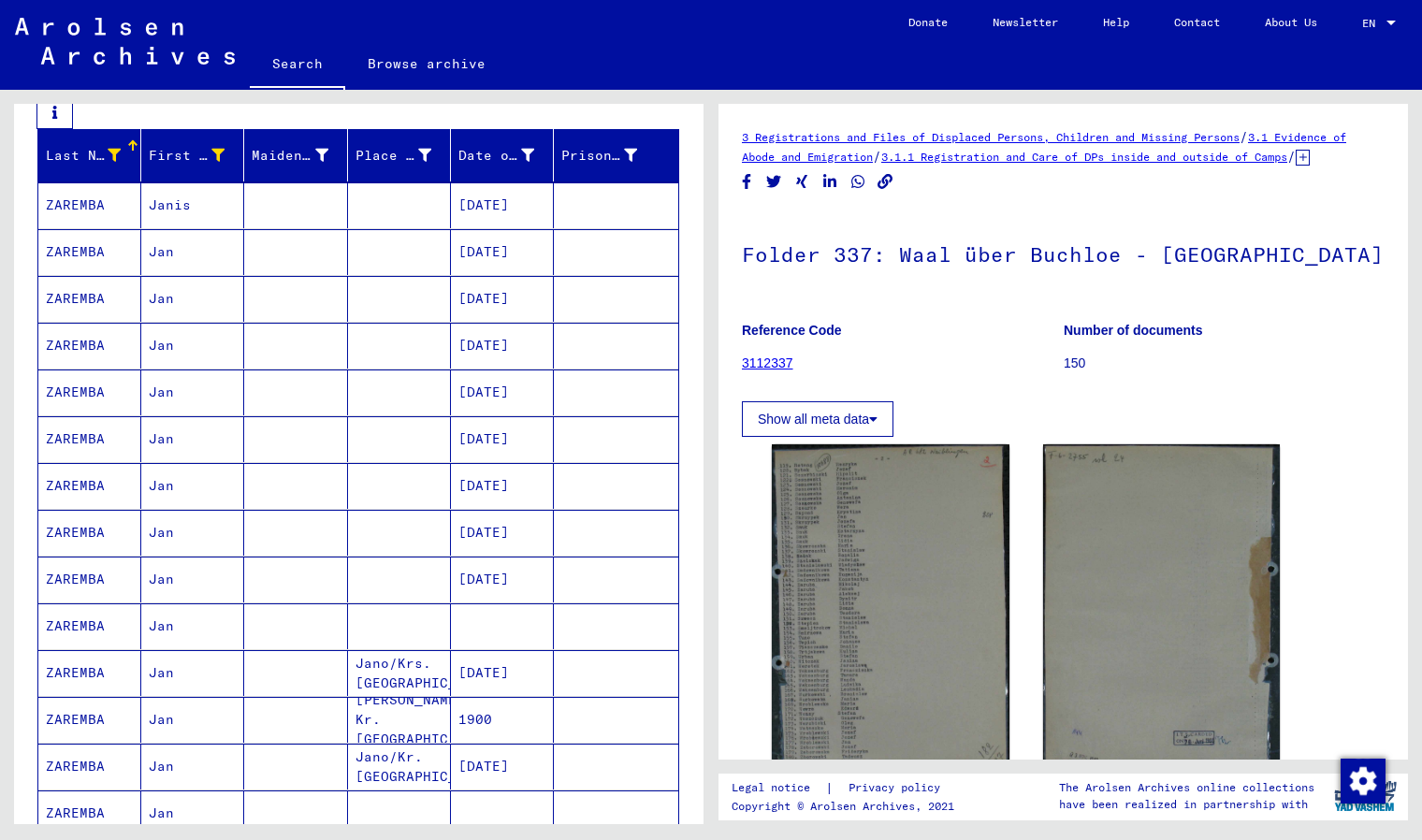
scroll to position [282, 0]
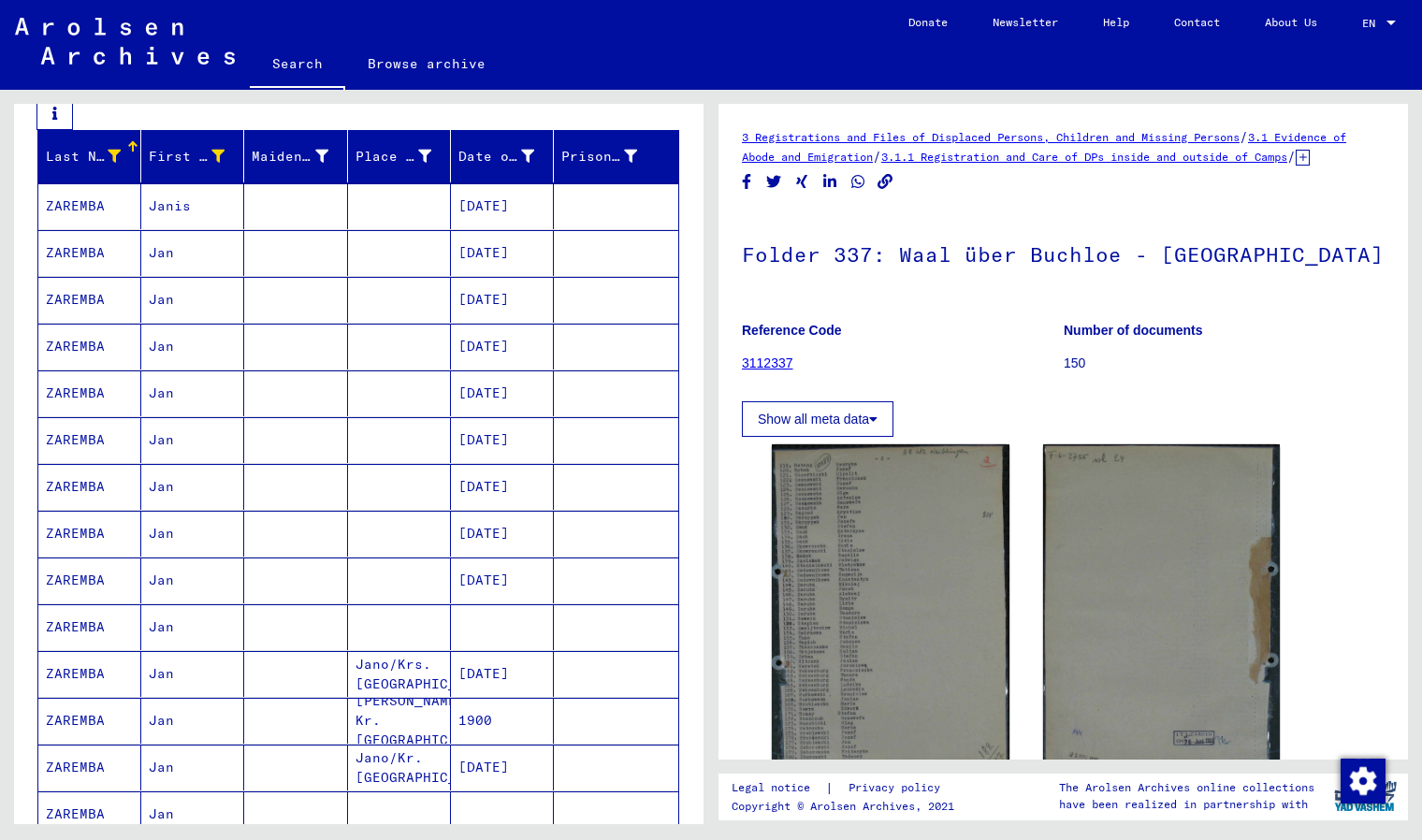
click at [485, 267] on mat-cell "[DATE]" at bounding box center [503, 253] width 103 height 46
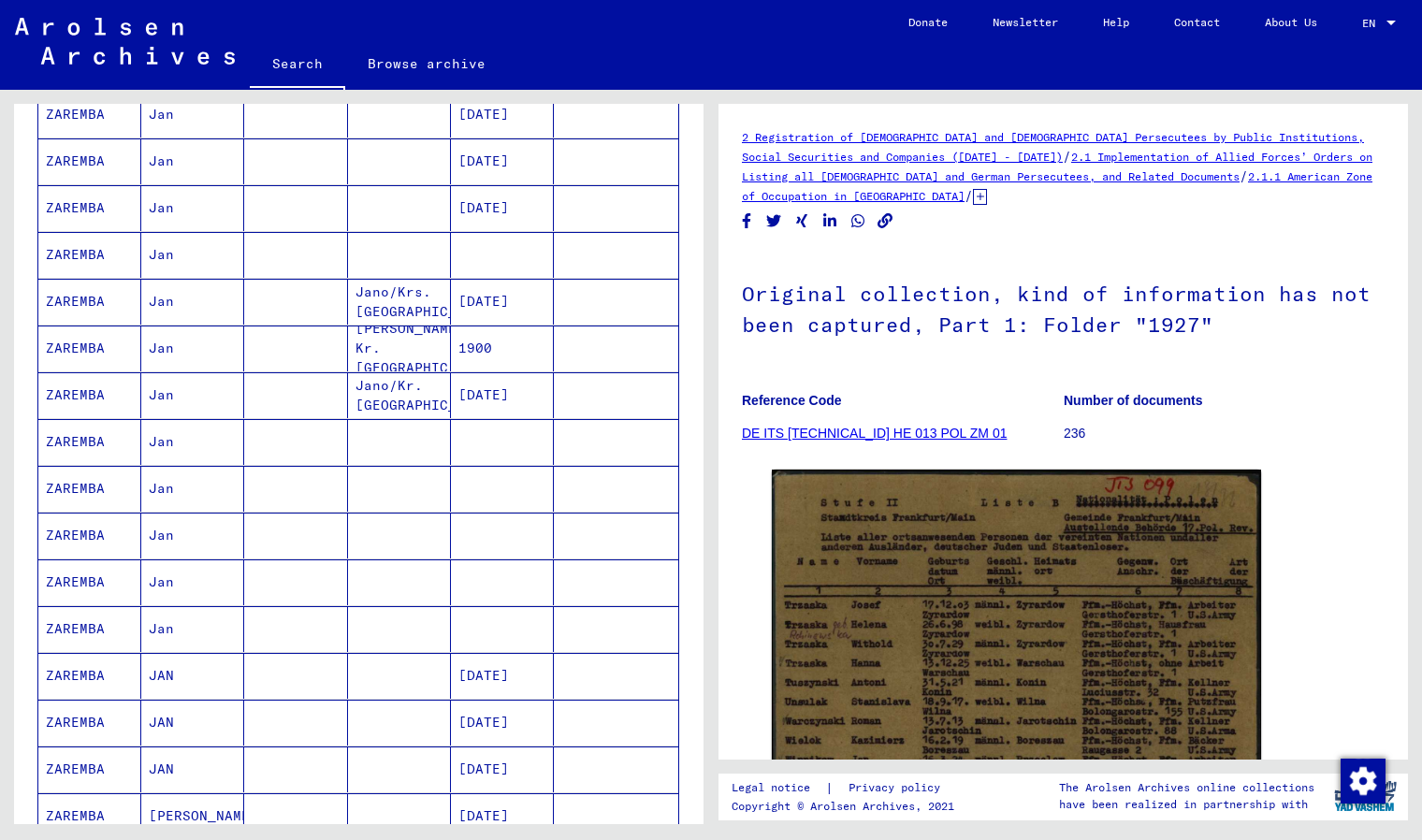
scroll to position [655, 0]
click at [63, 453] on mat-cell "ZAREMBA" at bounding box center [90, 442] width 103 height 46
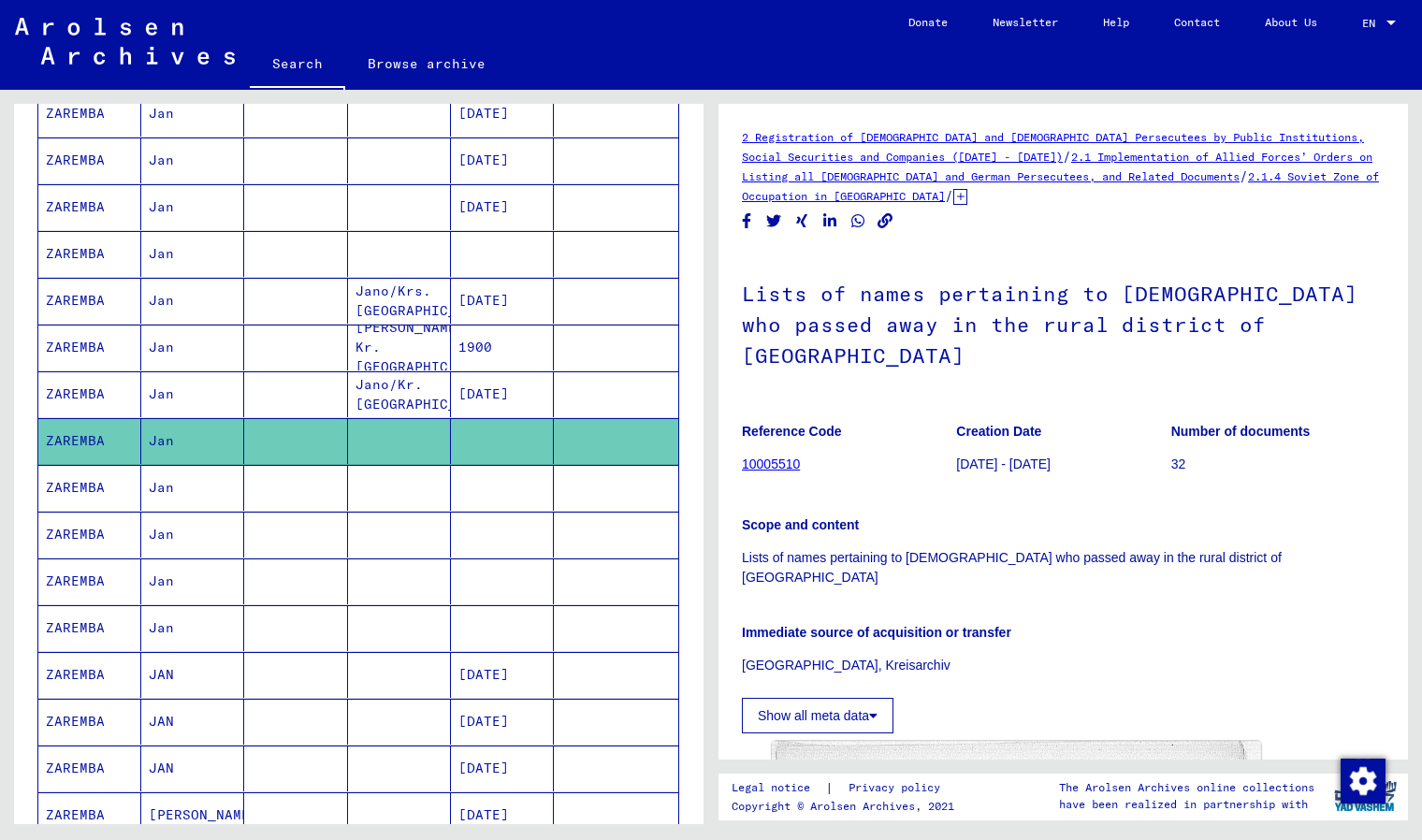
click at [62, 489] on mat-cell "ZAREMBA" at bounding box center [90, 488] width 103 height 46
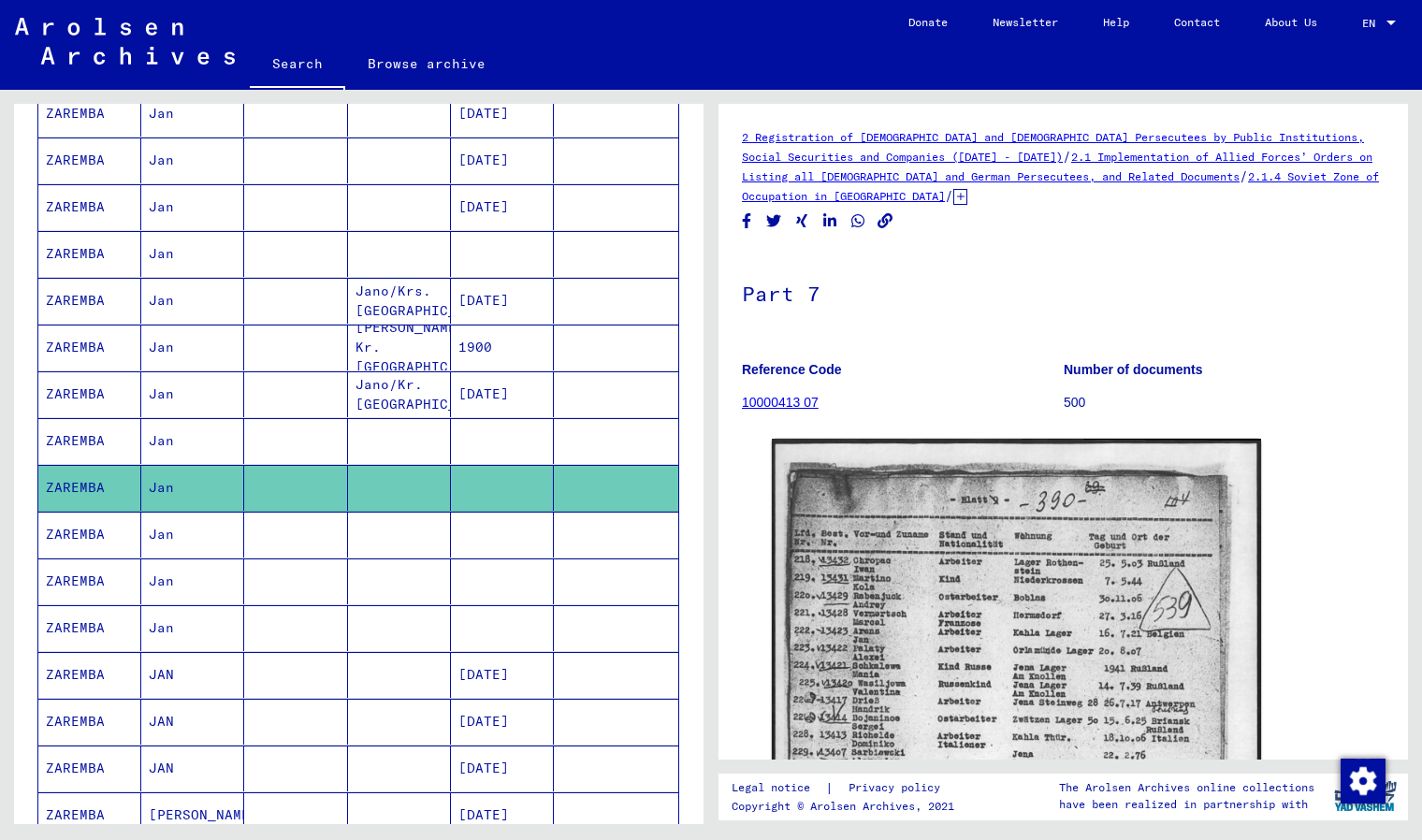
click at [68, 551] on mat-cell "ZAREMBA" at bounding box center [90, 535] width 103 height 46
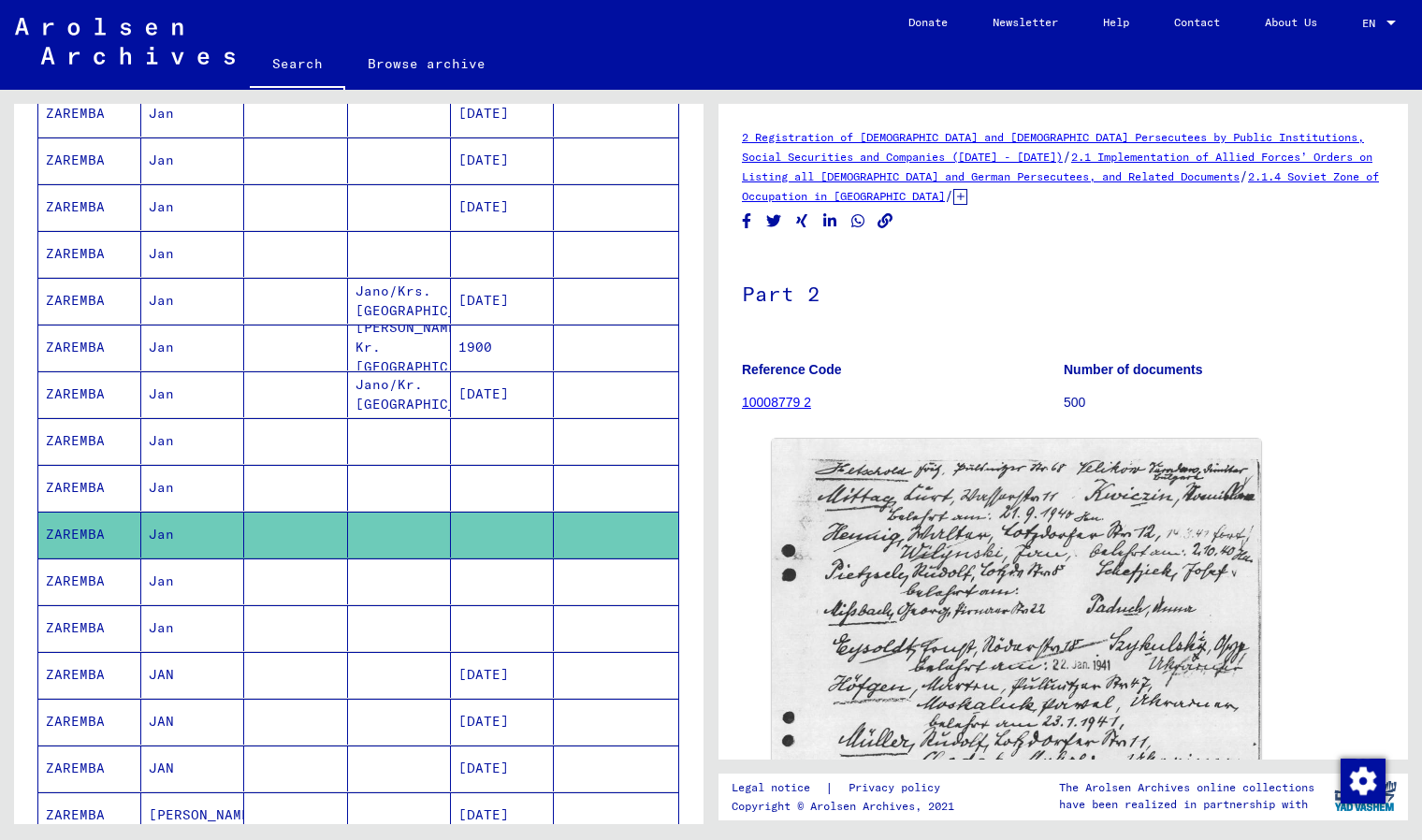
click at [67, 582] on mat-cell "ZAREMBA" at bounding box center [90, 581] width 103 height 46
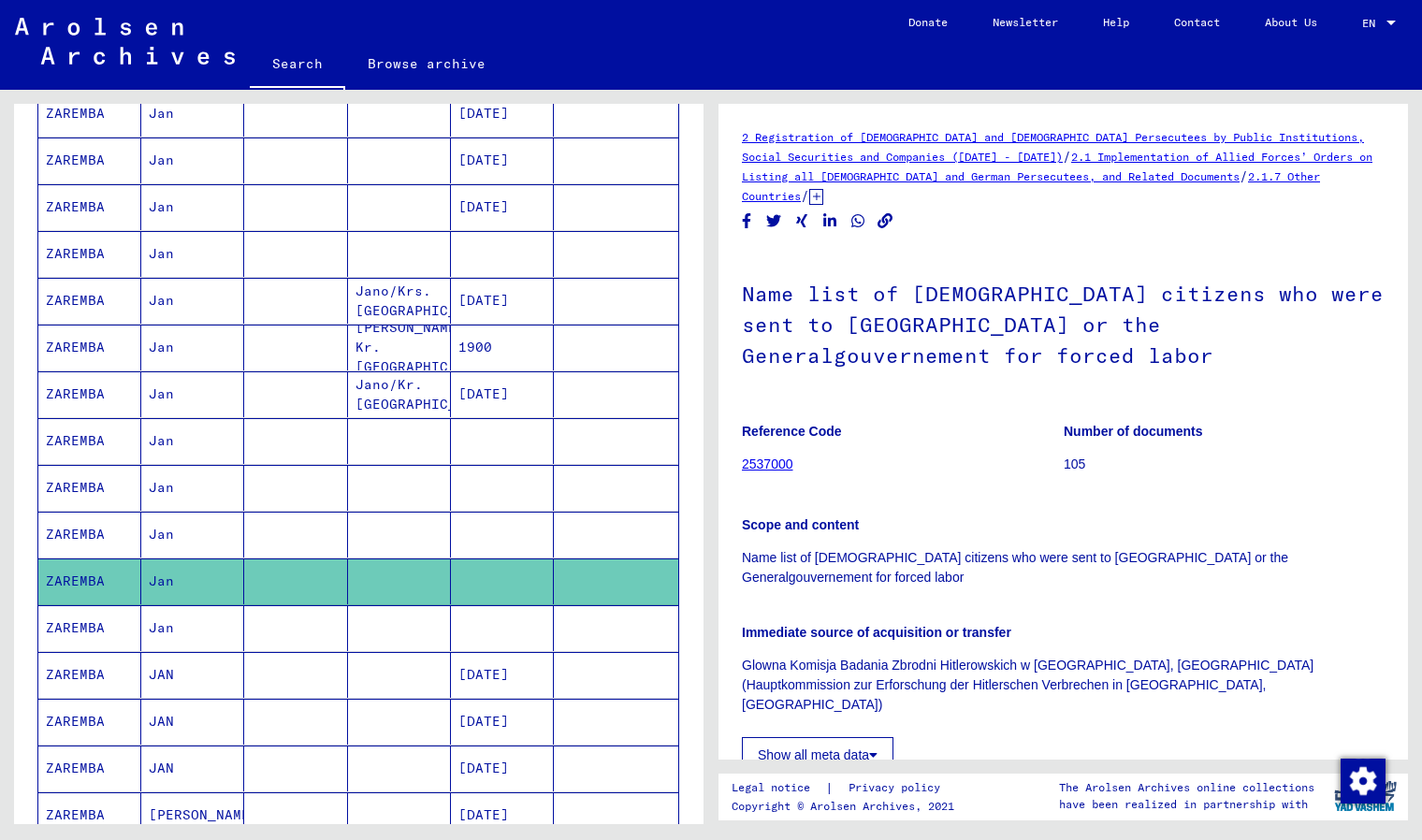
click at [73, 633] on mat-cell "ZAREMBA" at bounding box center [90, 628] width 103 height 46
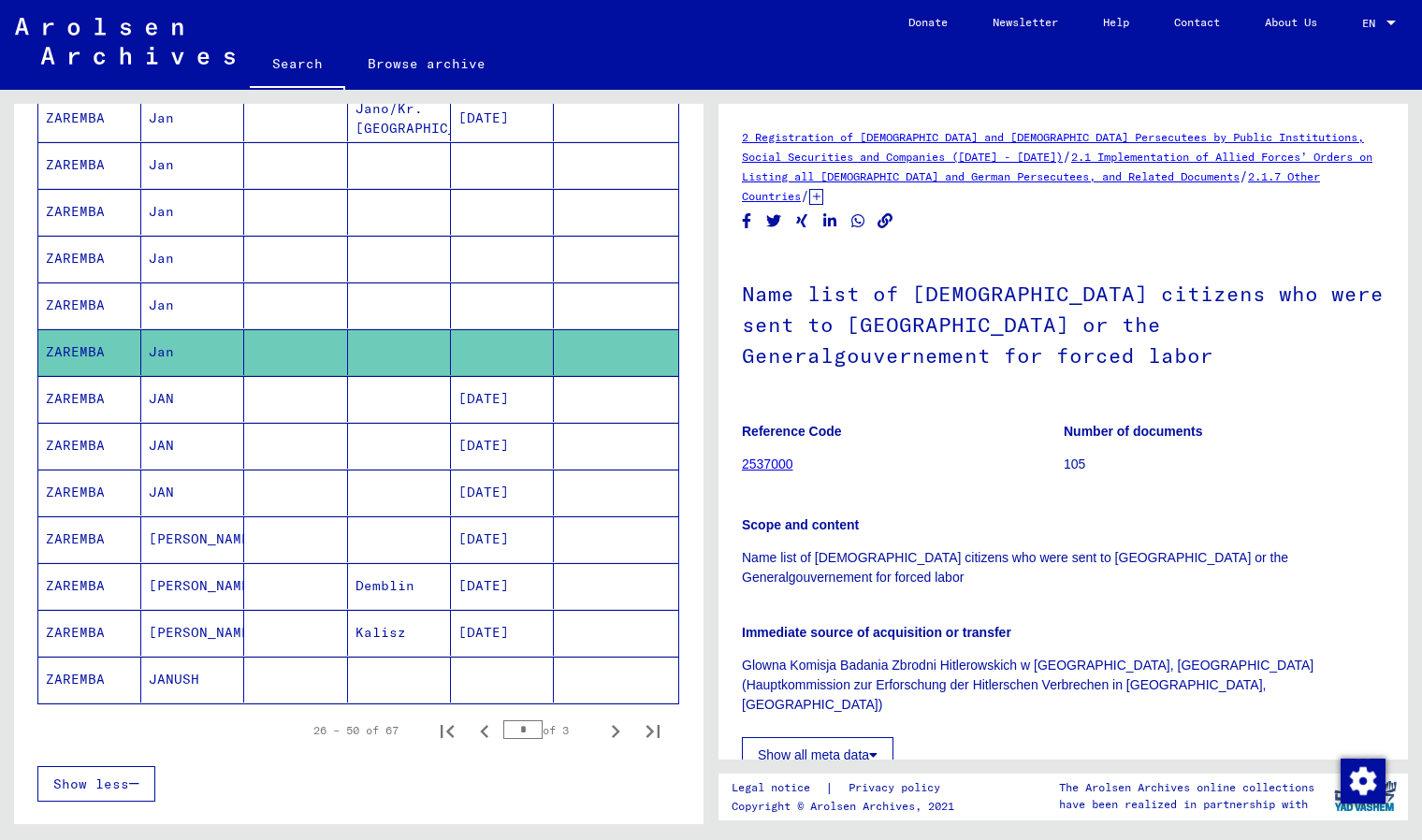
scroll to position [935, 0]
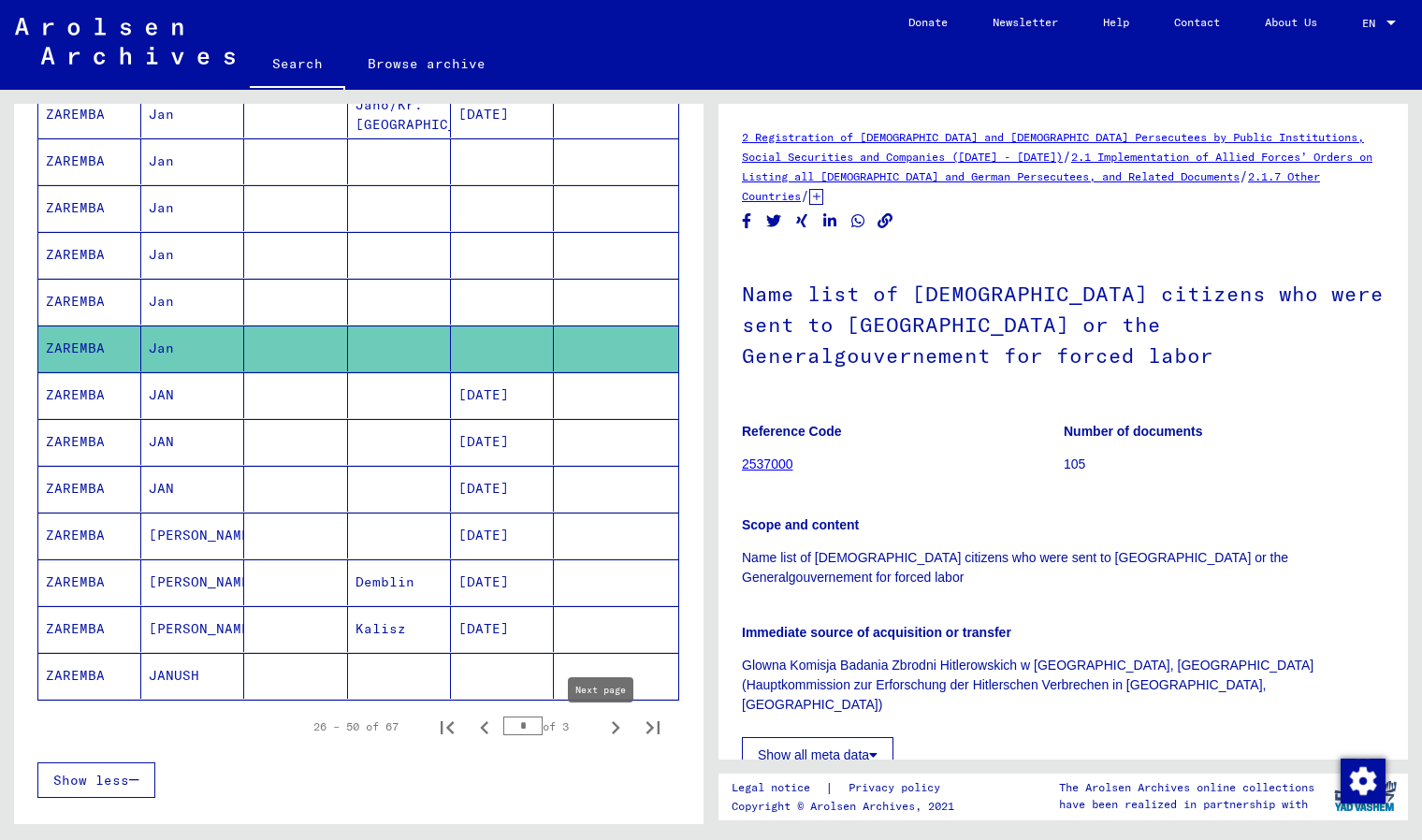
click at [603, 734] on icon "Next page" at bounding box center [615, 727] width 26 height 26
type input "*"
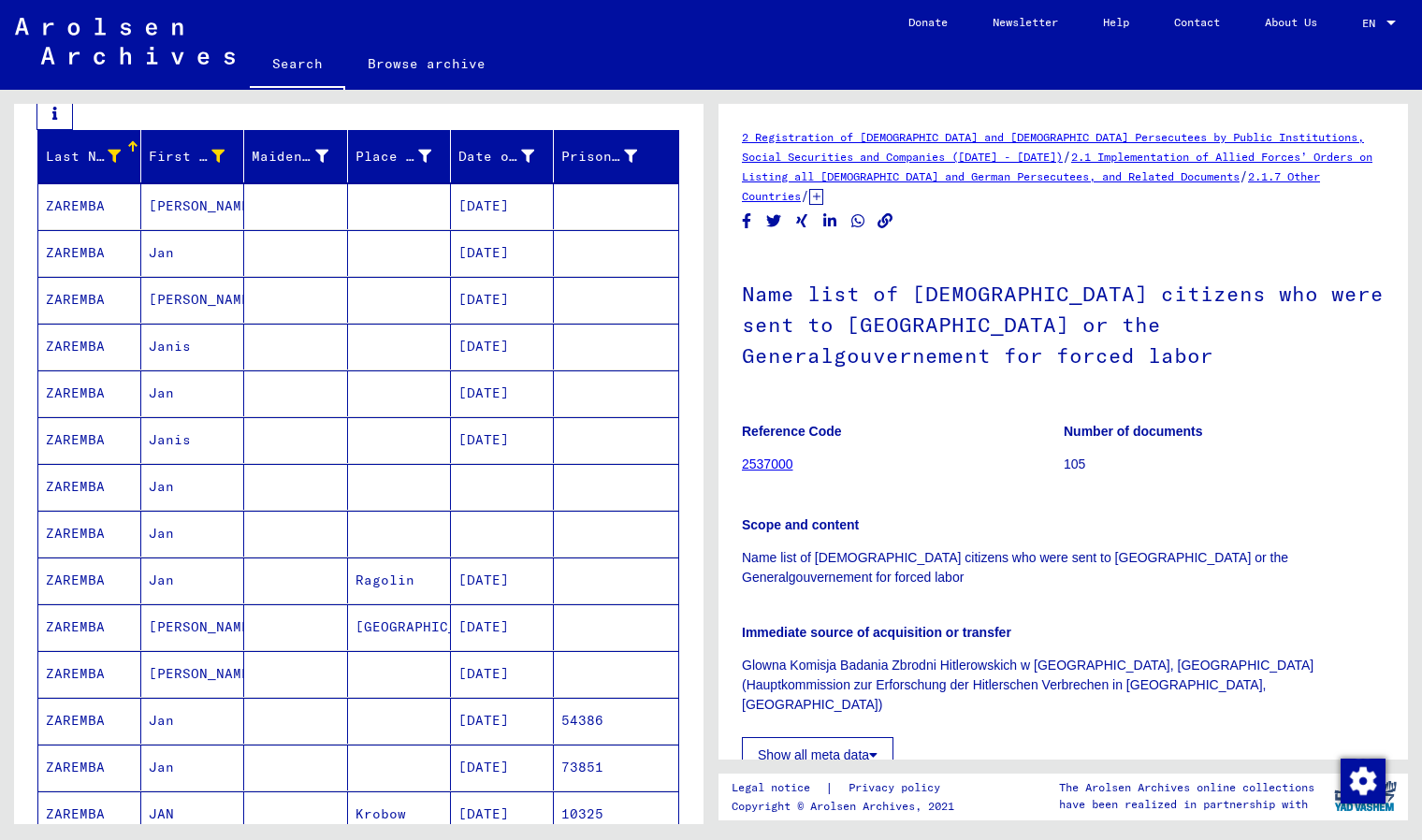
scroll to position [281, 0]
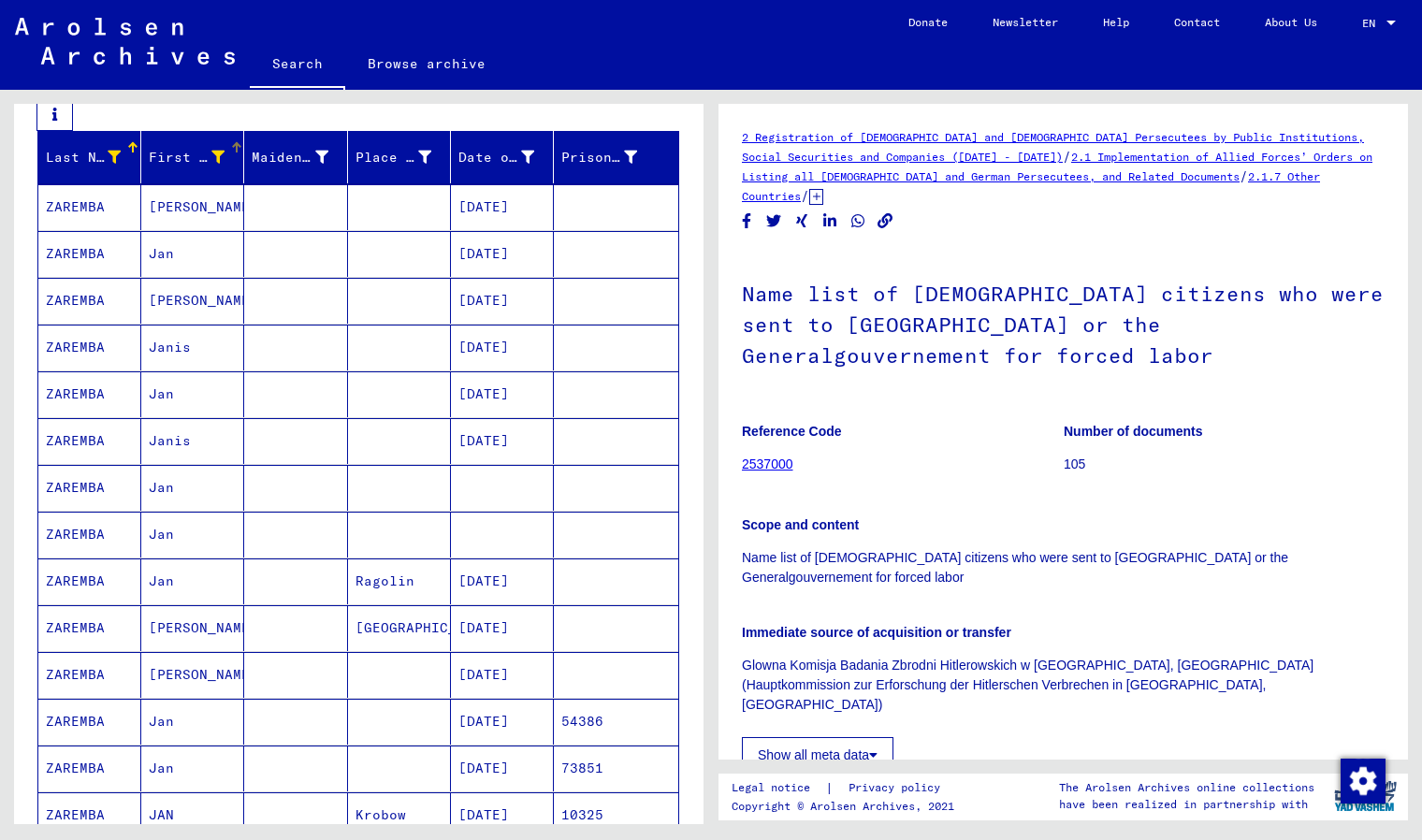
click at [217, 163] on icon at bounding box center [218, 158] width 13 height 13
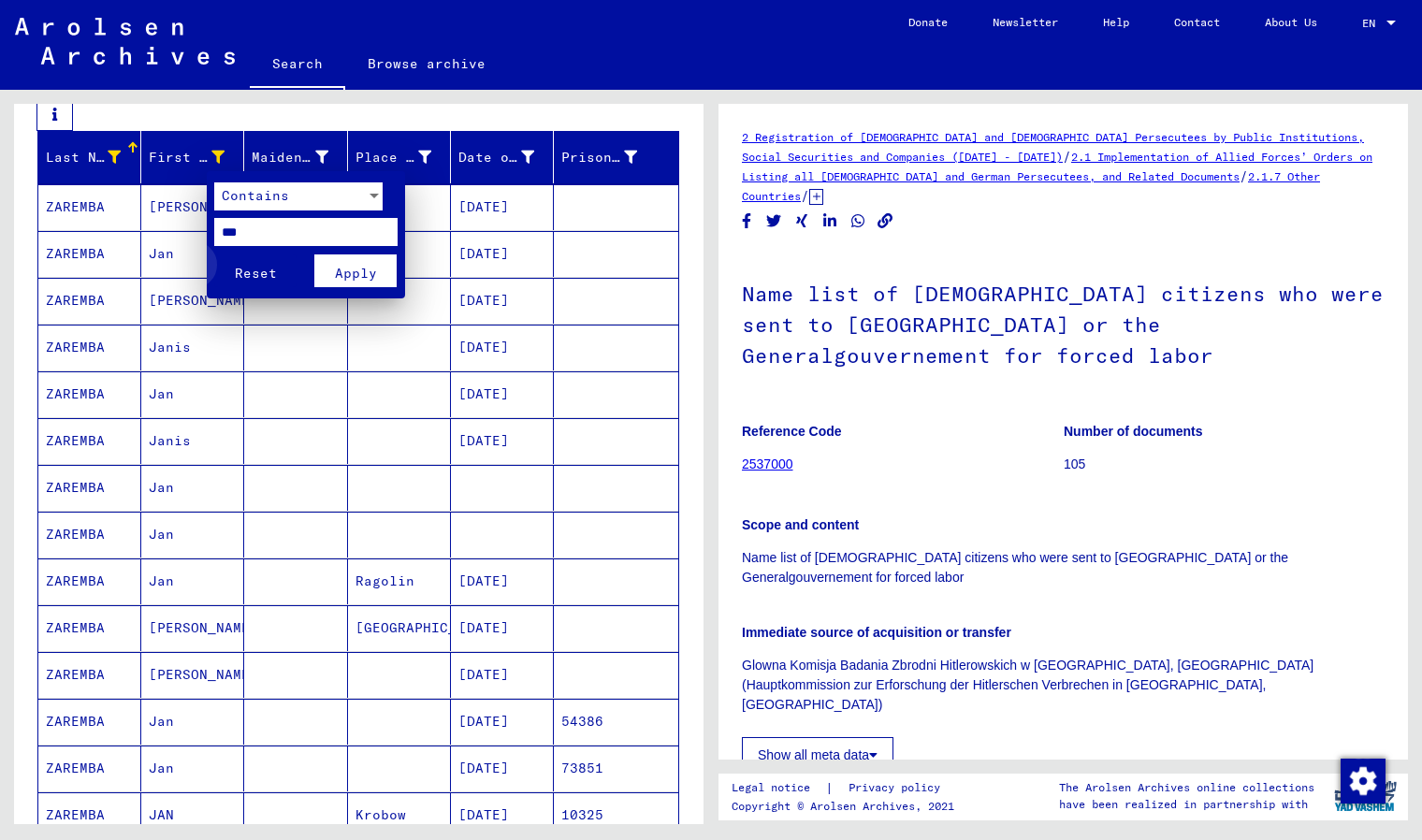
click at [255, 275] on span "Reset" at bounding box center [256, 273] width 42 height 17
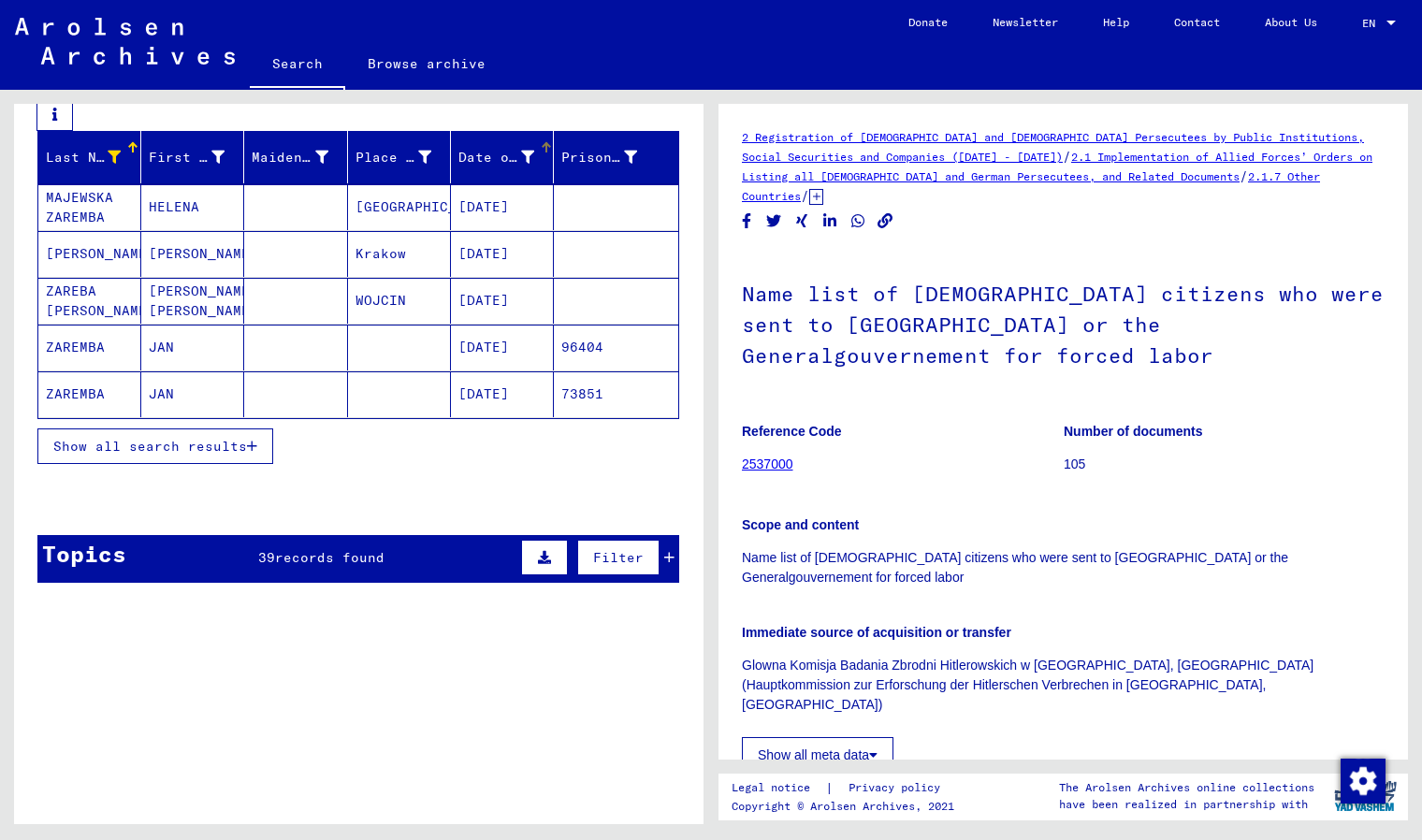
click at [521, 162] on icon at bounding box center [528, 158] width 13 height 13
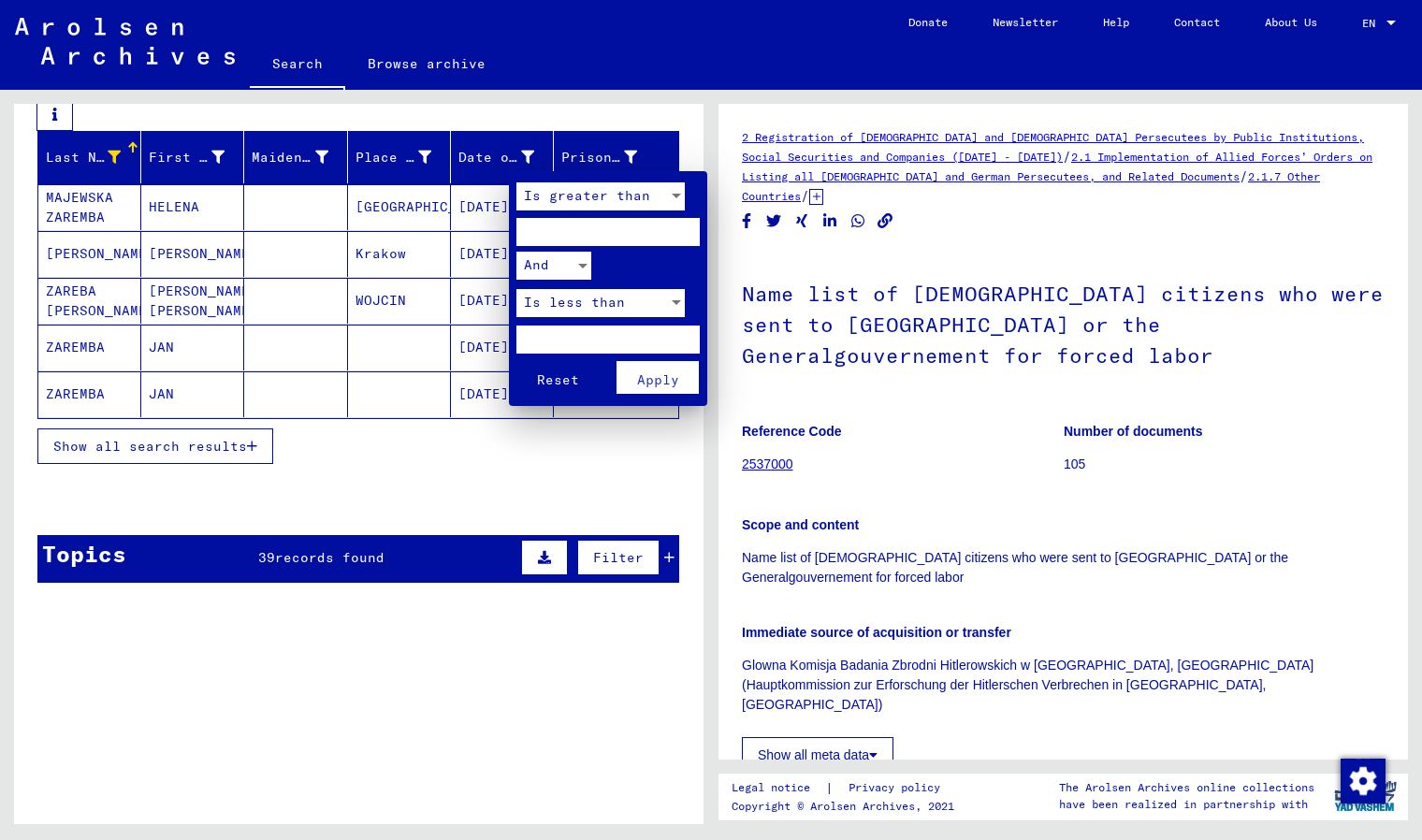
click at [666, 228] on input "number" at bounding box center [608, 231] width 183 height 28
click at [686, 226] on input "****" at bounding box center [608, 231] width 183 height 28
click at [688, 235] on input "****" at bounding box center [608, 231] width 183 height 28
type input "****"
click at [660, 342] on input "number" at bounding box center [608, 339] width 183 height 28
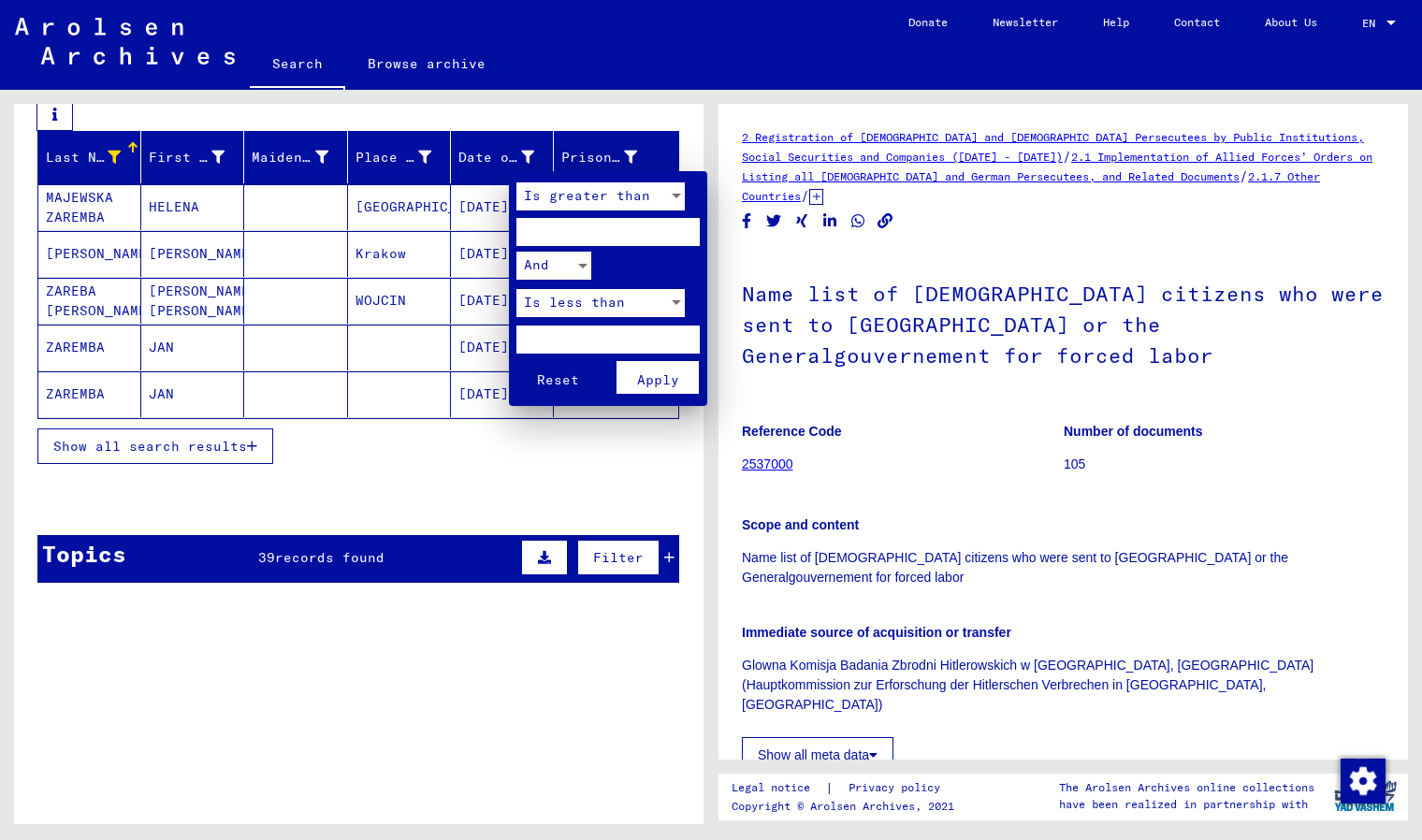
type input "****"
click at [637, 379] on span "Apply" at bounding box center [658, 380] width 42 height 17
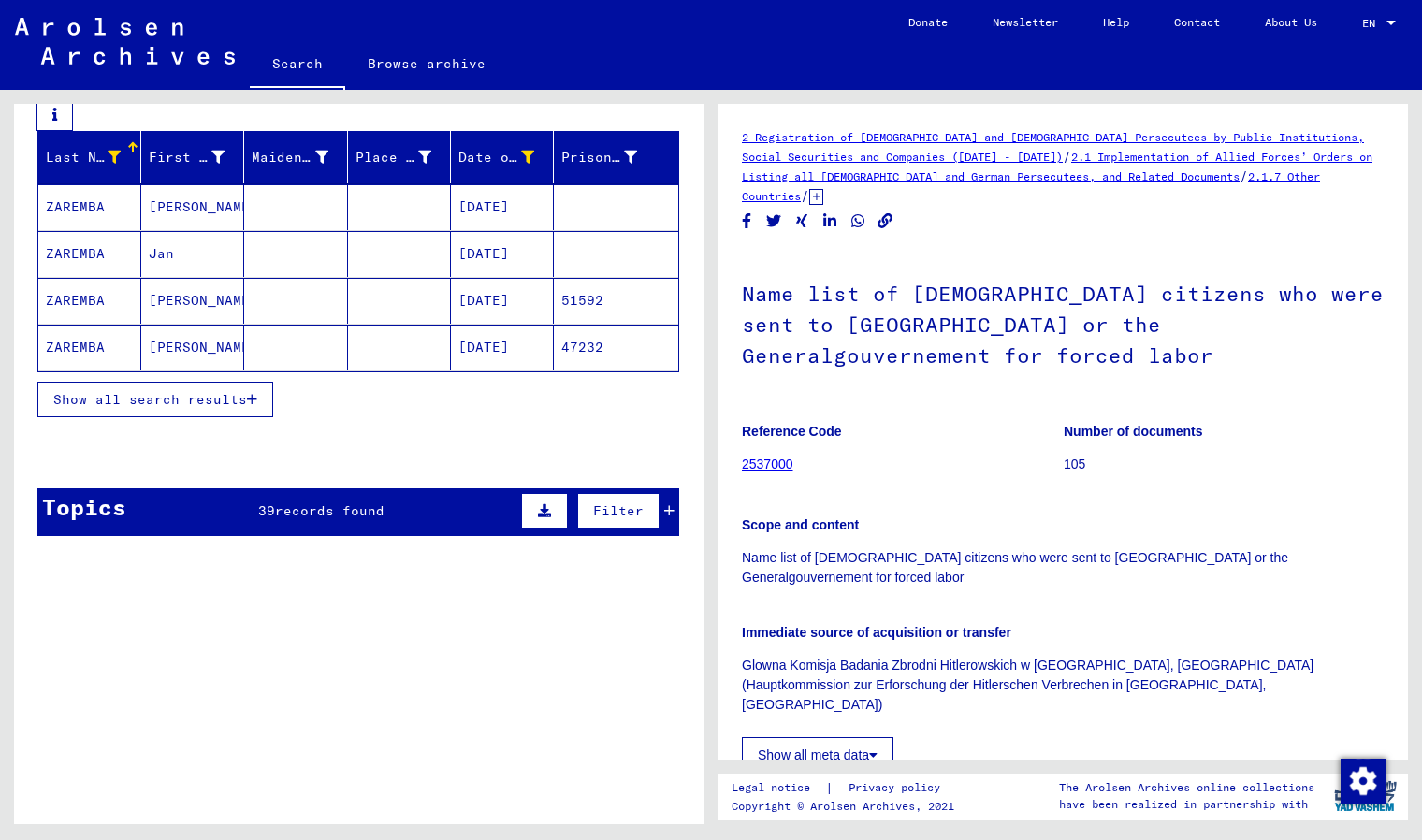
click at [97, 219] on mat-cell "ZAREMBA" at bounding box center [90, 207] width 103 height 46
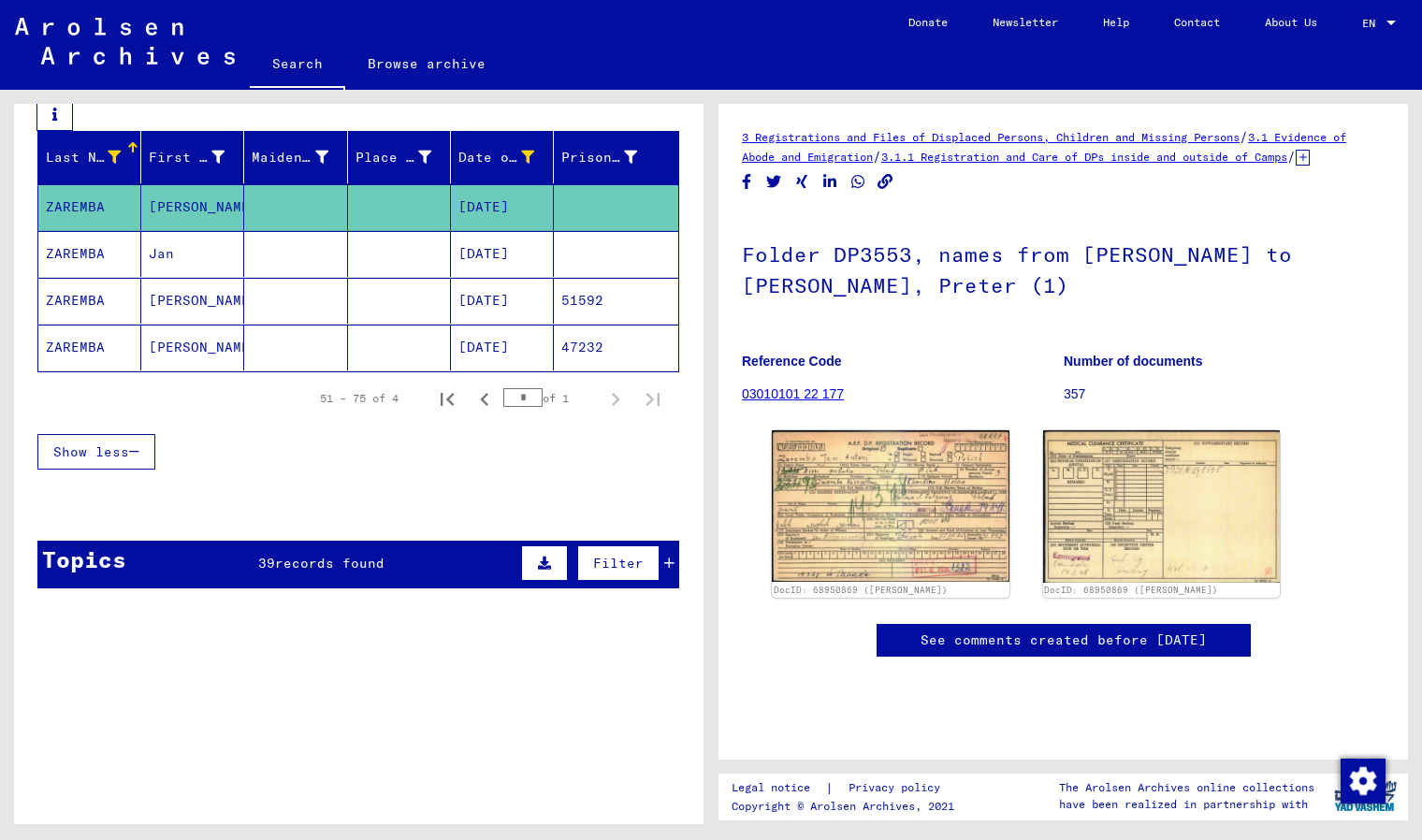
click at [95, 251] on mat-cell "ZAREMBA" at bounding box center [90, 254] width 103 height 46
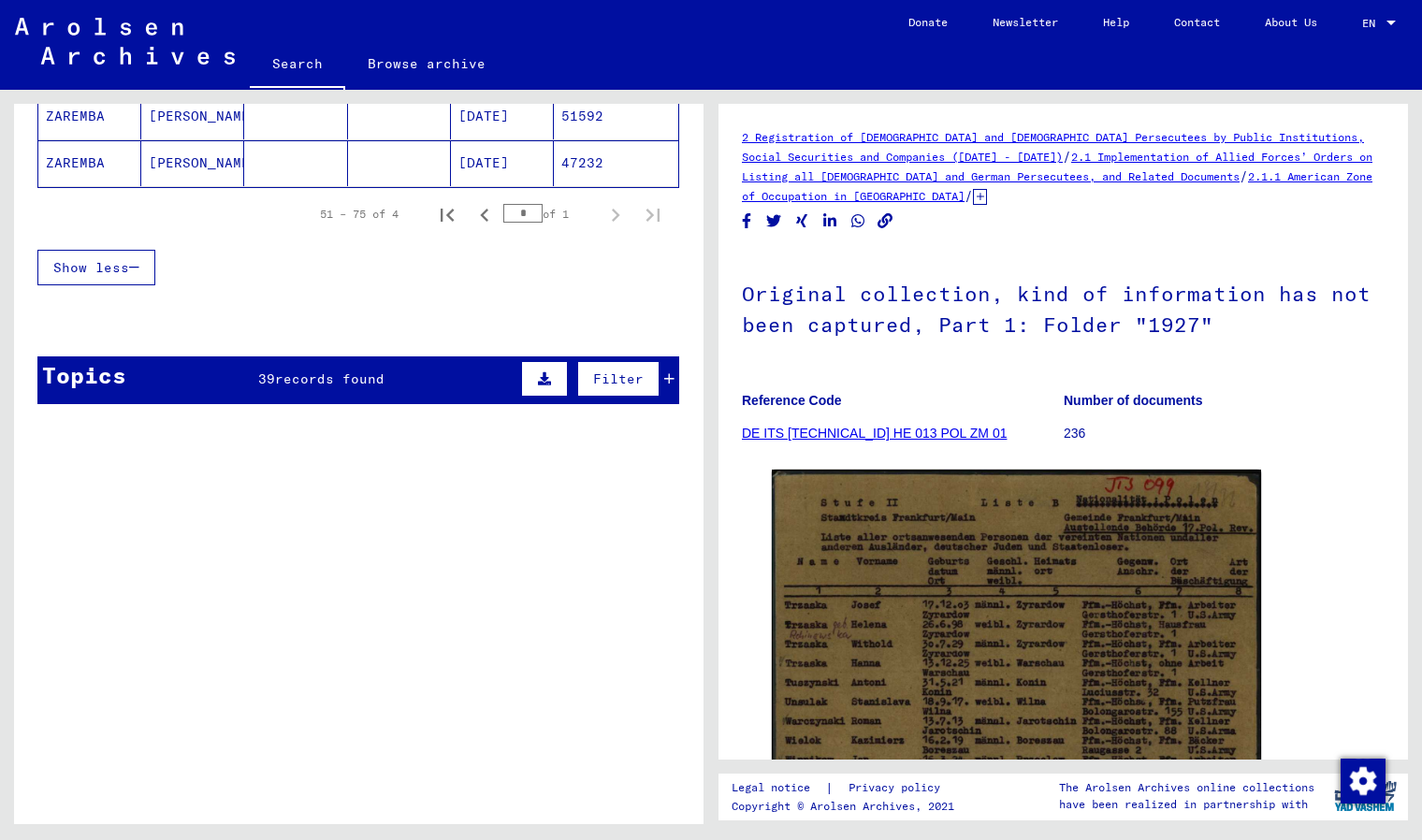
scroll to position [466, 0]
click at [538, 380] on icon at bounding box center [545, 378] width 13 height 13
click at [448, 442] on div at bounding box center [359, 432] width 690 height 43
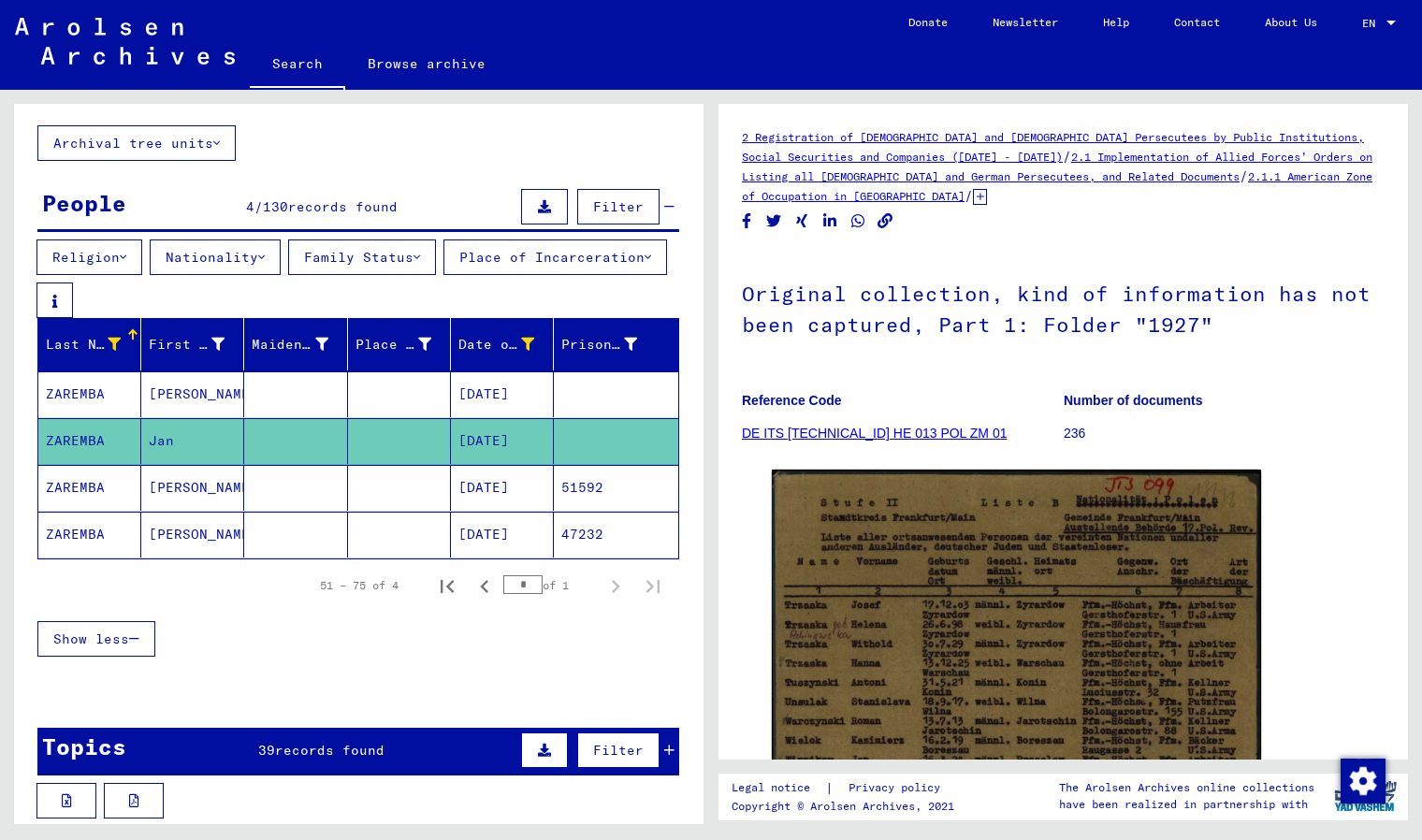
scroll to position [93, 0]
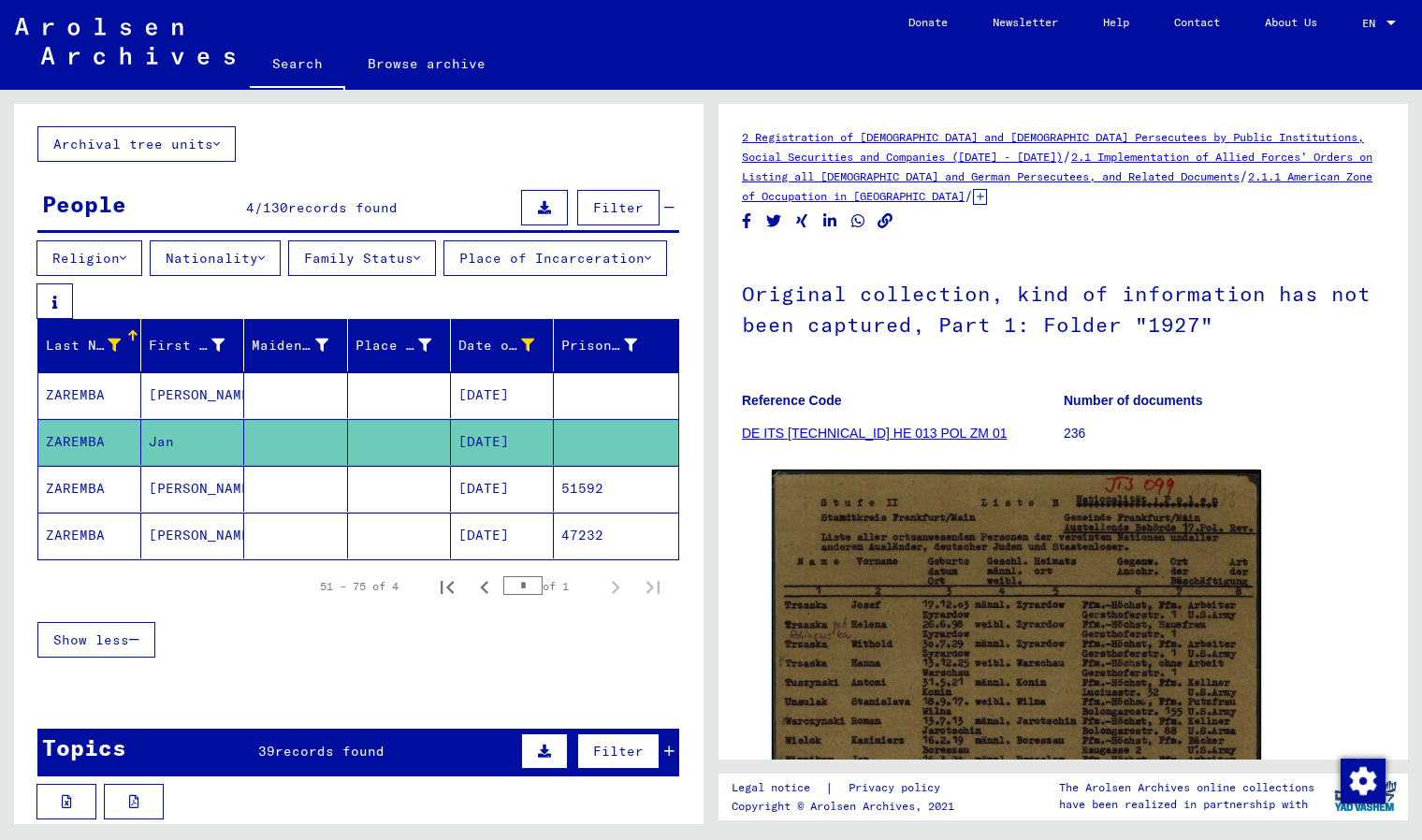
click at [57, 355] on div "Last Name" at bounding box center [83, 345] width 75 height 20
click at [178, 354] on div "First Name" at bounding box center [186, 345] width 75 height 20
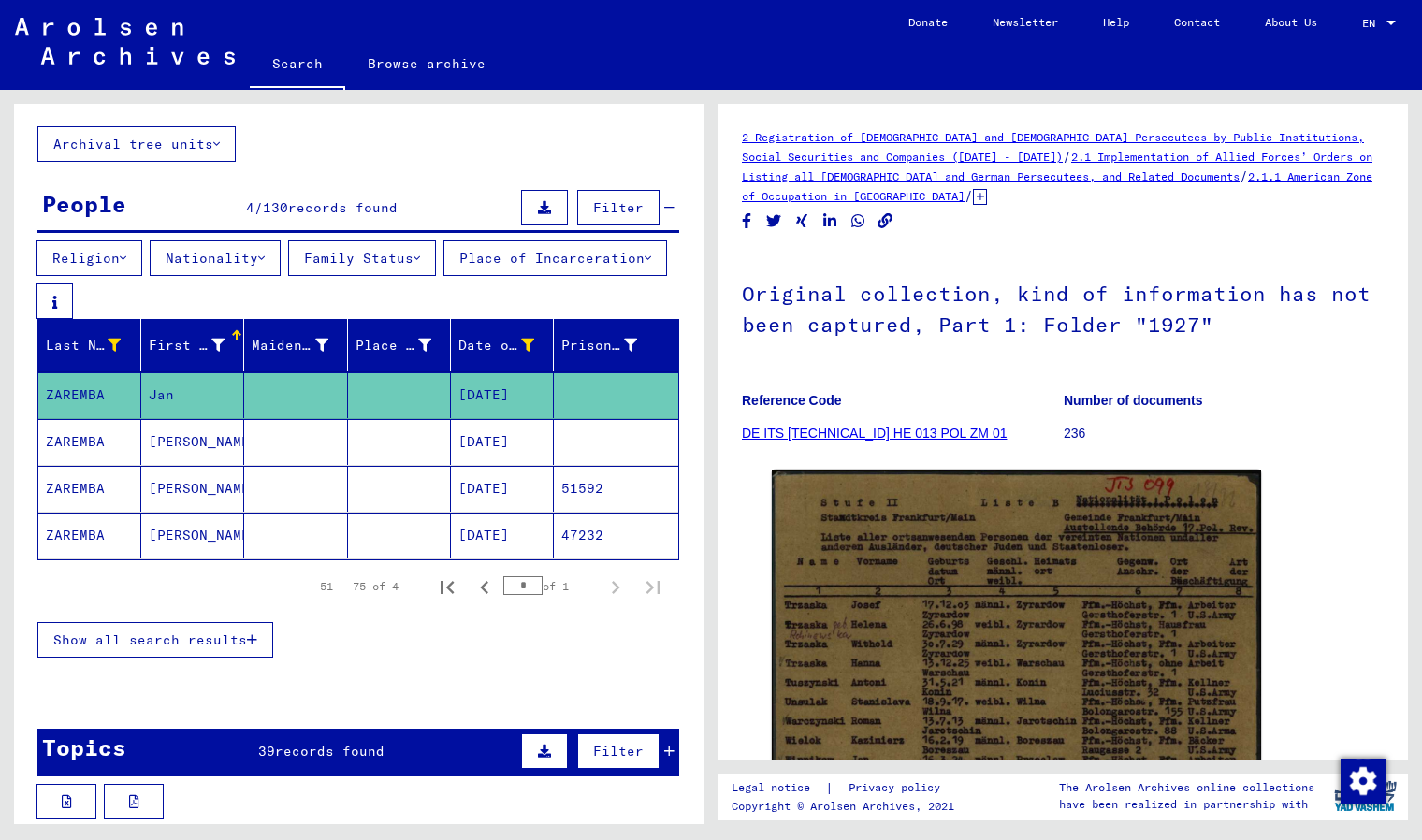
click at [232, 335] on div at bounding box center [235, 334] width 6 height 6
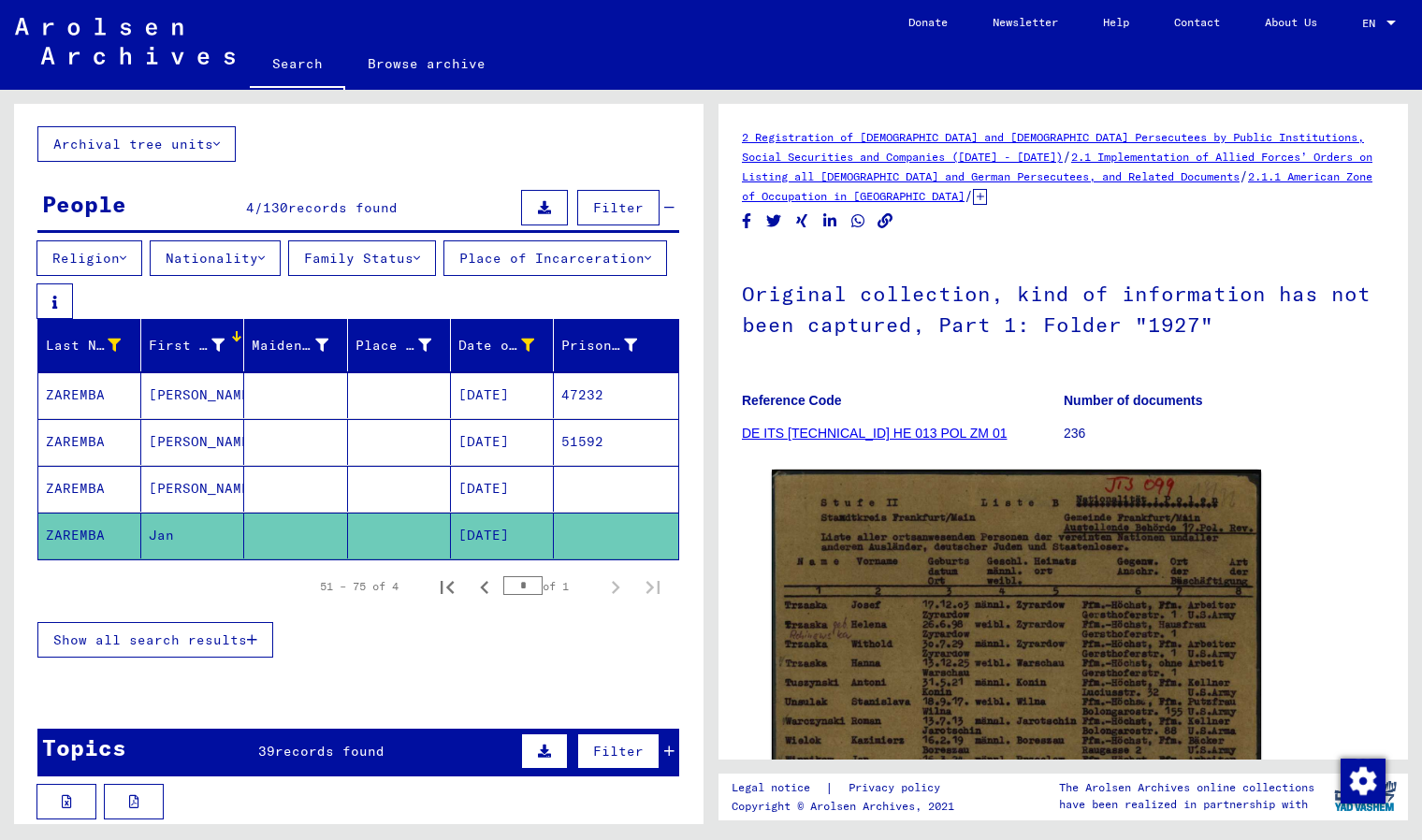
click at [215, 351] on icon at bounding box center [218, 345] width 13 height 13
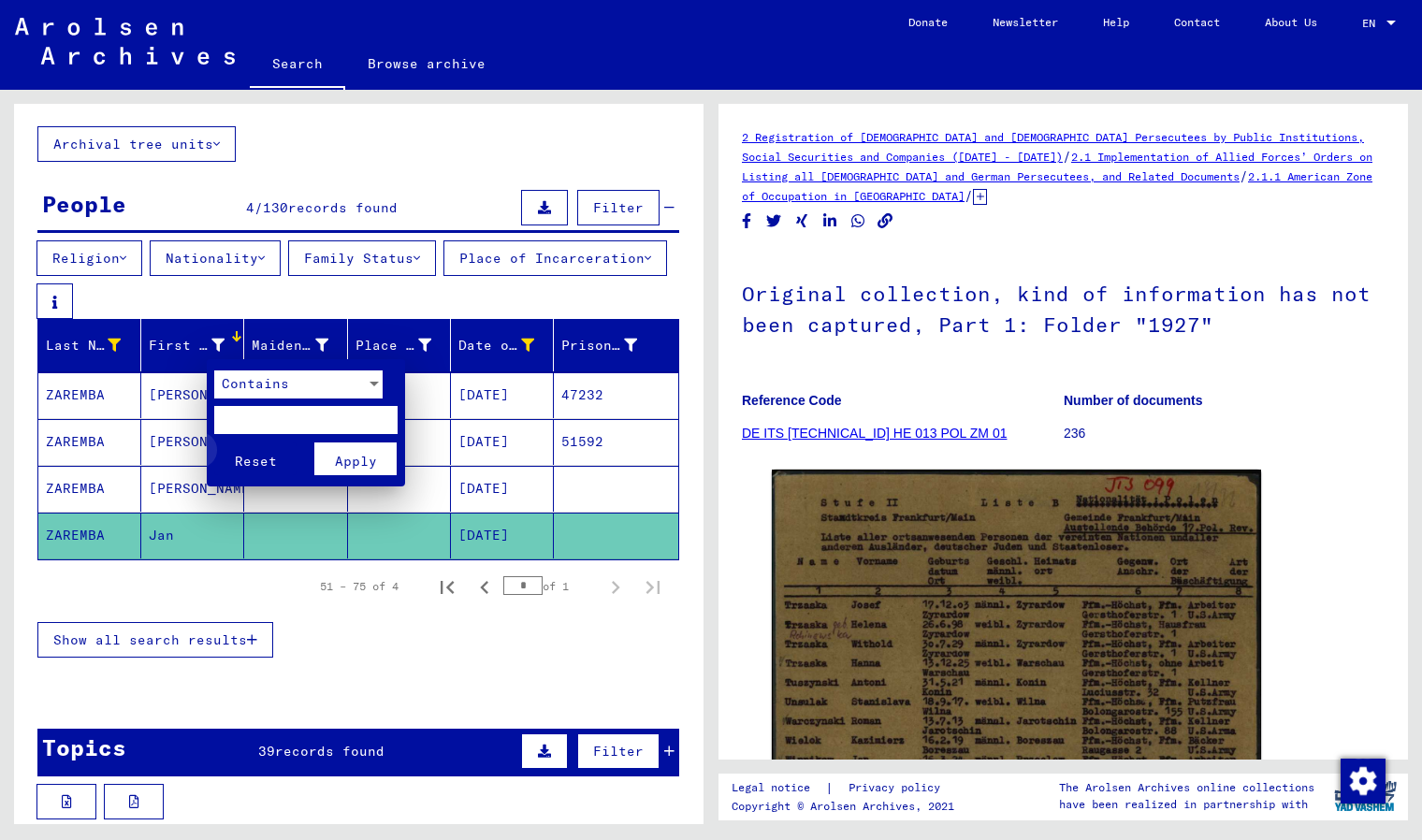
click at [261, 461] on span "Reset" at bounding box center [256, 462] width 42 height 17
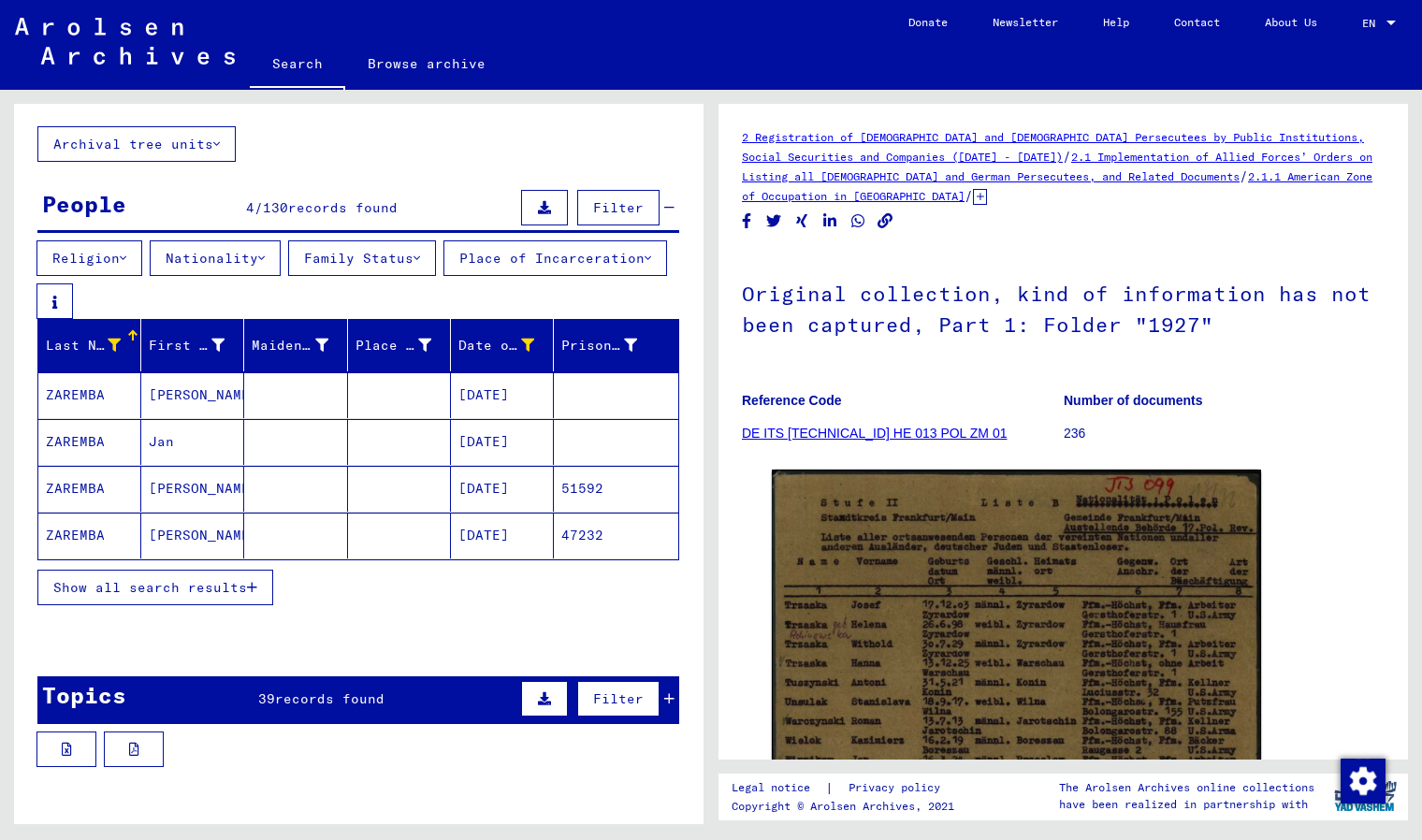
click at [199, 744] on div at bounding box center [359, 753] width 690 height 43
click at [97, 700] on div "Topics" at bounding box center [84, 695] width 84 height 33
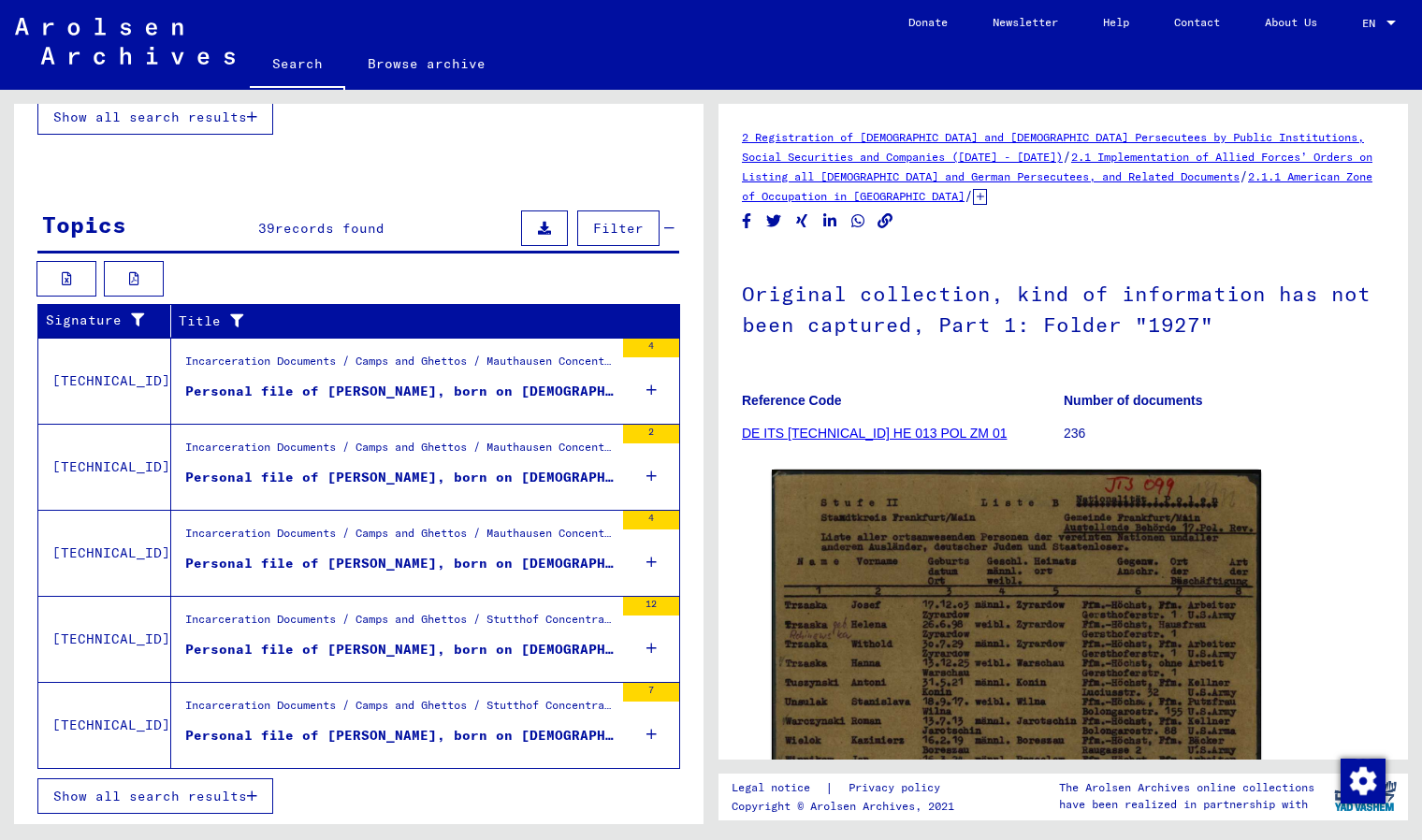
scroll to position [571, 0]
click at [246, 358] on div "Incarceration Documents / Camps and Ghettos / Mauthausen Concentration Camp / I…" at bounding box center [399, 365] width 428 height 26
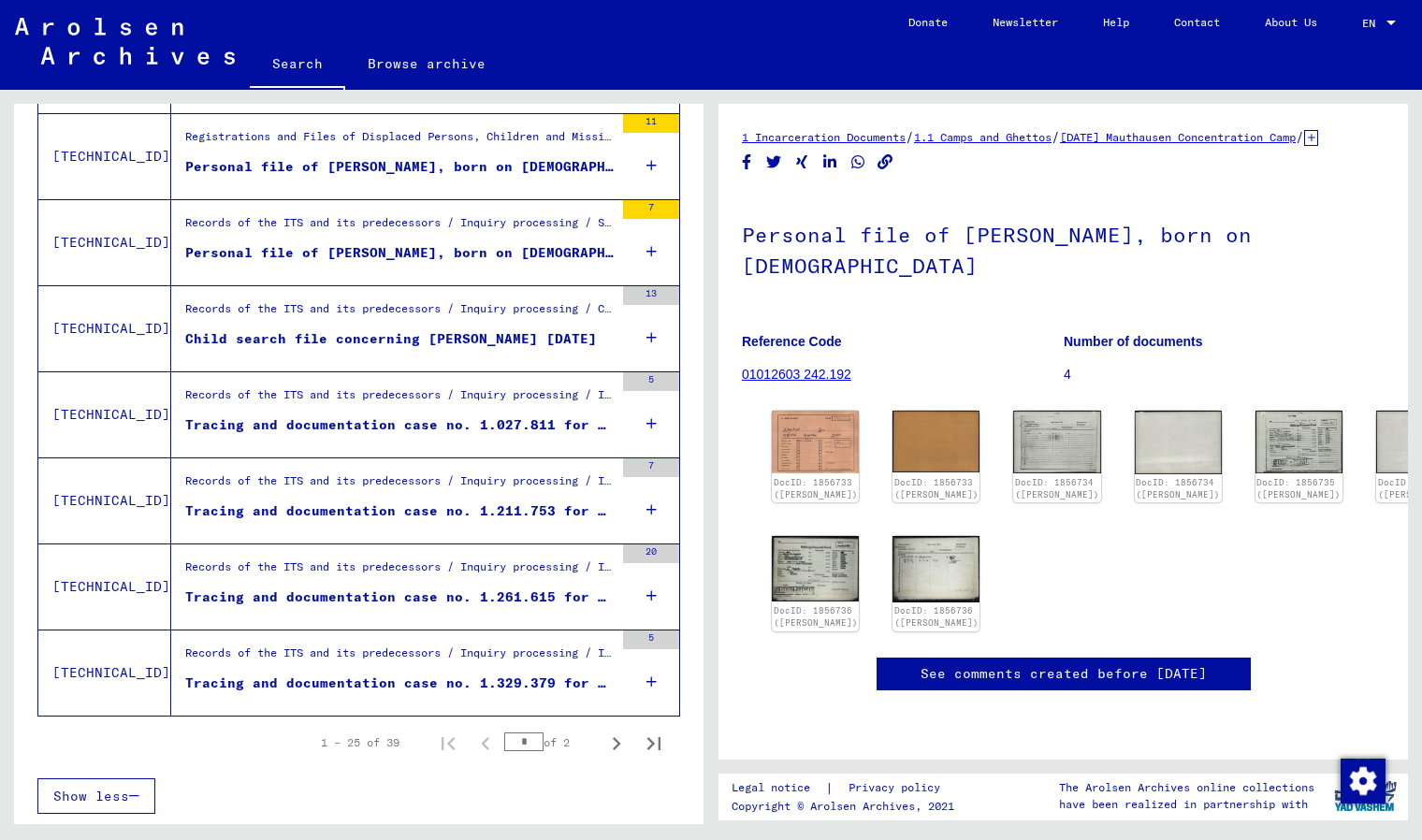
scroll to position [2049, 0]
click at [607, 736] on icon "Next page" at bounding box center [615, 743] width 26 height 26
type input "*"
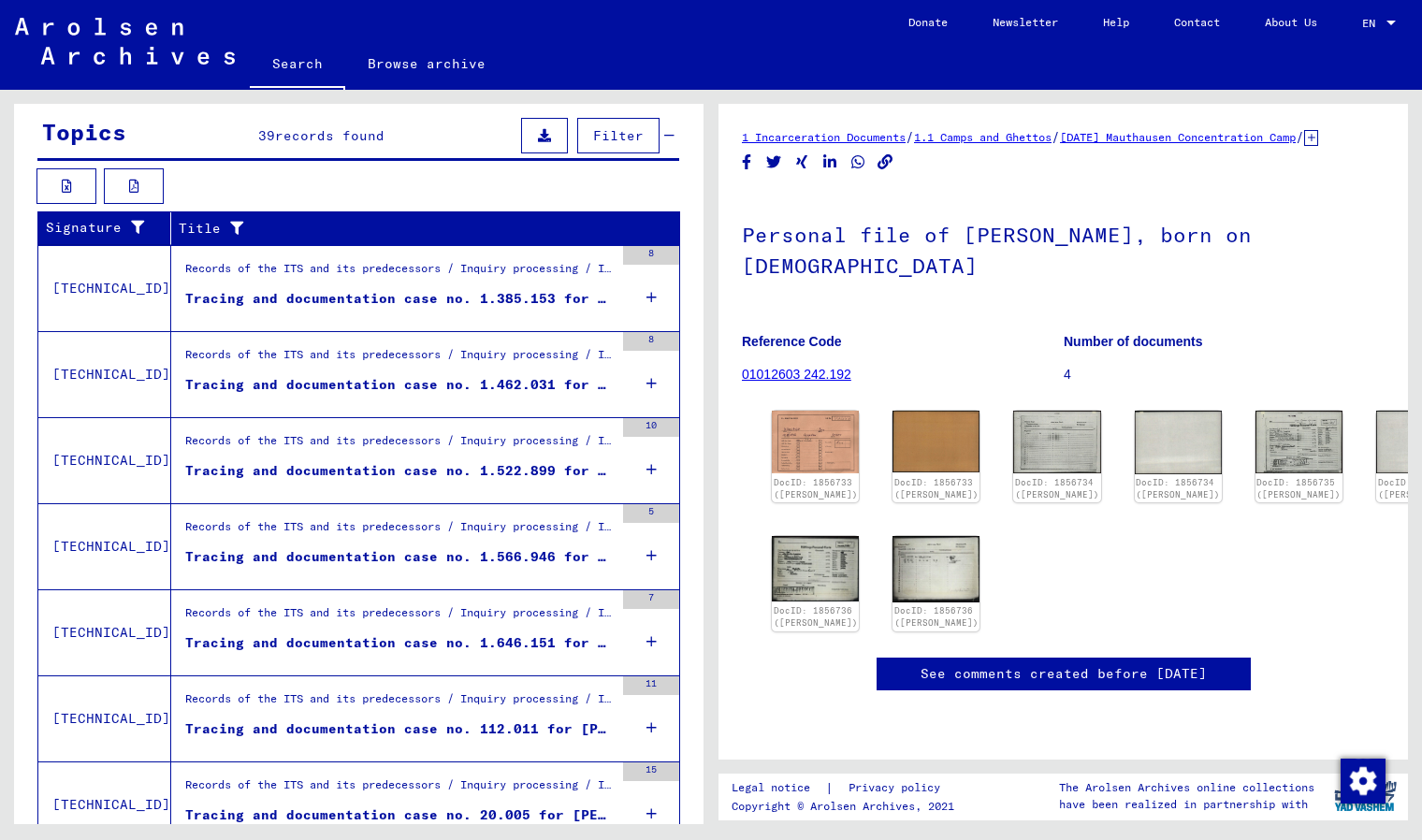
scroll to position [355, 0]
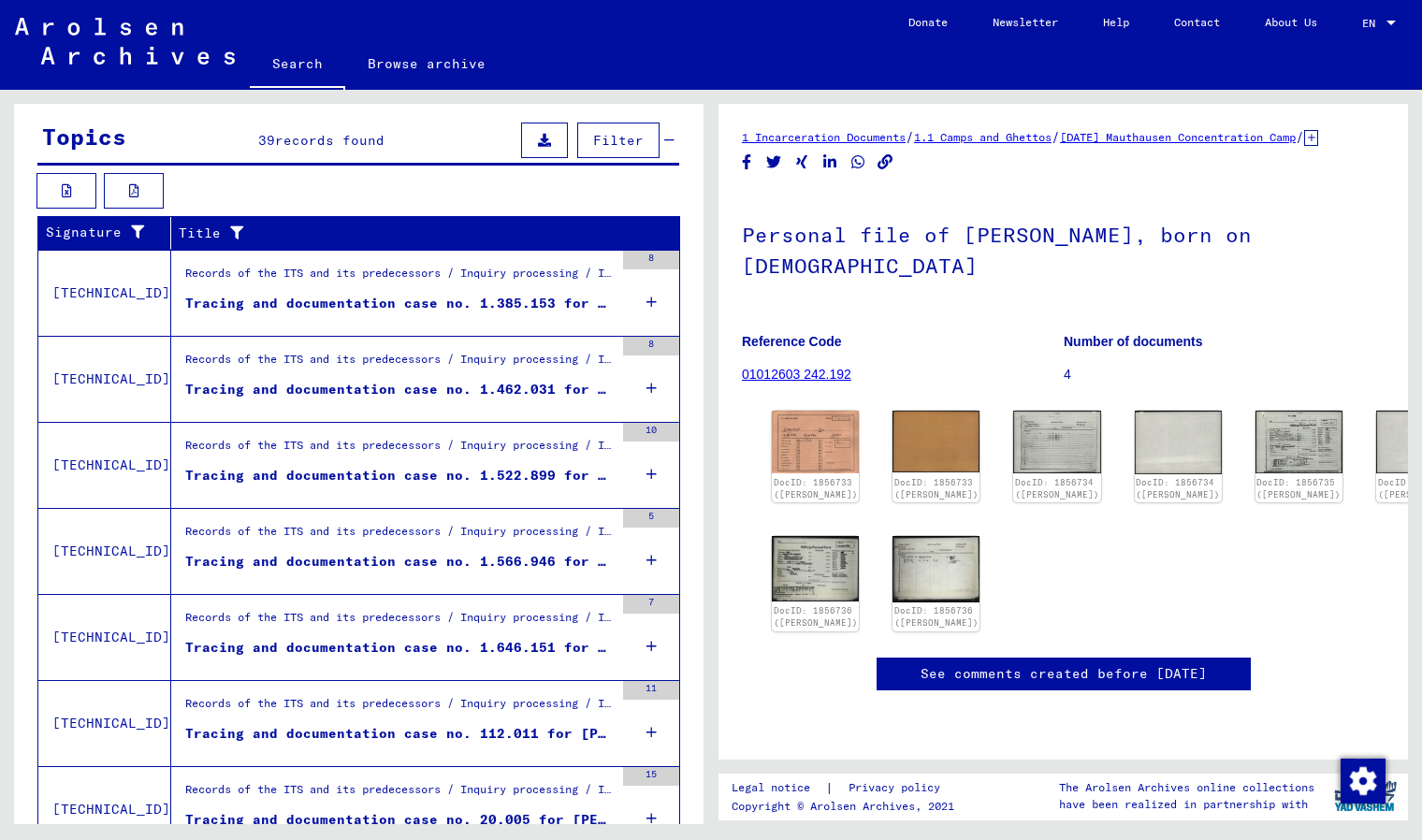
click at [548, 398] on div "Tracing and documentation case no. 1.462.031 for [PERSON_NAME] born [DEMOGRAPHI…" at bounding box center [399, 389] width 428 height 20
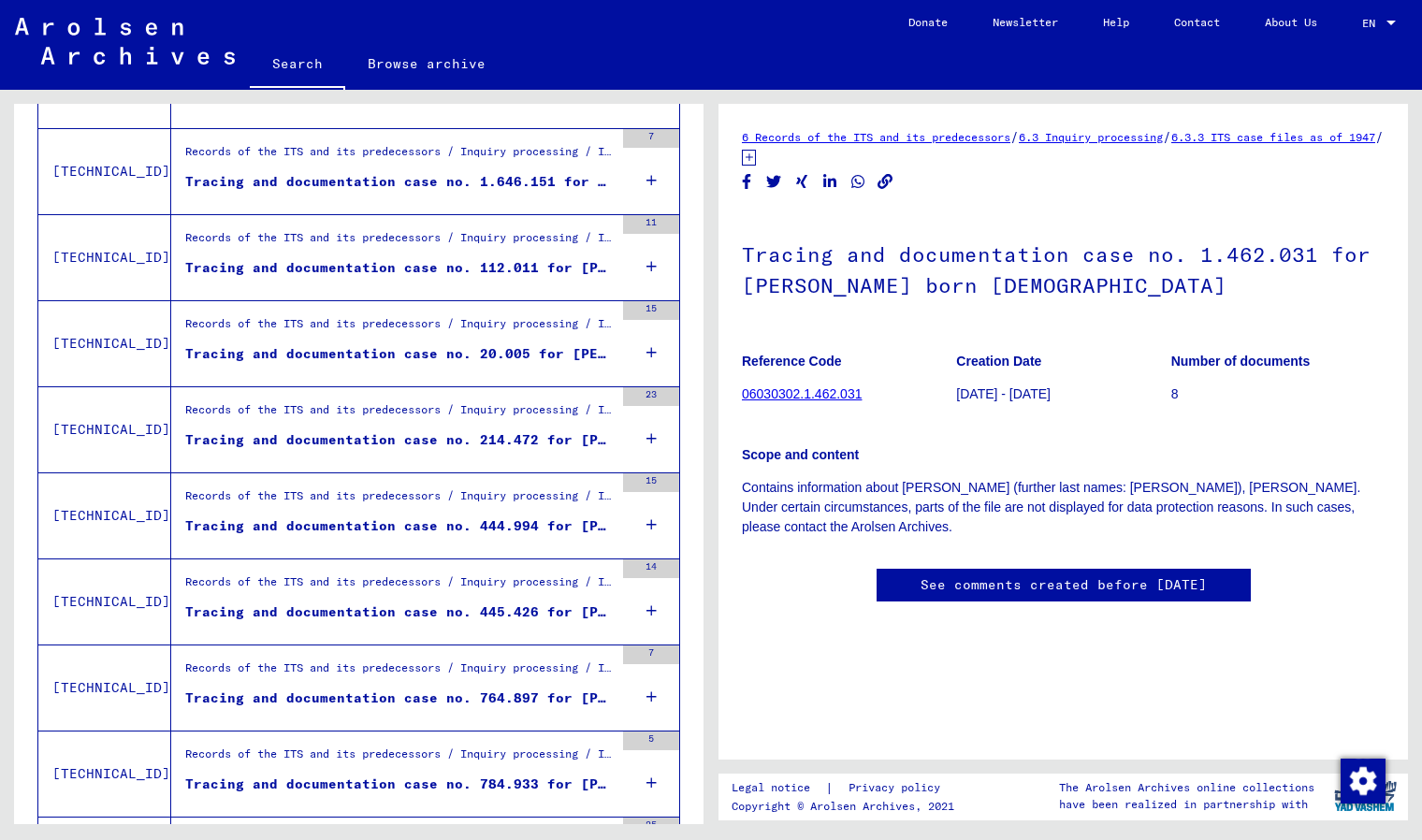
scroll to position [823, 0]
click at [530, 529] on div "Tracing and documentation case no. 444.994 for [PERSON_NAME] born [DEMOGRAPHIC_…" at bounding box center [399, 525] width 428 height 20
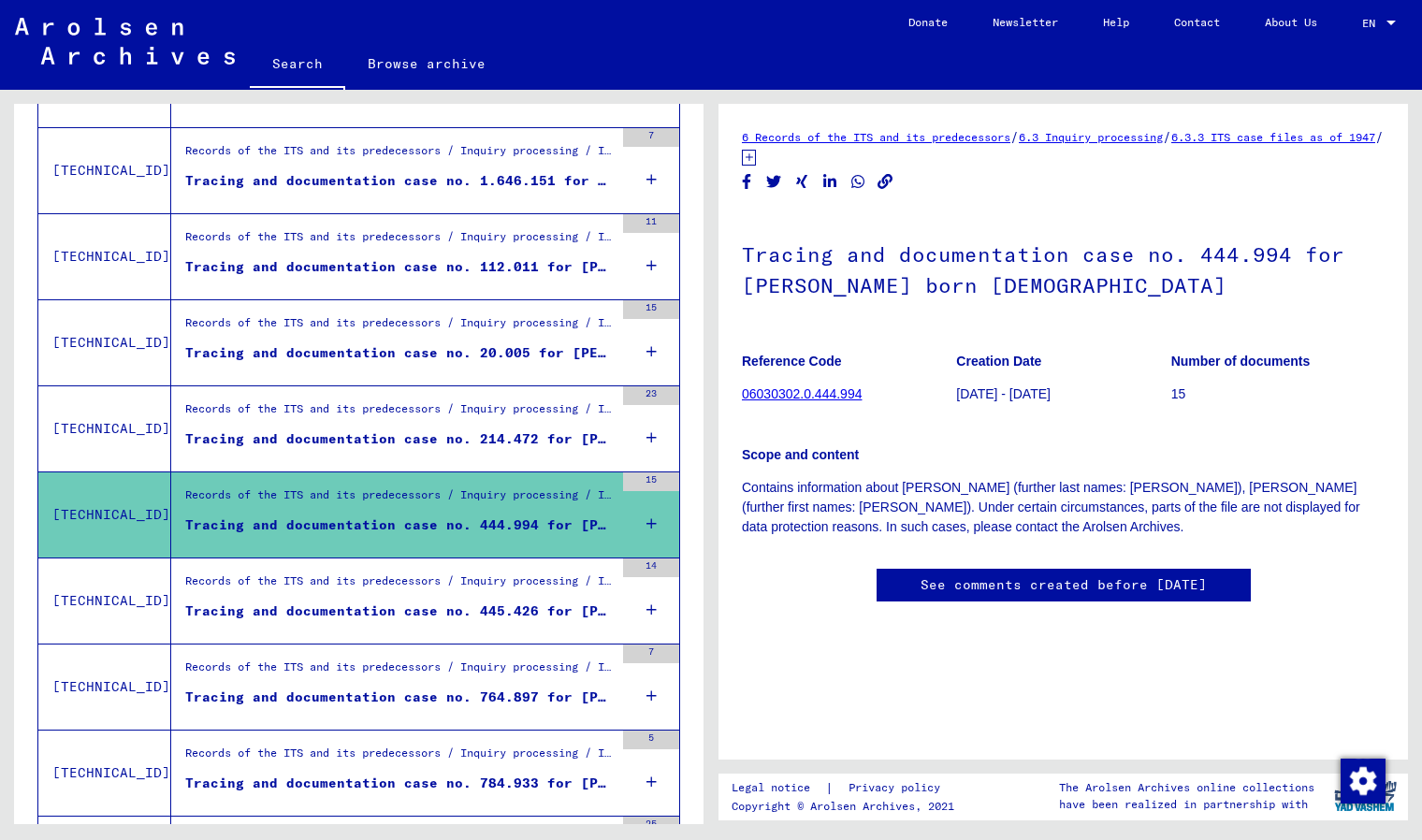
click at [537, 698] on div "Tracing and documentation case no. 764.897 for [PERSON_NAME] born [DEMOGRAPHIC_…" at bounding box center [399, 698] width 428 height 20
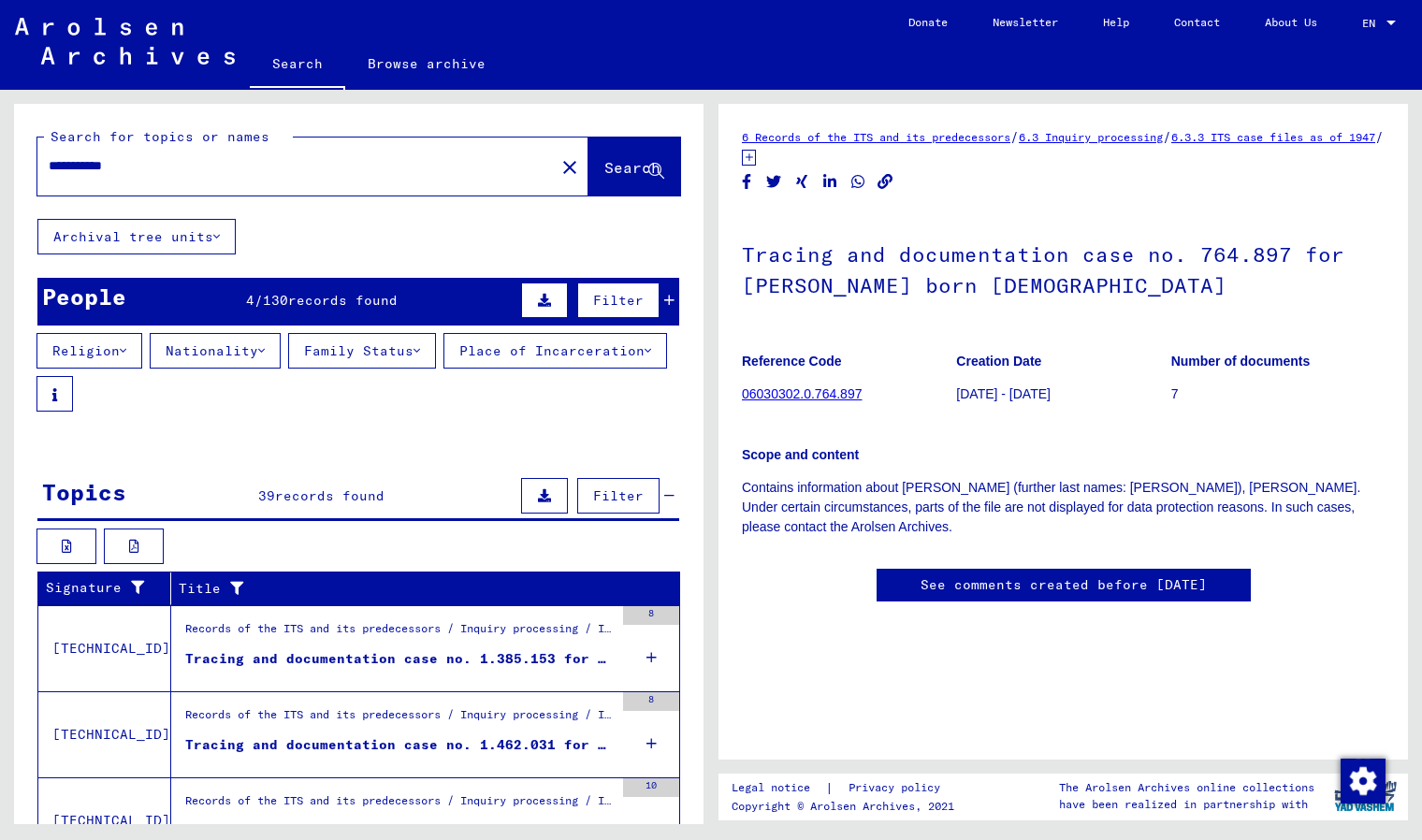
click at [220, 238] on icon at bounding box center [216, 237] width 7 height 13
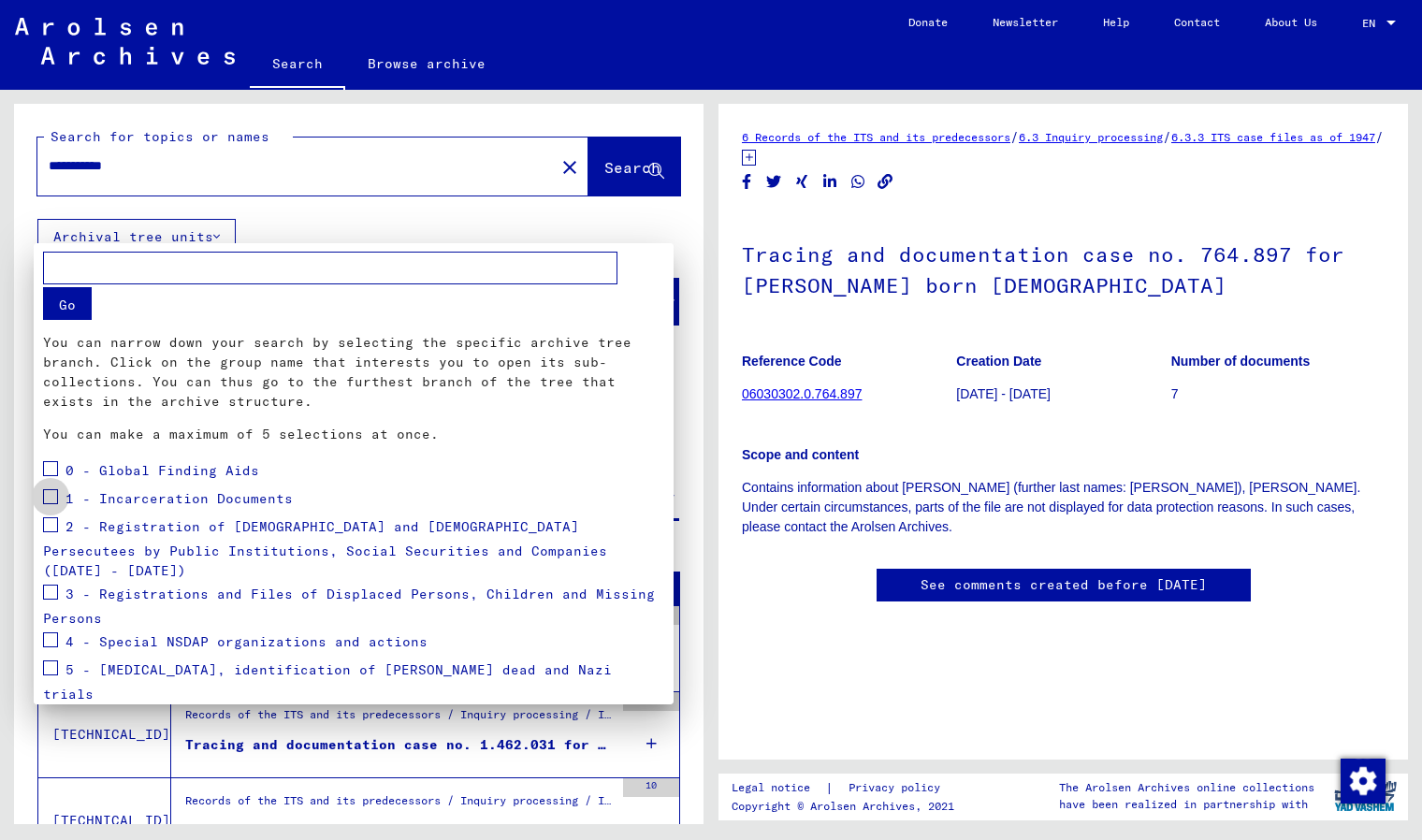
click at [50, 495] on span at bounding box center [51, 497] width 15 height 15
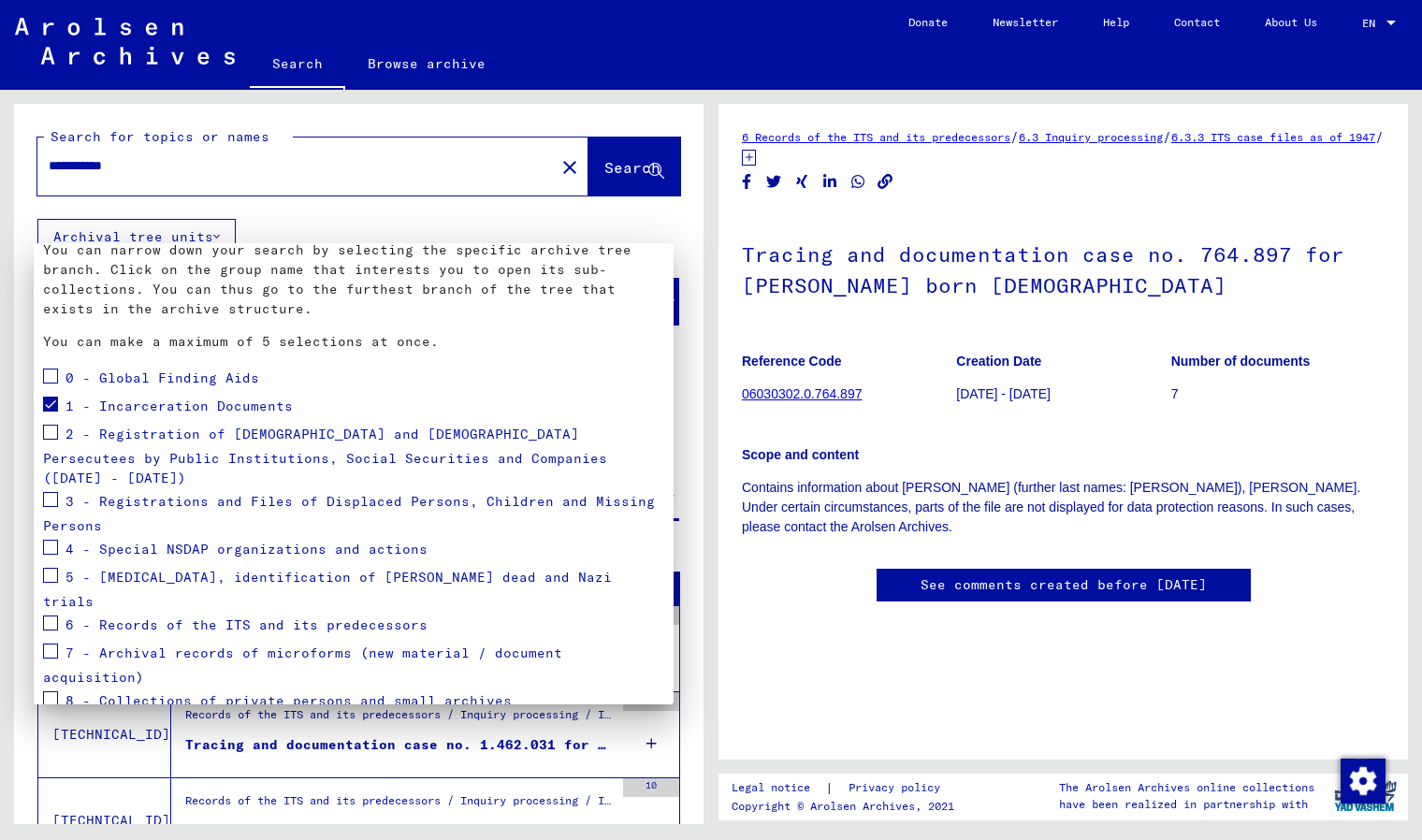
scroll to position [103, 0]
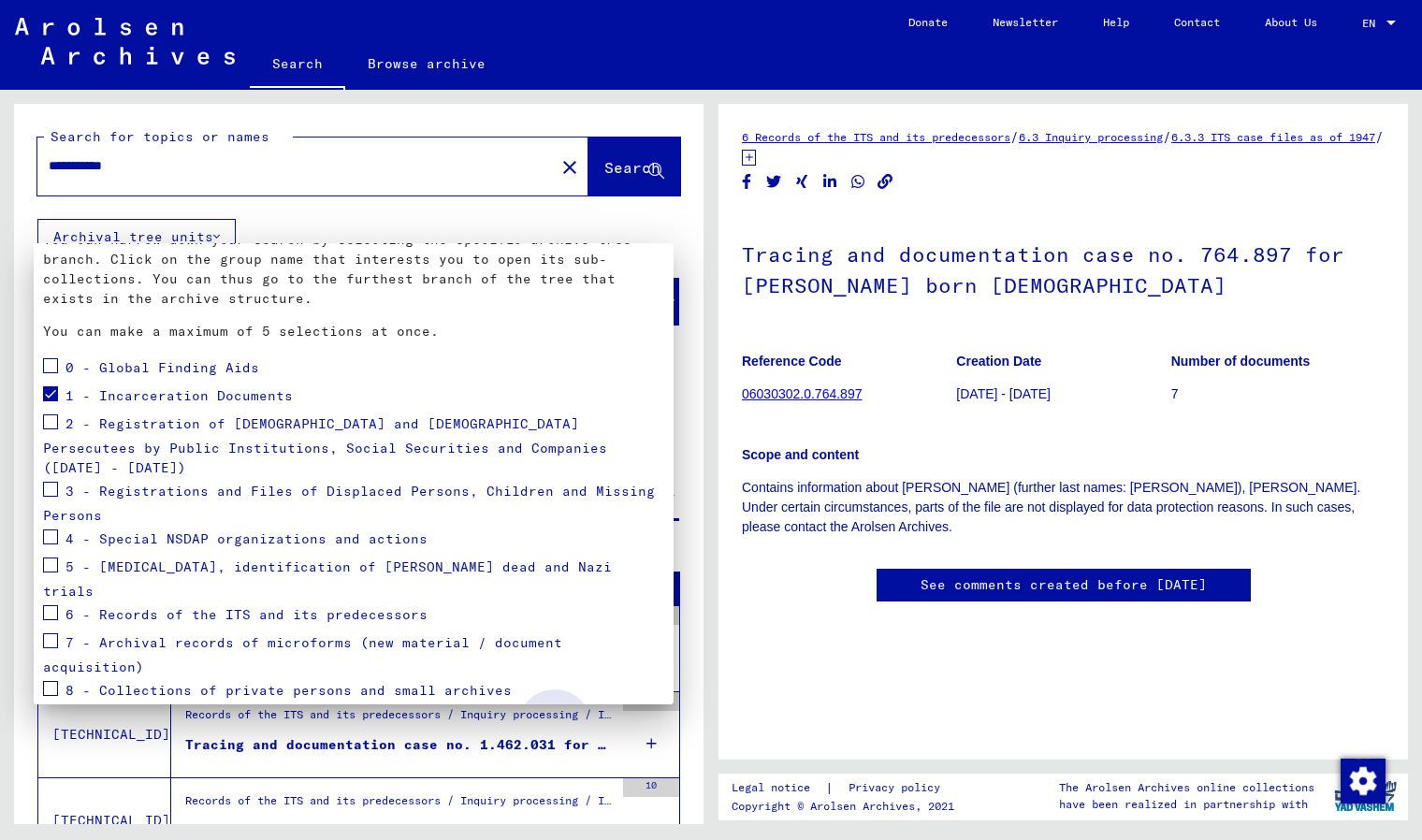
click at [606, 728] on span "Apply" at bounding box center [627, 737] width 42 height 17
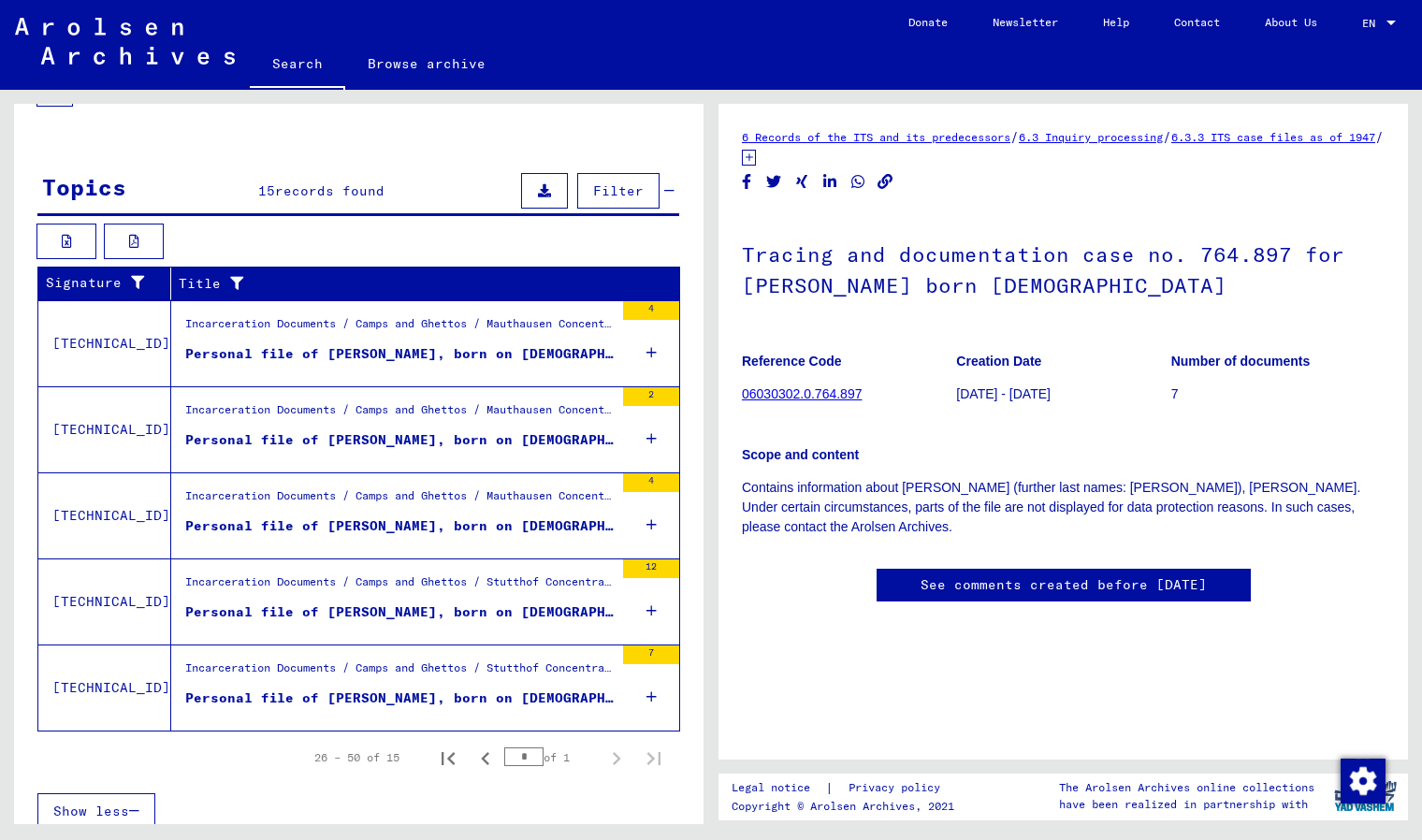
scroll to position [328, 0]
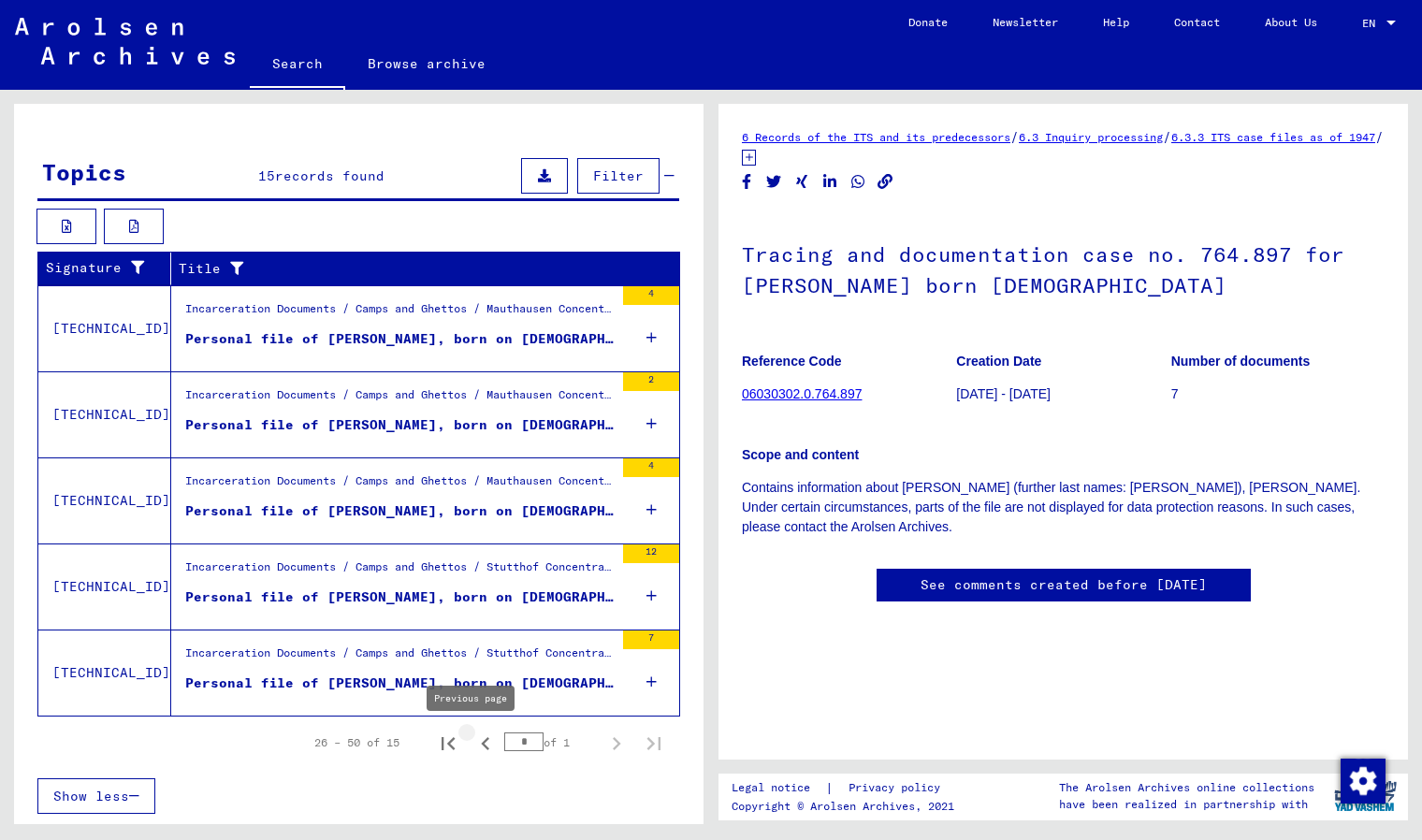
click at [472, 743] on icon "Previous page" at bounding box center [485, 743] width 26 height 26
type input "*"
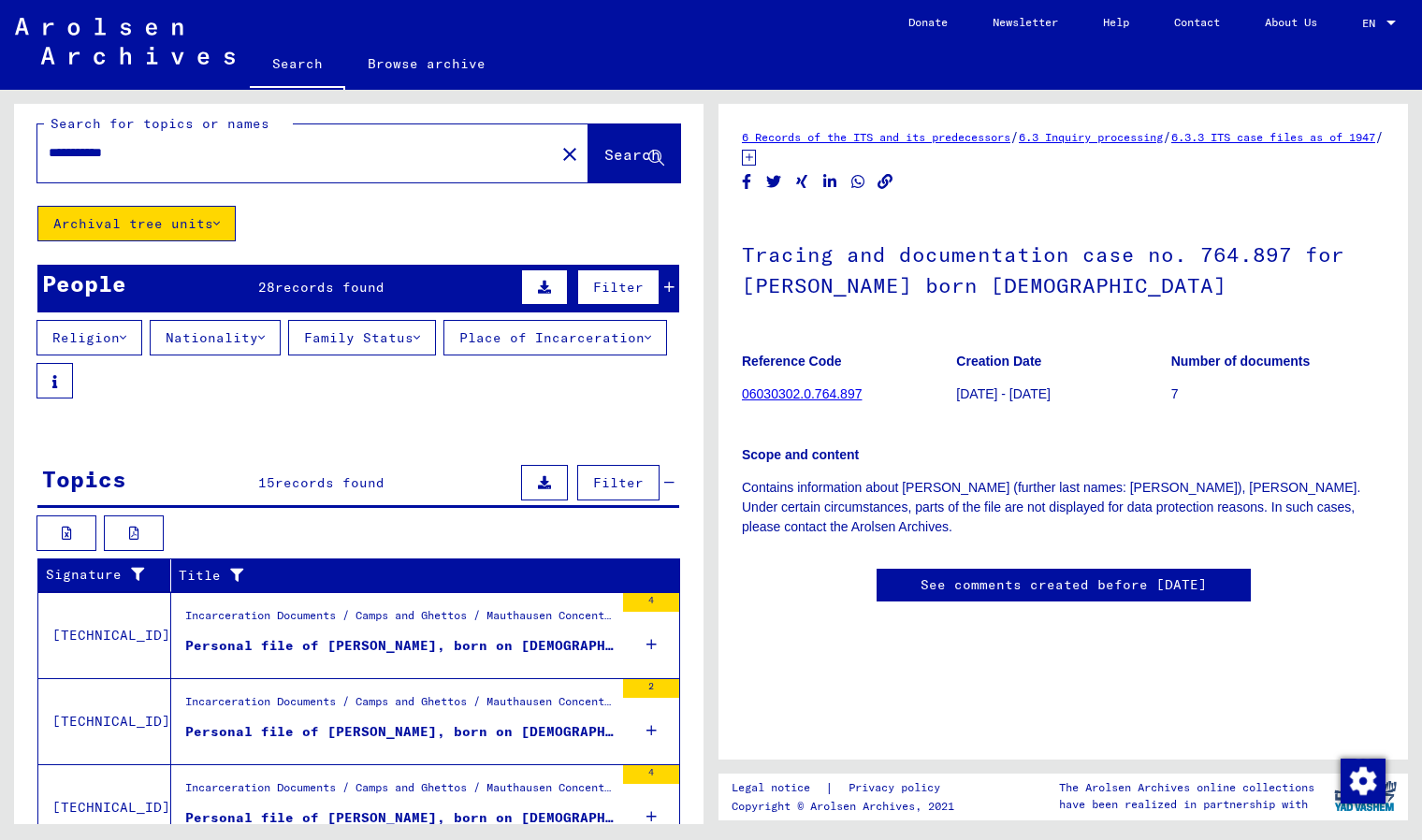
scroll to position [0, 0]
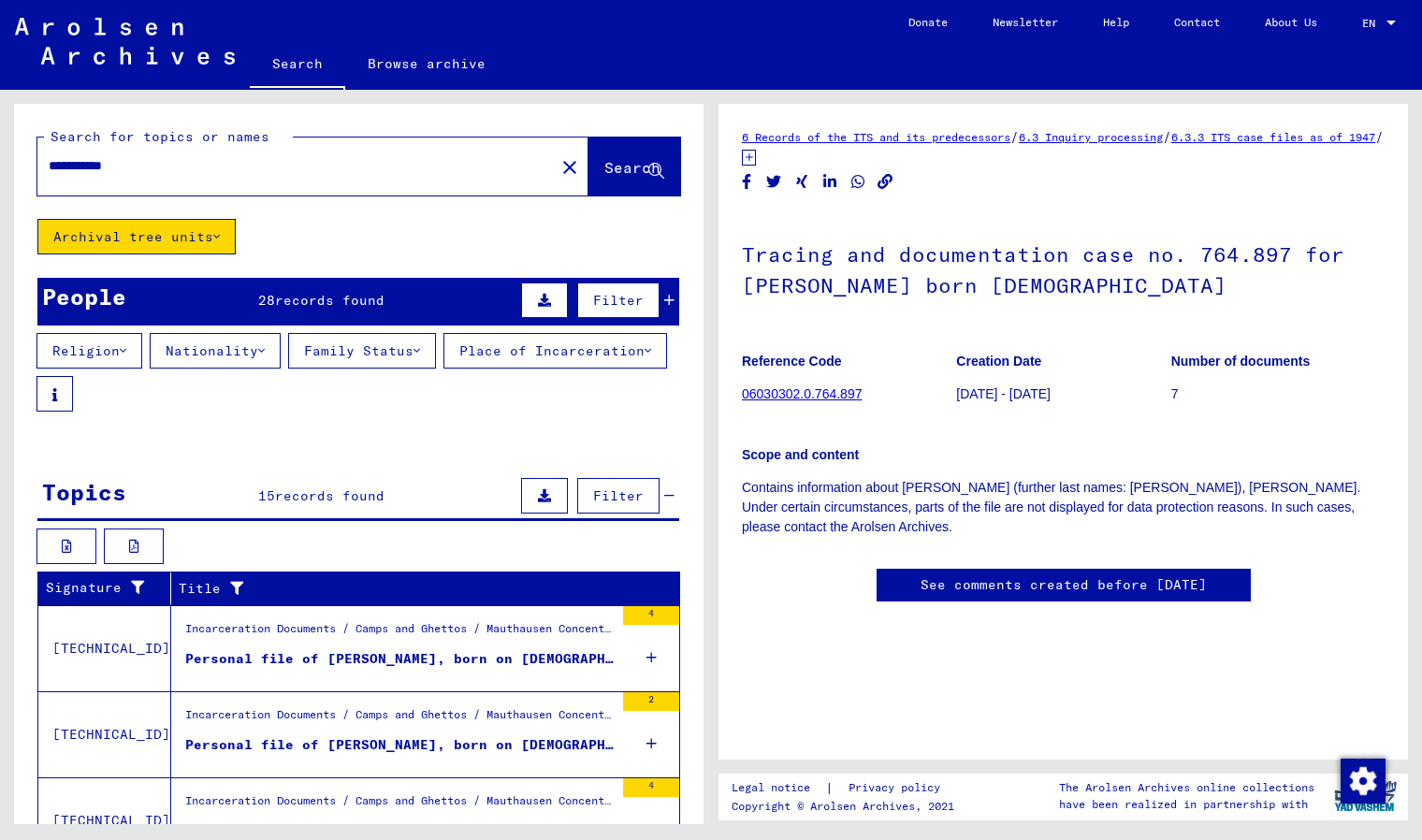
click at [397, 548] on mat-cell "CZASTKON- NIEMIECKI" at bounding box center [399, 535] width 103 height 46
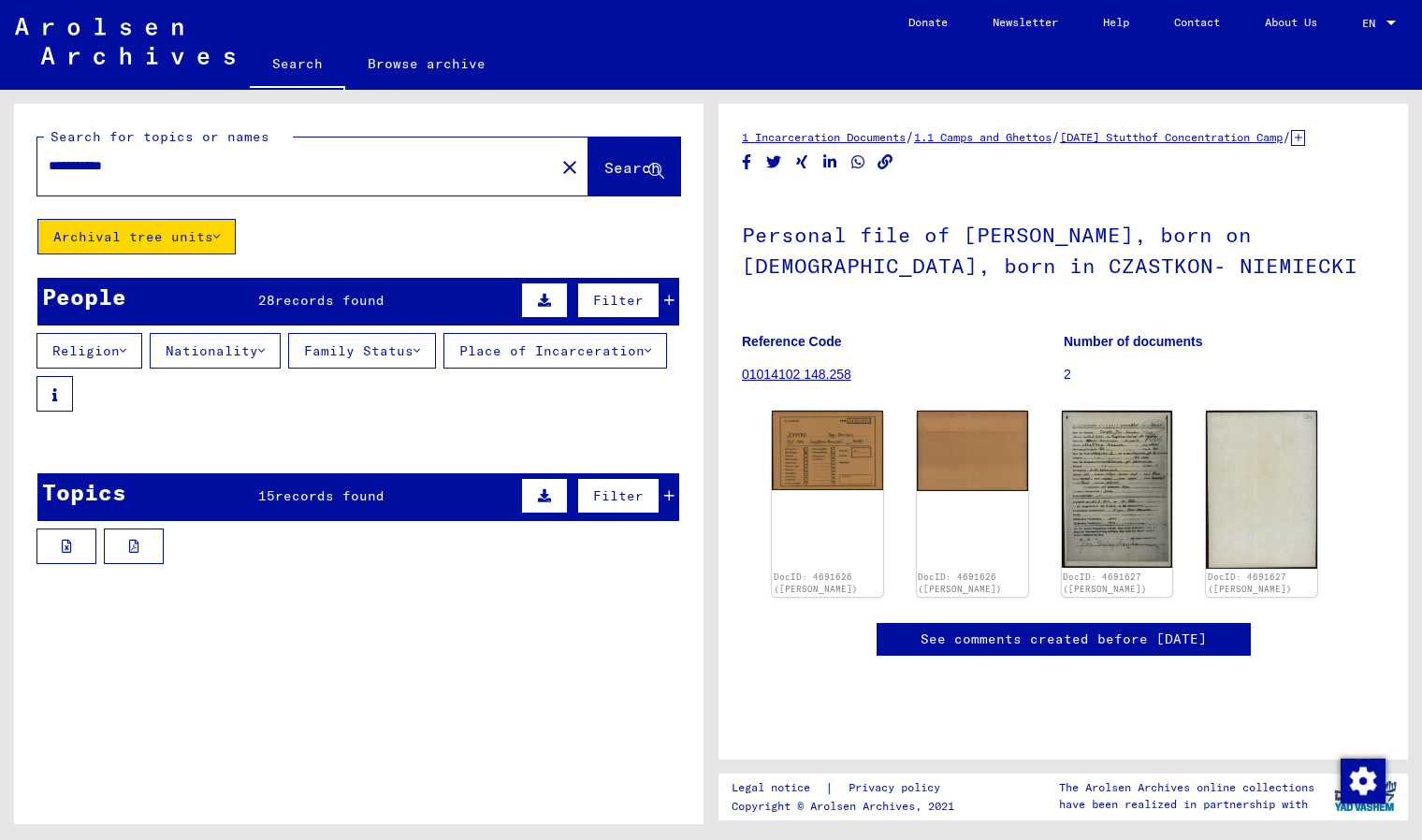
click at [593, 500] on span "Filter" at bounding box center [618, 496] width 51 height 17
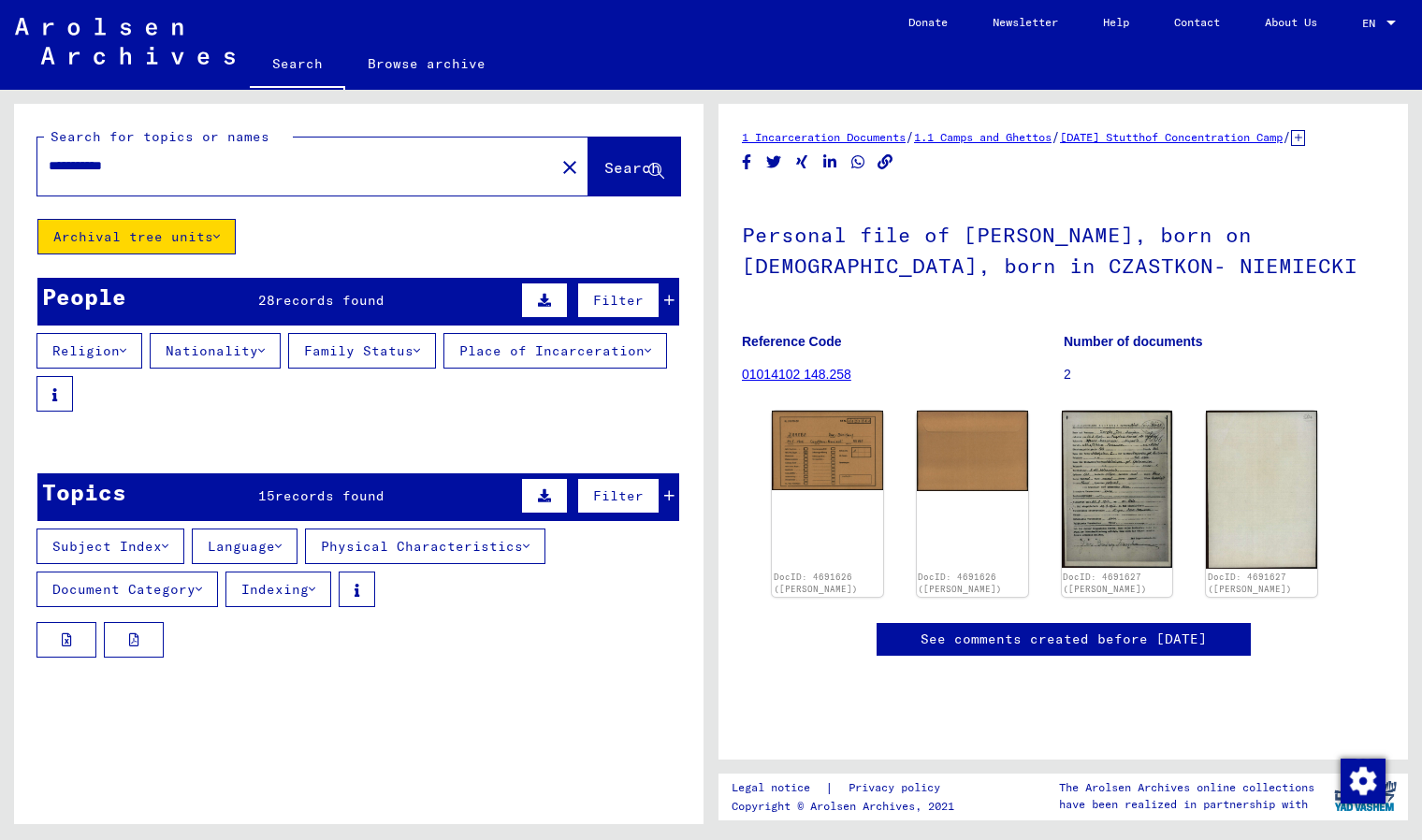
click at [538, 497] on icon at bounding box center [545, 496] width 13 height 13
click at [652, 498] on mat-cell "12501" at bounding box center [616, 488] width 124 height 46
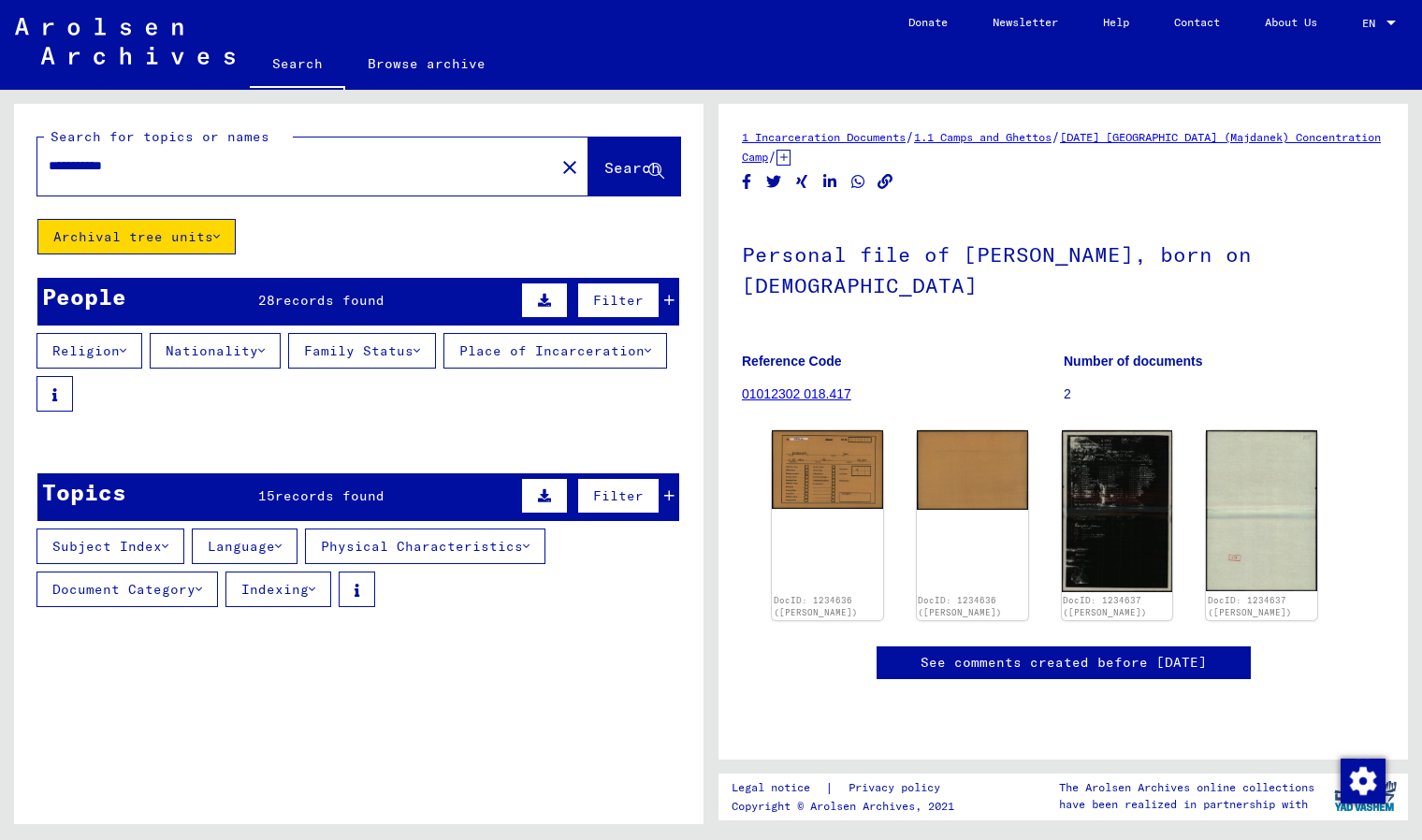
click at [156, 551] on button "Subject Index" at bounding box center [110, 546] width 148 height 35
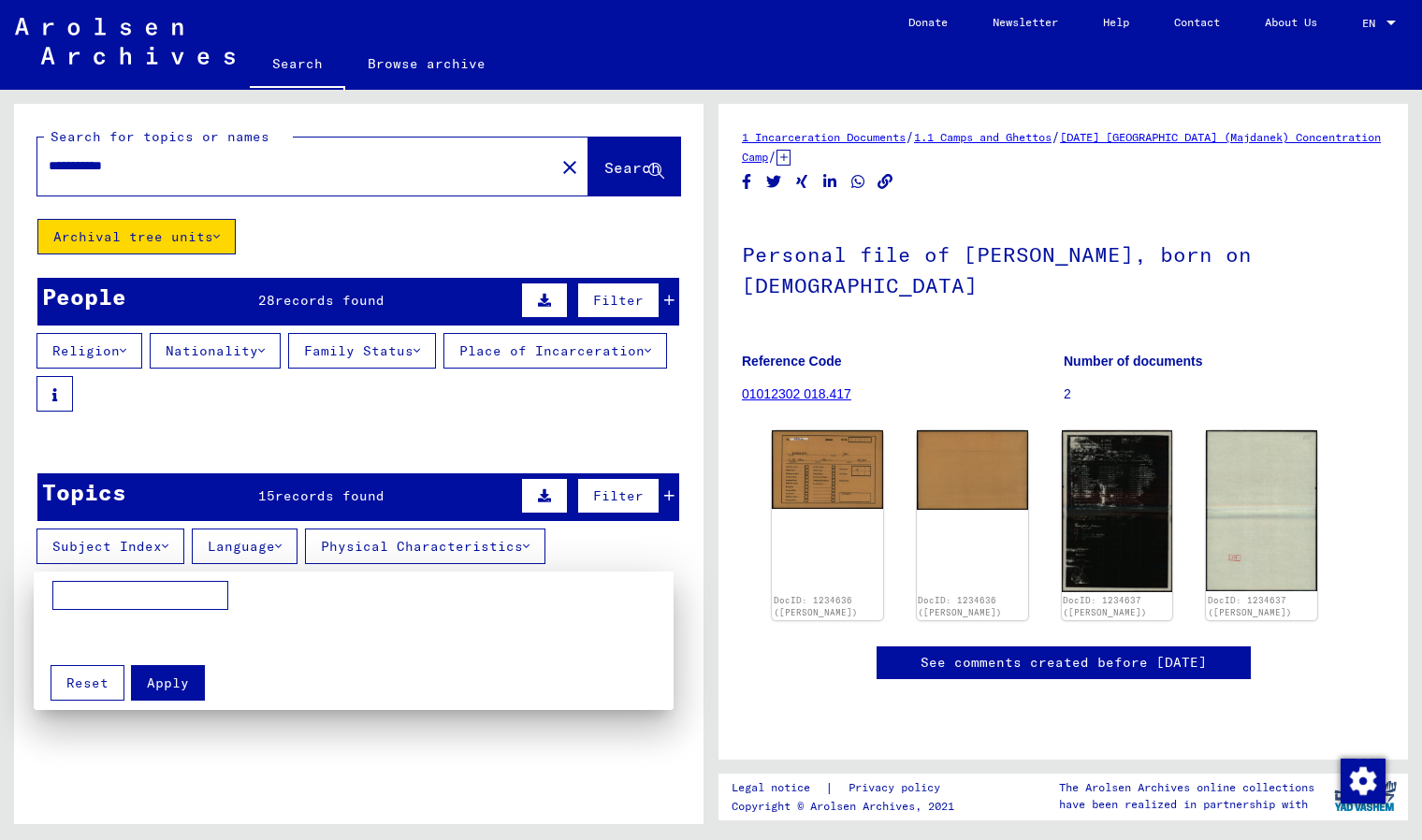
click at [169, 554] on div at bounding box center [711, 420] width 1422 height 840
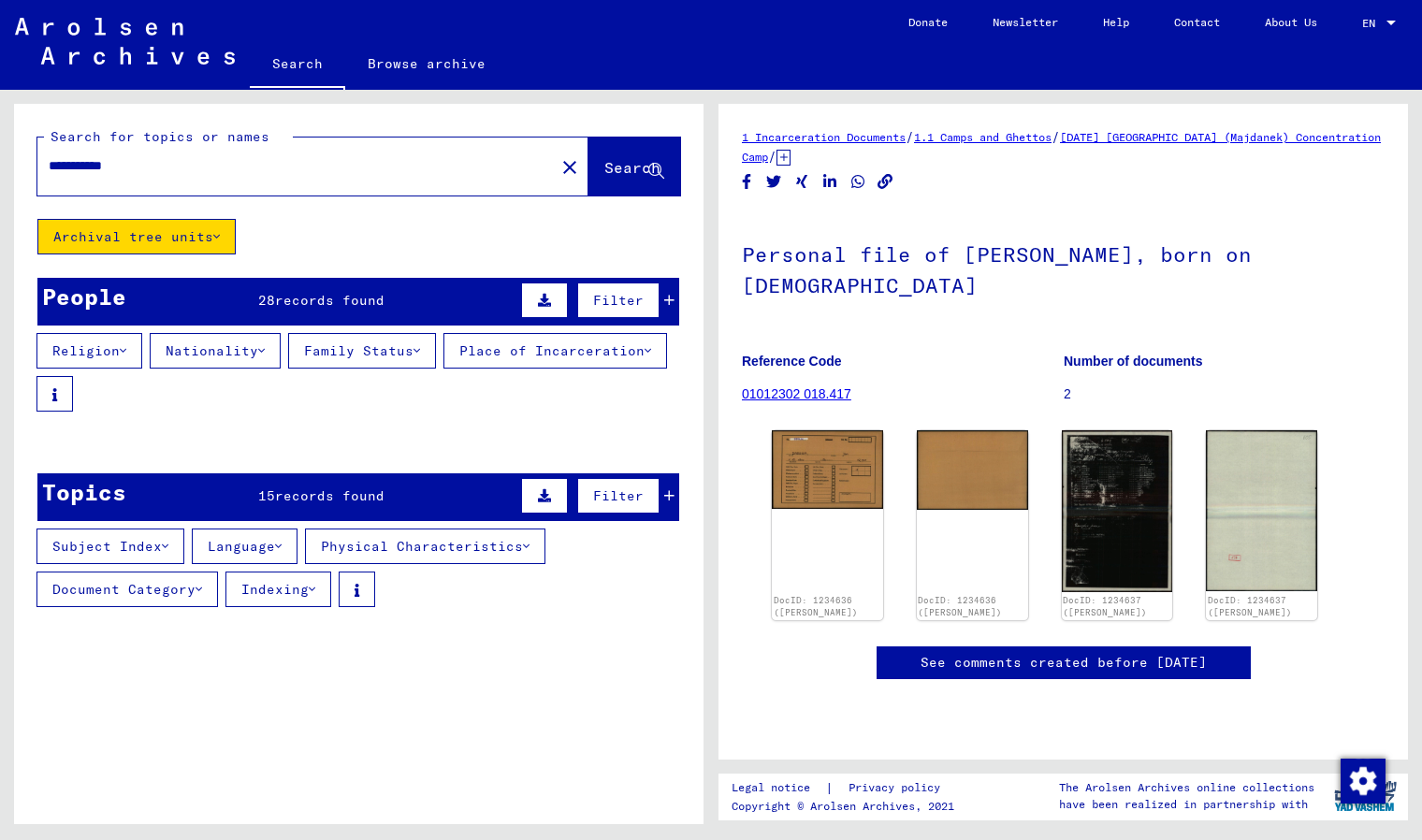
click at [168, 553] on icon at bounding box center [164, 547] width 7 height 13
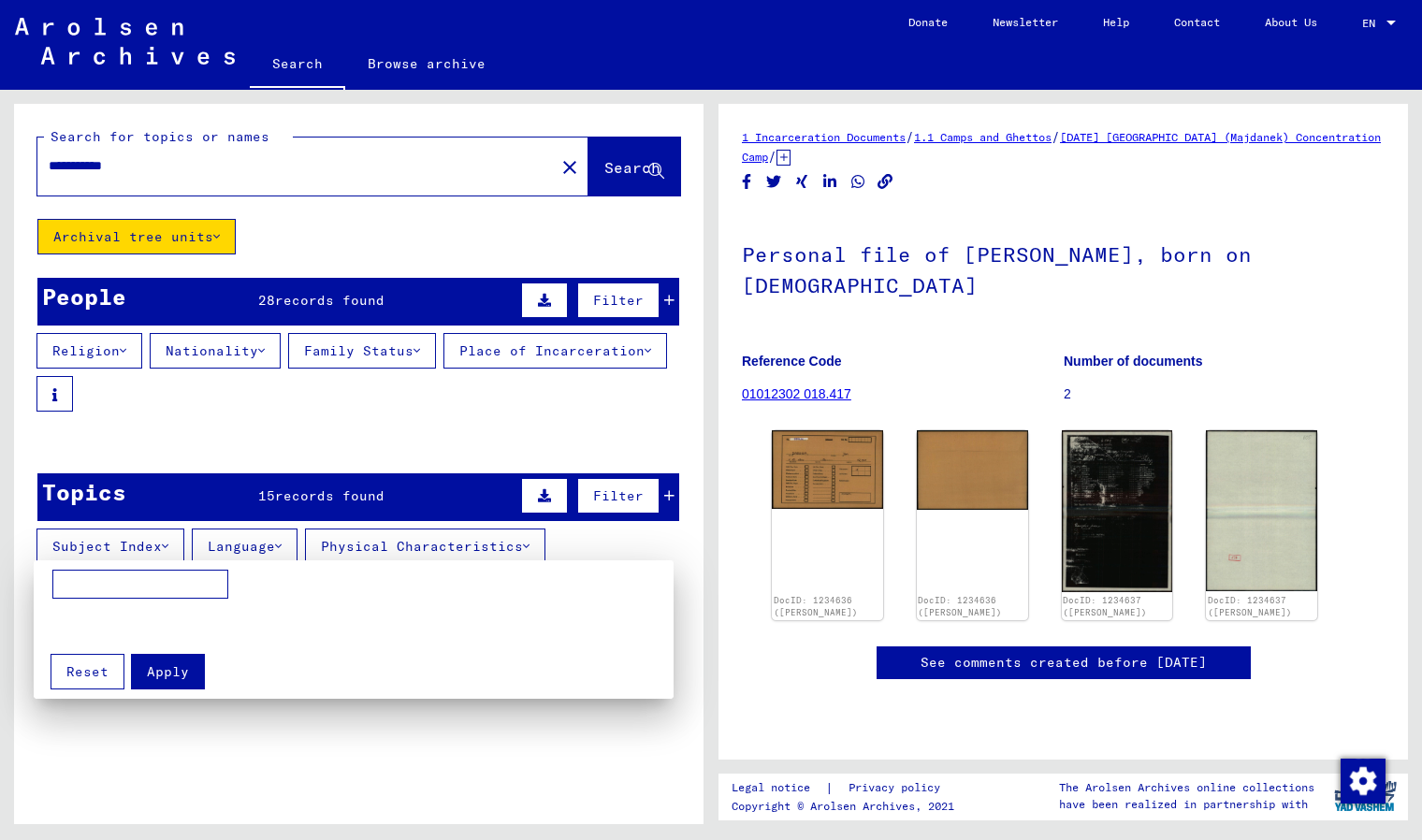
click at [178, 578] on input at bounding box center [140, 584] width 176 height 30
type input "******"
click at [166, 674] on span "Apply" at bounding box center [168, 672] width 42 height 17
